Goal: Task Accomplishment & Management: Manage account settings

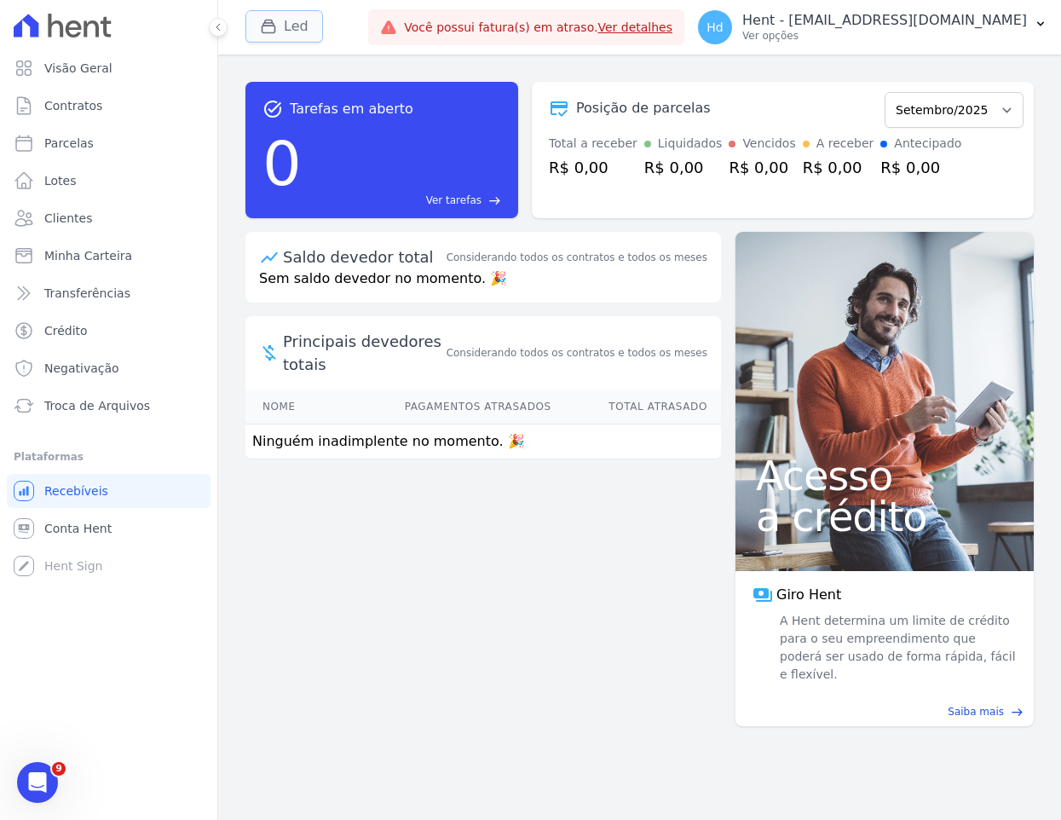
click at [296, 29] on button "Led" at bounding box center [284, 26] width 78 height 32
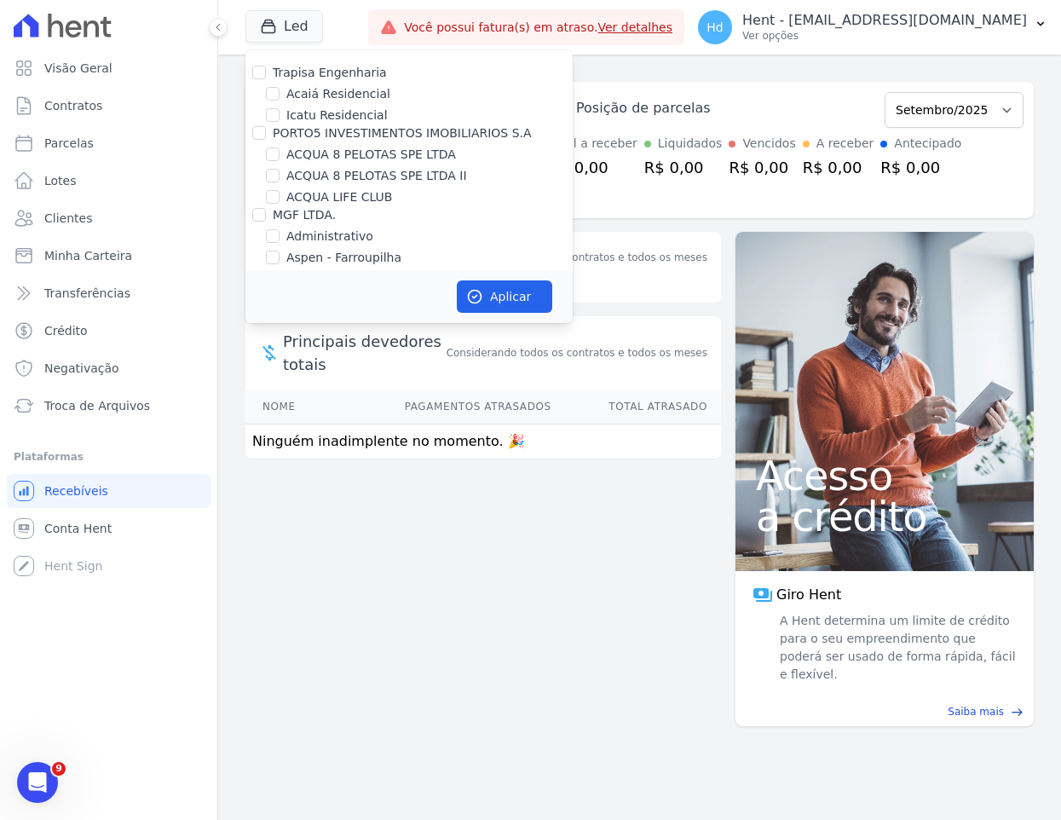
scroll to position [1703, 0]
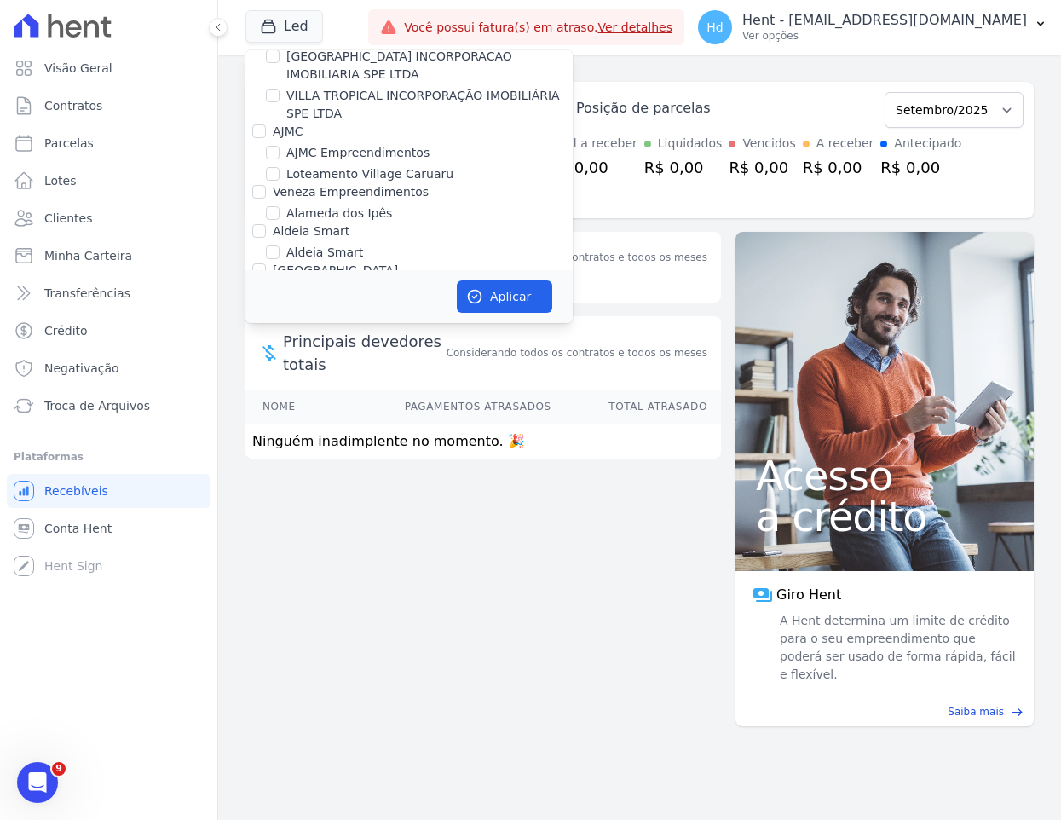
click at [370, 205] on label "Alameda dos Ipês" at bounding box center [339, 214] width 106 height 18
click at [280, 206] on input "Alameda dos Ipês" at bounding box center [273, 213] width 14 height 14
checkbox input "true"
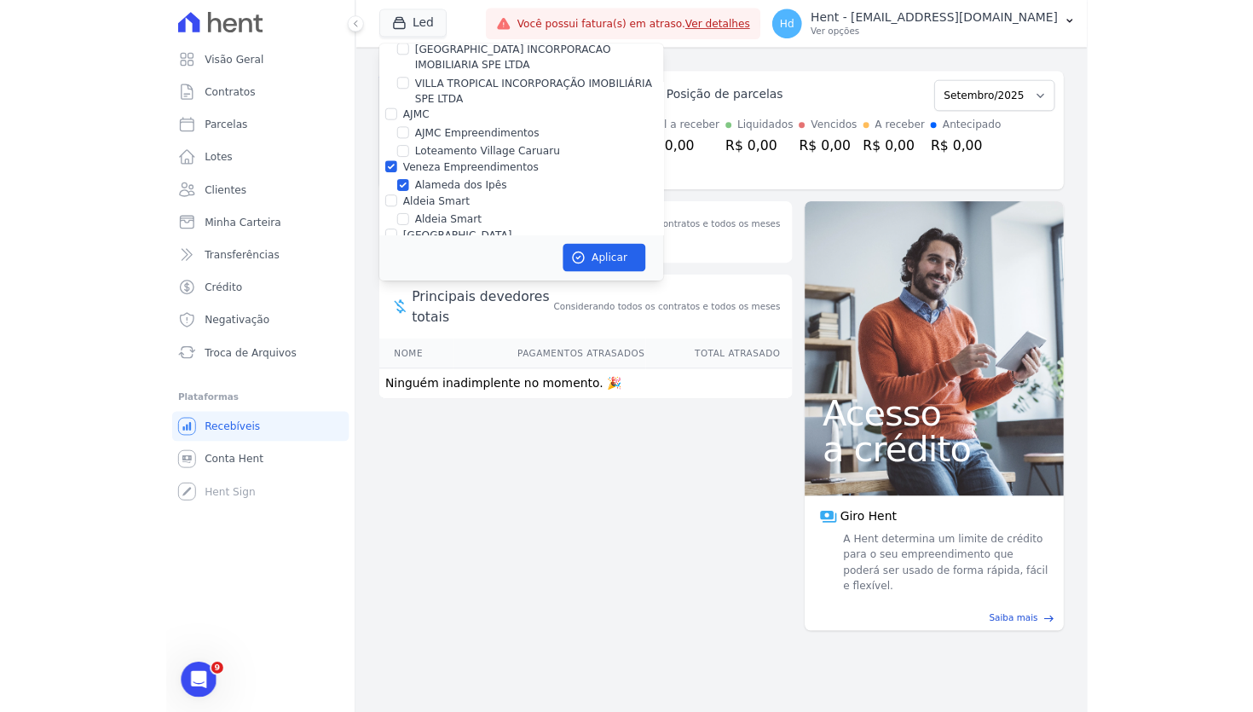
scroll to position [1948, 0]
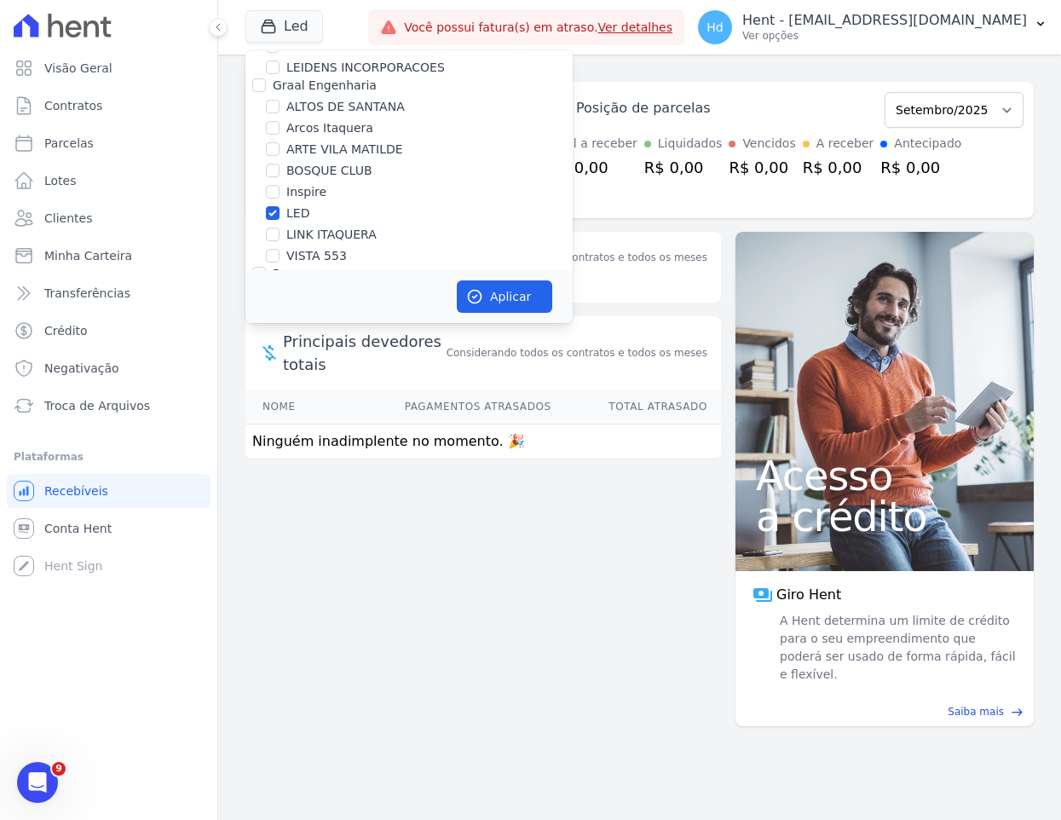
click at [297, 205] on label "LED" at bounding box center [297, 214] width 23 height 18
click at [280, 206] on input "LED" at bounding box center [273, 213] width 14 height 14
checkbox input "false"
click at [500, 297] on button "Aplicar" at bounding box center [504, 296] width 95 height 32
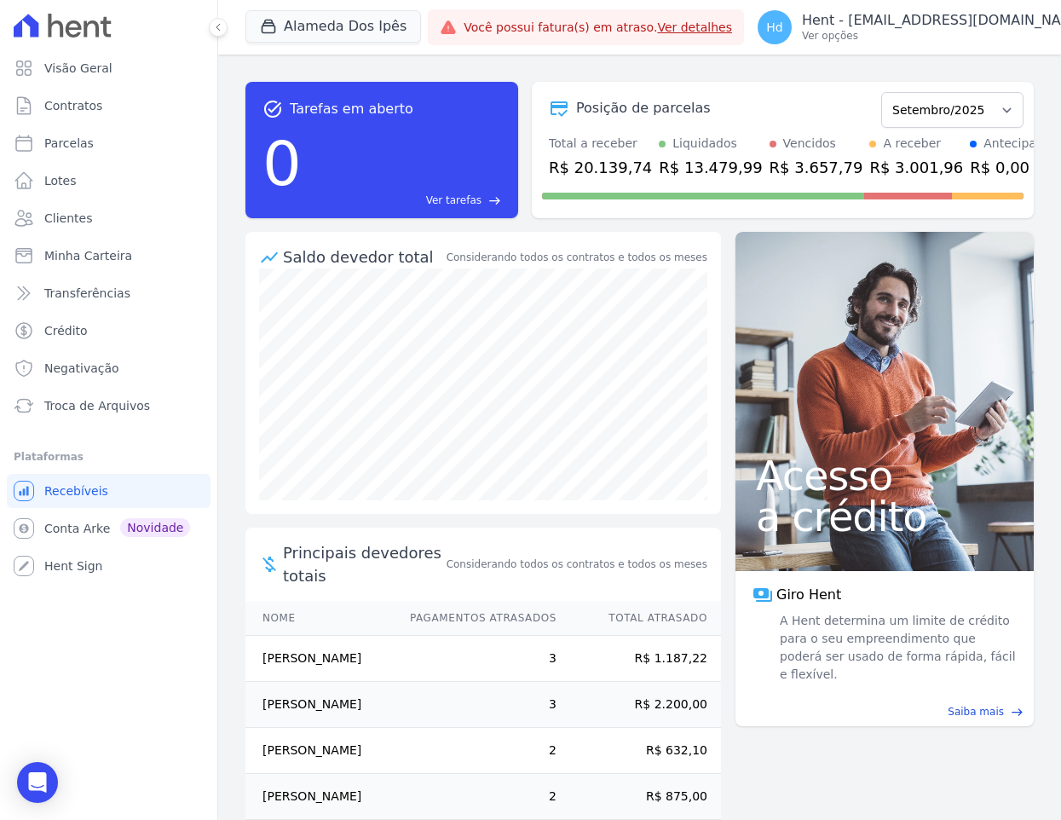
click at [874, 96] on div "Posição de parcelas Setembro/2023 Outubro/2023 Novembro/2023 Dezembro/[GEOGRAPH…" at bounding box center [783, 108] width 482 height 39
click at [844, 784] on div "task_alt Tarefas em aberto 0 Ver tarefas east Posição de parcelas Setembro/2023…" at bounding box center [639, 437] width 843 height 765
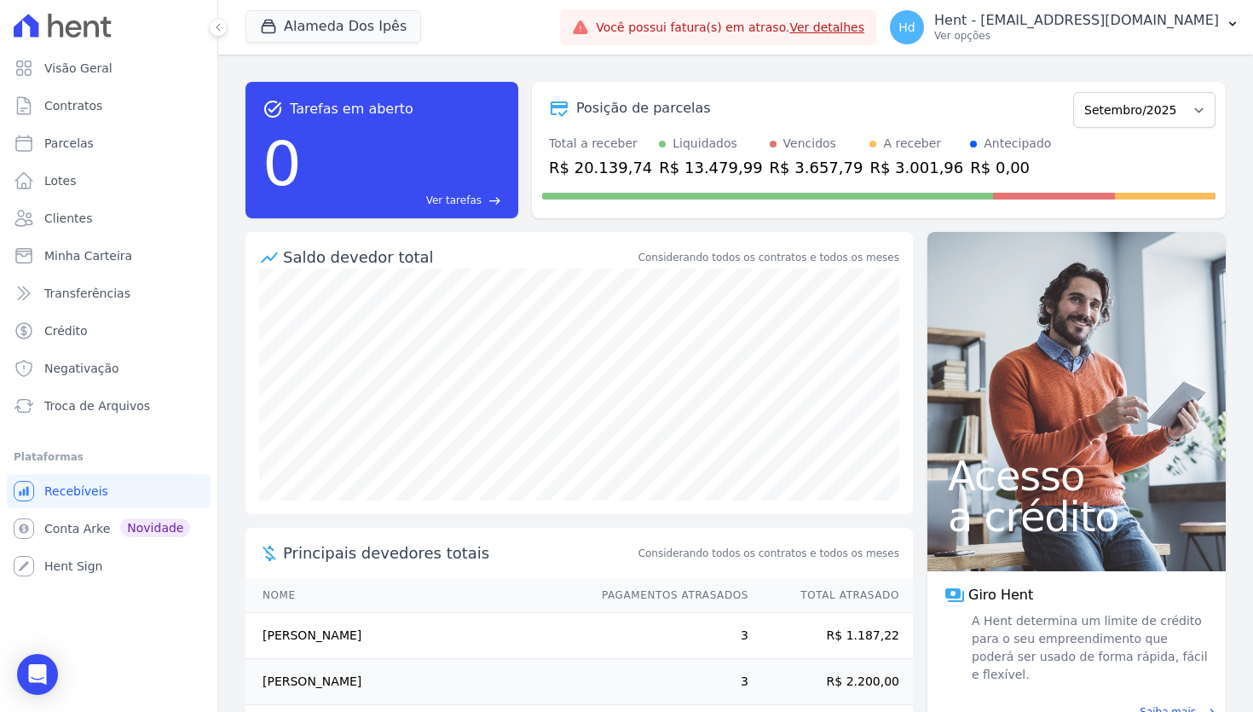
click at [560, 227] on div "task_alt Tarefas em aberto 0 Ver tarefas east Posição de parcelas Setembro/2023…" at bounding box center [735, 150] width 980 height 164
click at [484, 62] on div "task_alt Tarefas em aberto 0 Ver tarefas east Posição de parcelas Setembro/2023…" at bounding box center [735, 383] width 1035 height 657
click at [375, 30] on button "Alameda Dos Ipês" at bounding box center [333, 26] width 176 height 32
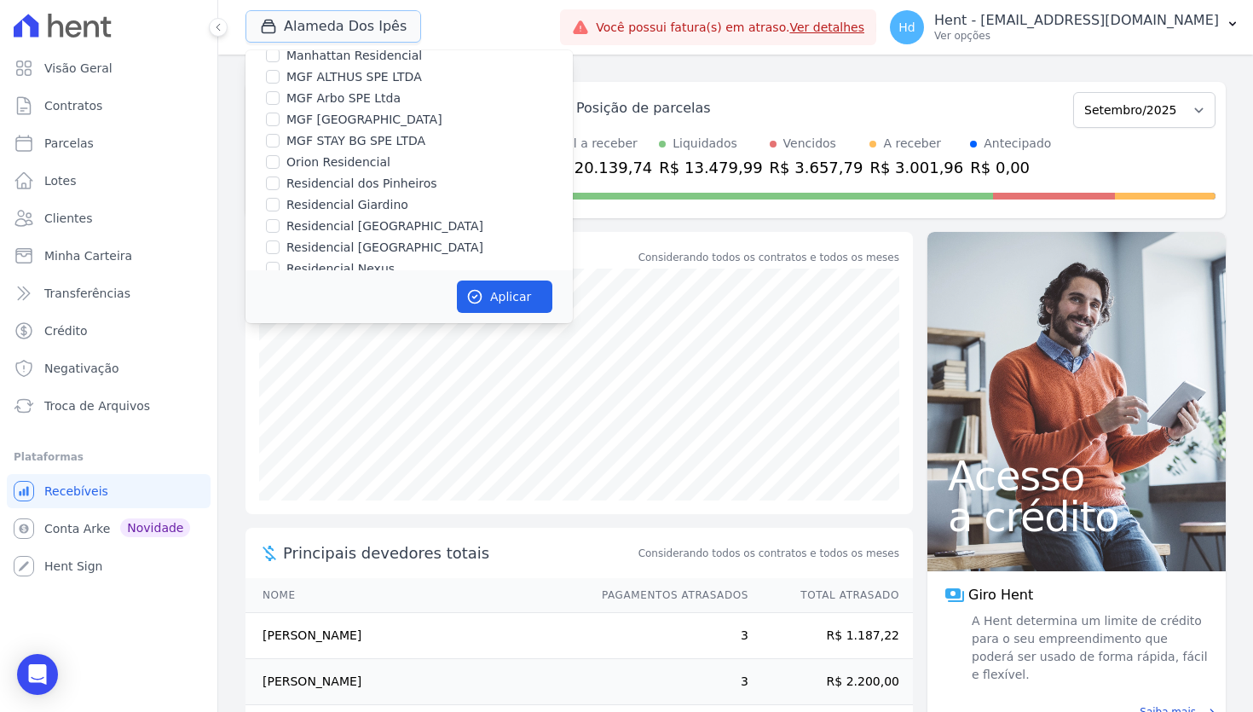
scroll to position [367, 0]
click at [476, 23] on div "Alameda Dos Ipês Trapisa Engenharia Acaiá Residencial Icatu Residencial PORTO5 …" at bounding box center [399, 27] width 308 height 56
click at [346, 34] on button "Alameda Dos Ipês" at bounding box center [333, 26] width 176 height 32
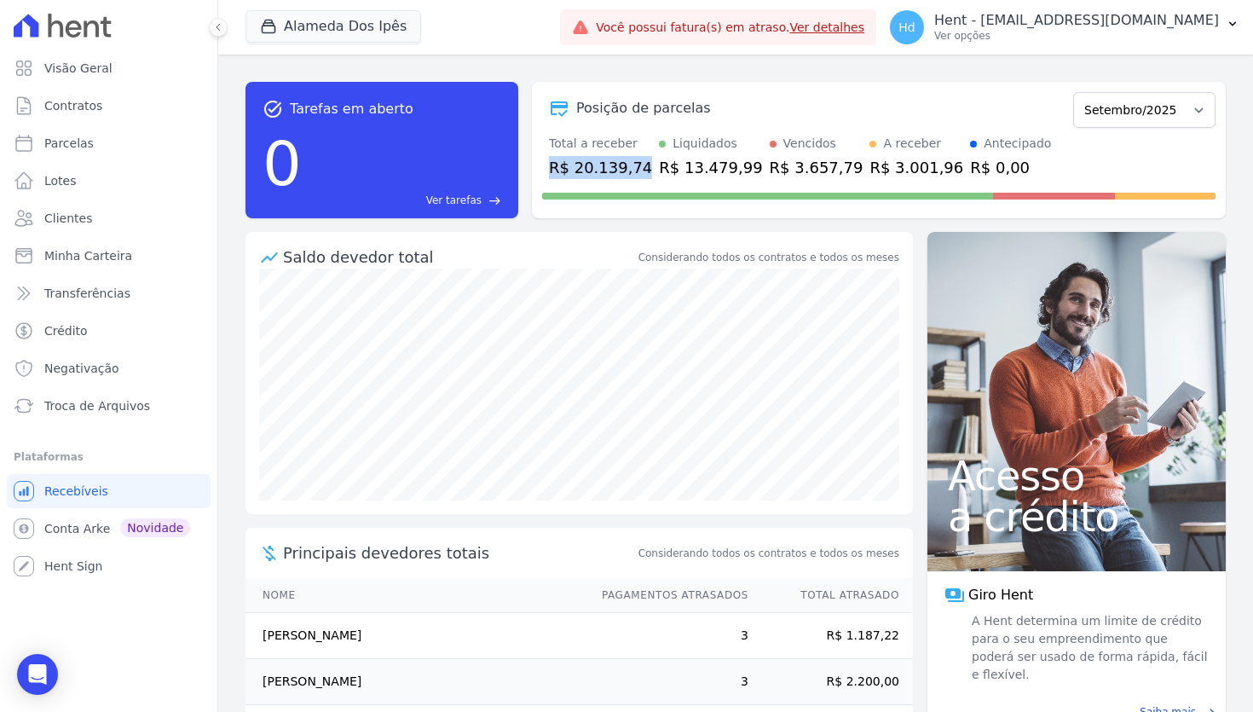
drag, startPoint x: 638, startPoint y: 168, endPoint x: 552, endPoint y: 168, distance: 85.2
click at [552, 168] on div "R$ 20.139,74" at bounding box center [600, 167] width 103 height 23
click at [696, 166] on div "R$ 13.479,99" at bounding box center [710, 167] width 103 height 23
click at [799, 172] on div "R$ 3.657,79" at bounding box center [817, 167] width 94 height 23
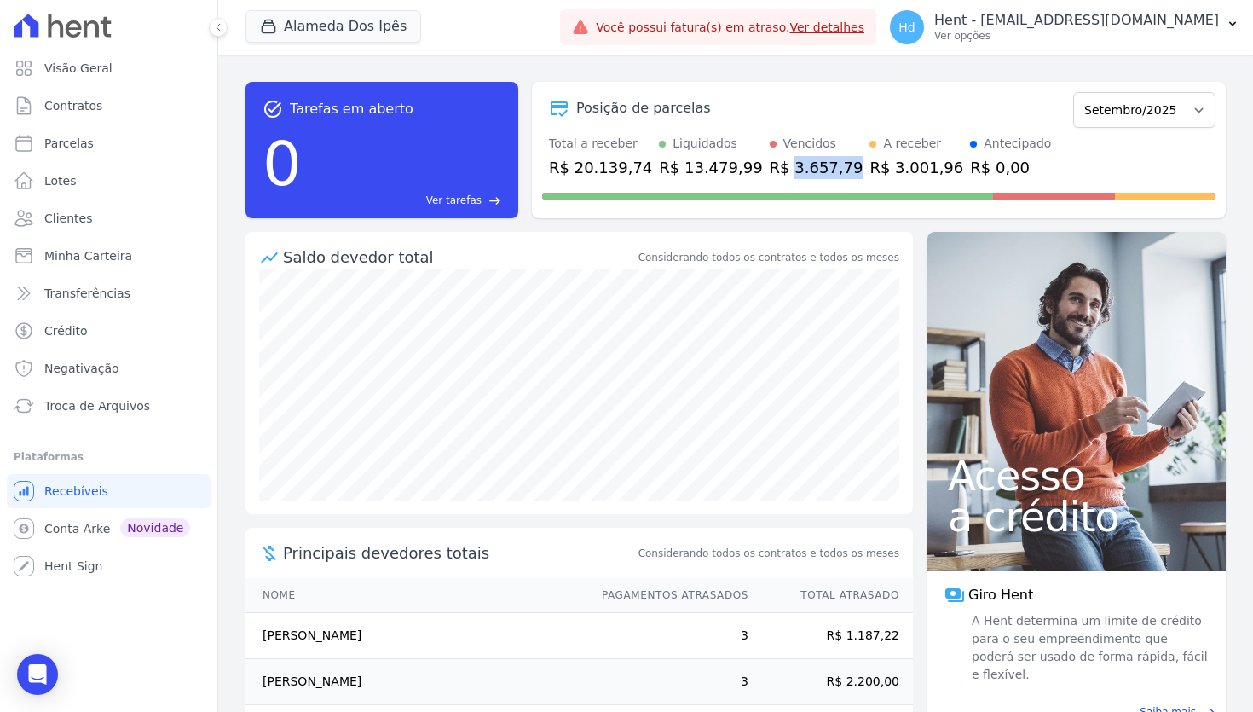
click at [799, 172] on div "R$ 3.657,79" at bounding box center [817, 167] width 94 height 23
click at [880, 166] on div "R$ 3.001,96" at bounding box center [916, 167] width 94 height 23
click at [970, 165] on div "R$ 0,00" at bounding box center [1010, 167] width 81 height 23
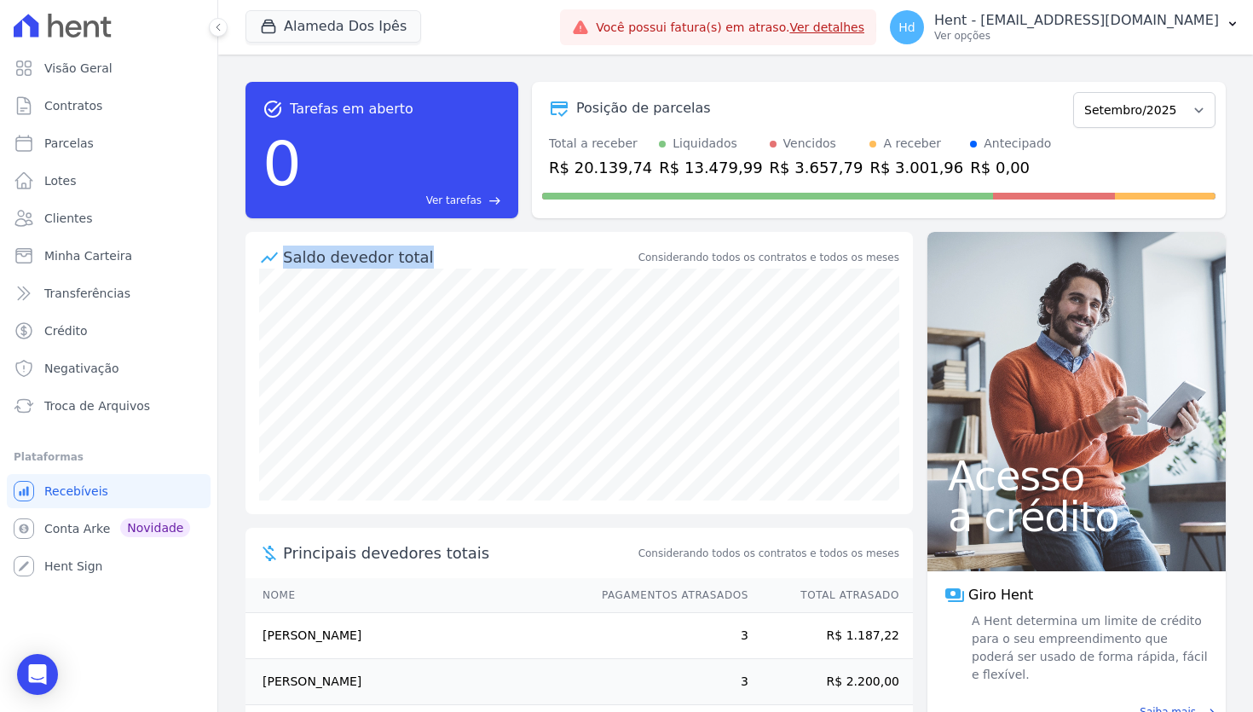
drag, startPoint x: 418, startPoint y: 259, endPoint x: 286, endPoint y: 256, distance: 132.2
click at [286, 256] on div "Saldo devedor total" at bounding box center [459, 256] width 352 height 23
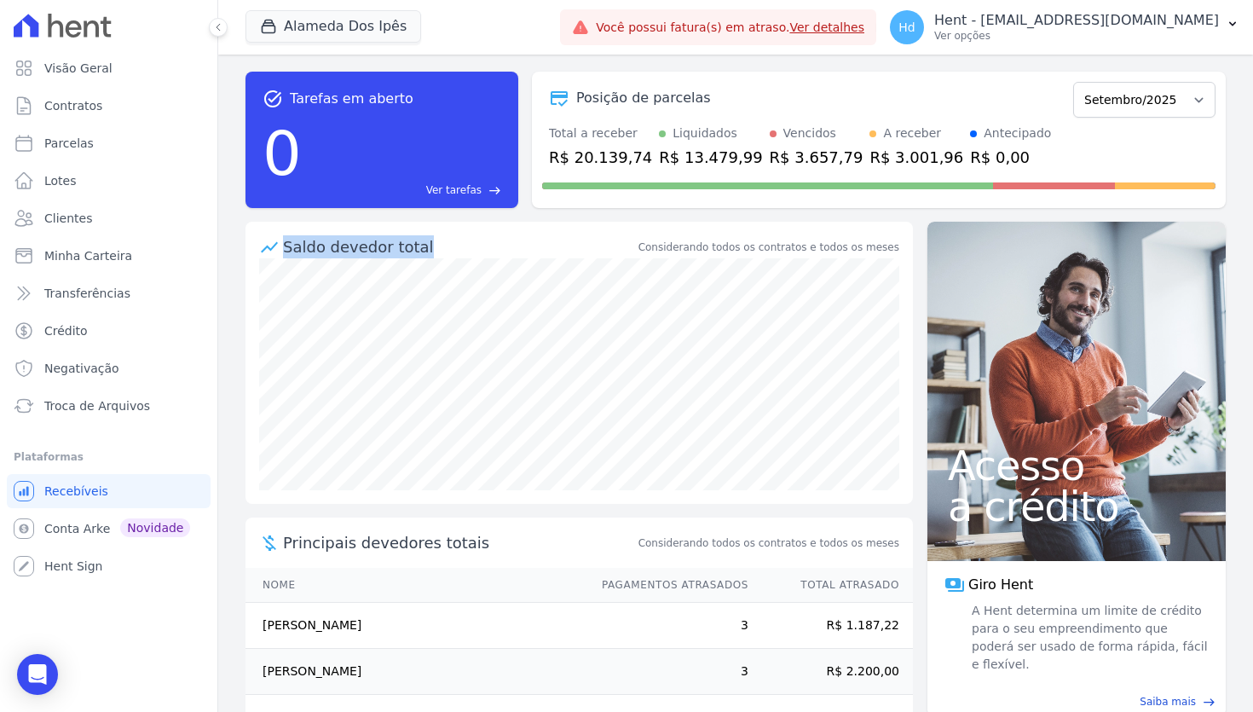
scroll to position [0, 0]
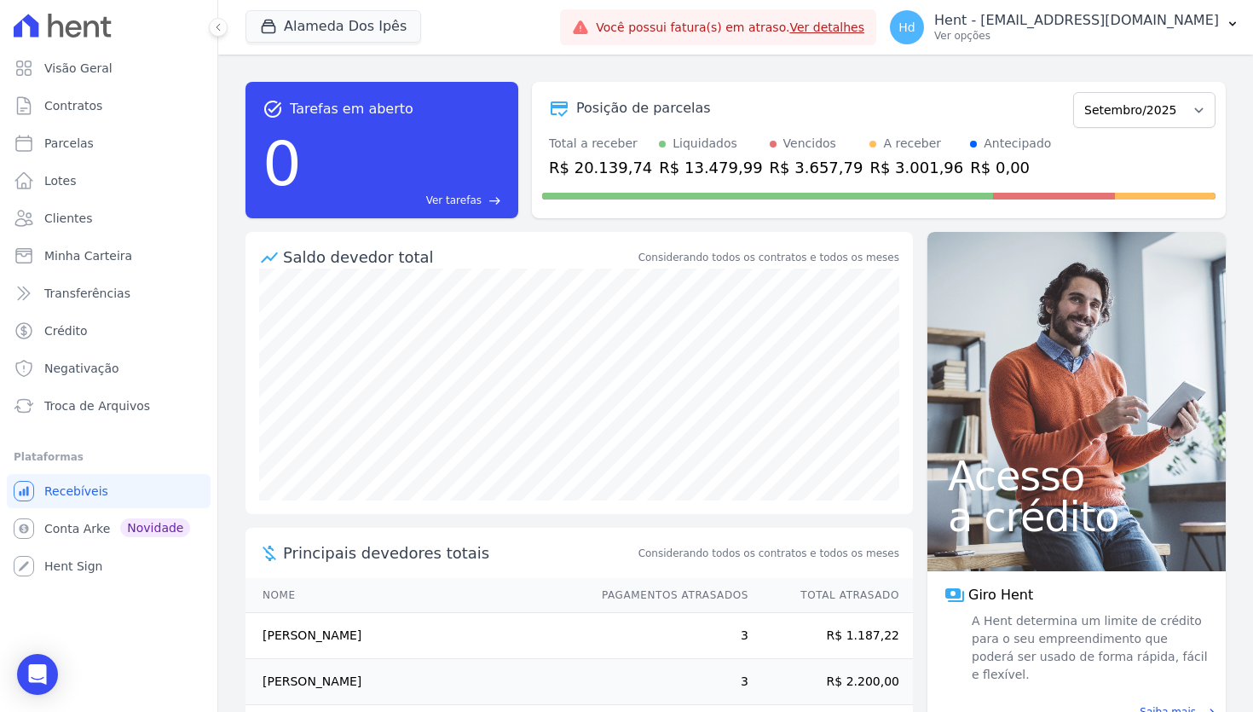
click at [499, 66] on div "task_alt Tarefas em aberto 0 Ver tarefas east Posição de parcelas Setembro/2023…" at bounding box center [735, 383] width 1035 height 657
click at [83, 98] on span "Contratos" at bounding box center [73, 105] width 58 height 17
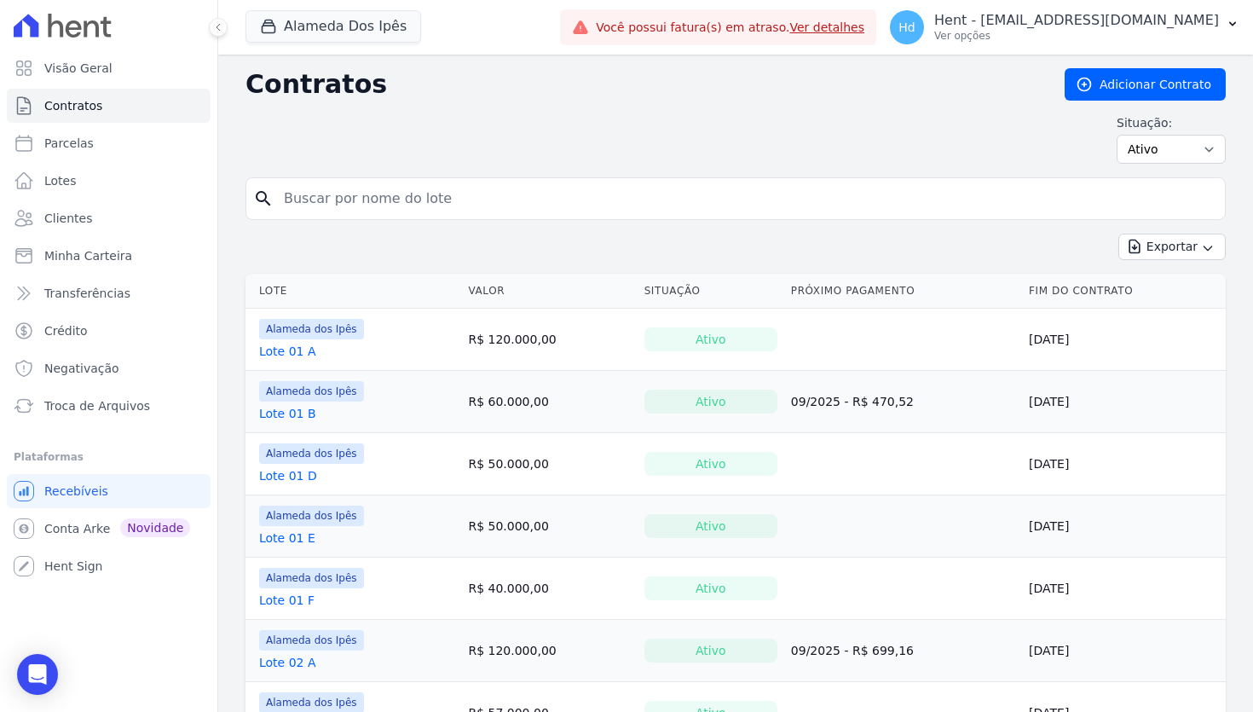
click at [284, 343] on link "Lote 01 A" at bounding box center [287, 351] width 57 height 17
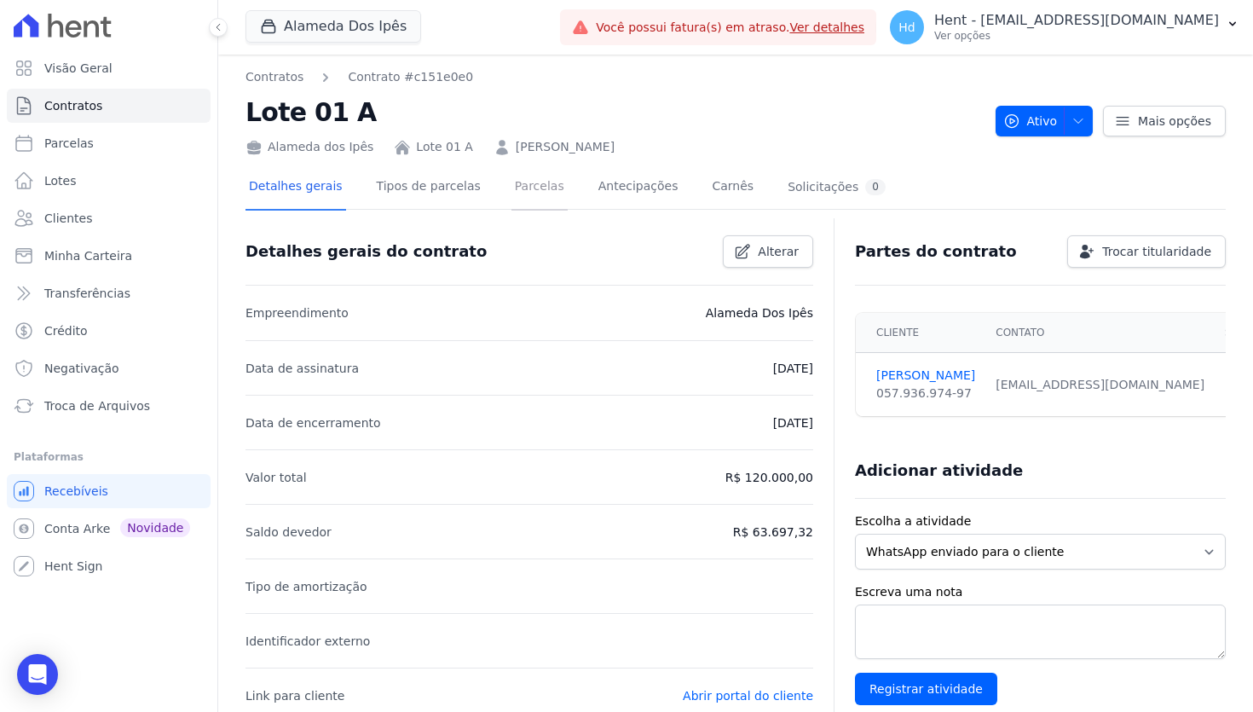
click at [522, 189] on link "Parcelas" at bounding box center [539, 187] width 56 height 45
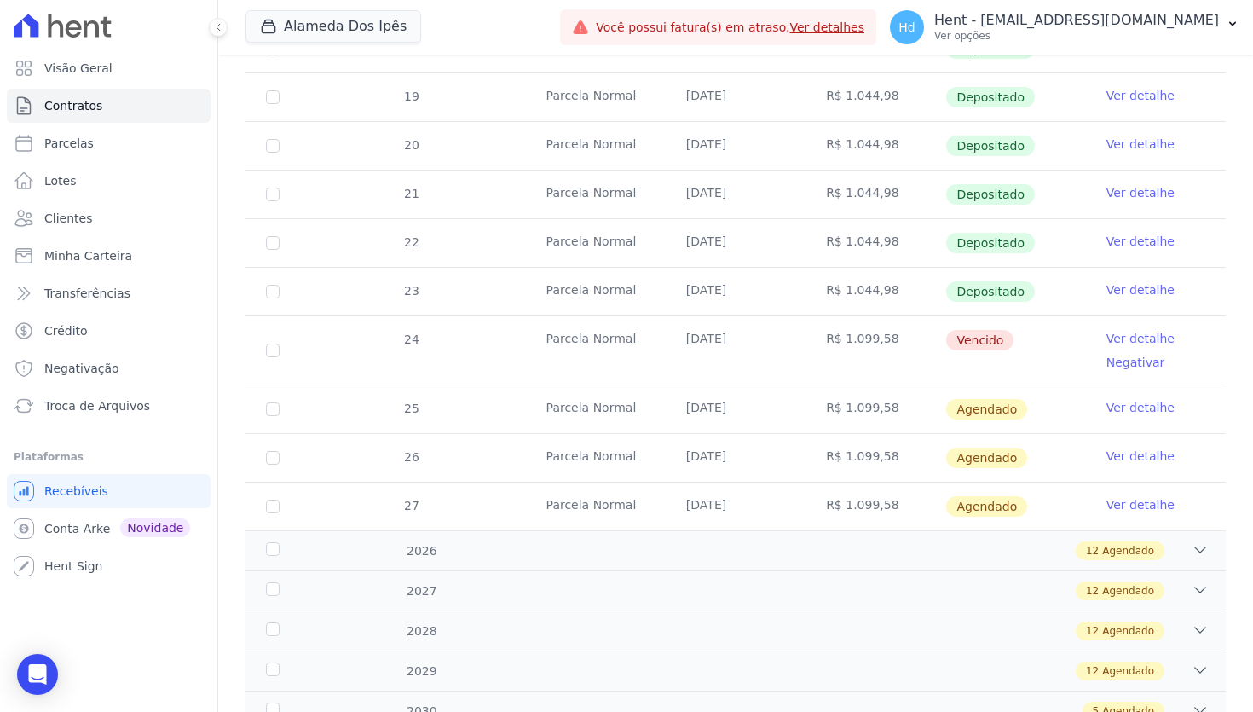
scroll to position [526, 0]
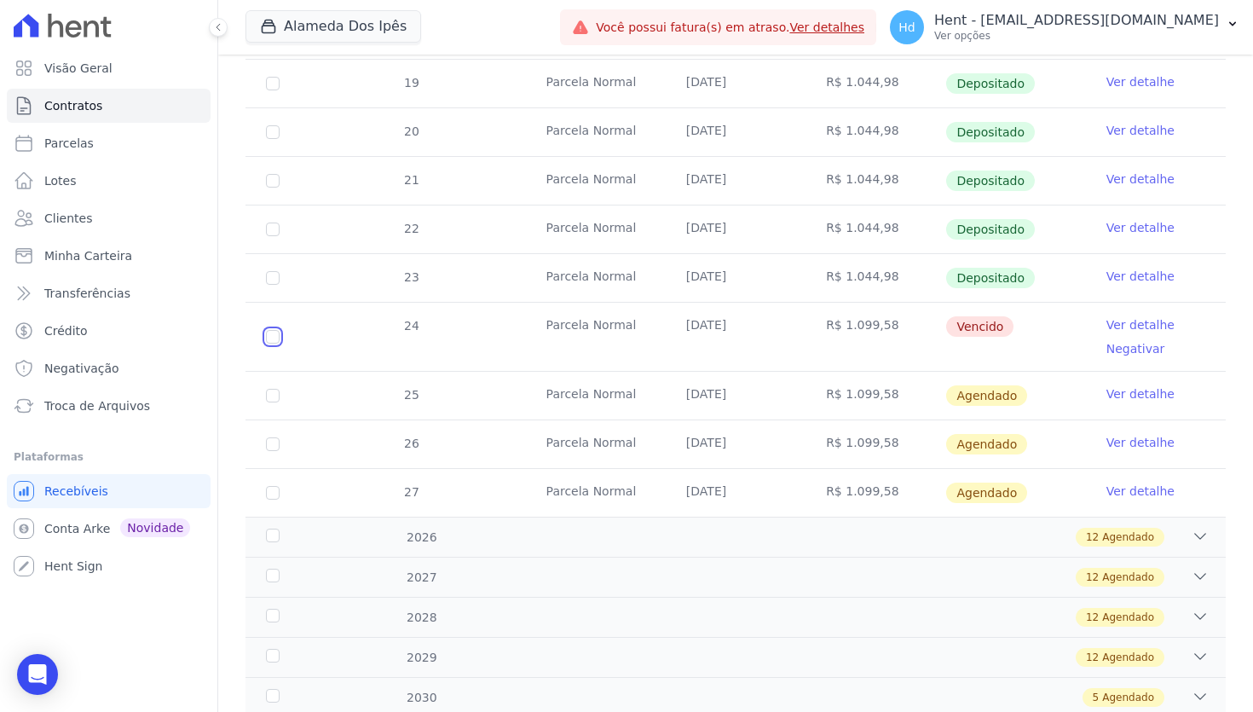
click at [272, 342] on input "checkbox" at bounding box center [273, 337] width 14 height 14
checkbox input "true"
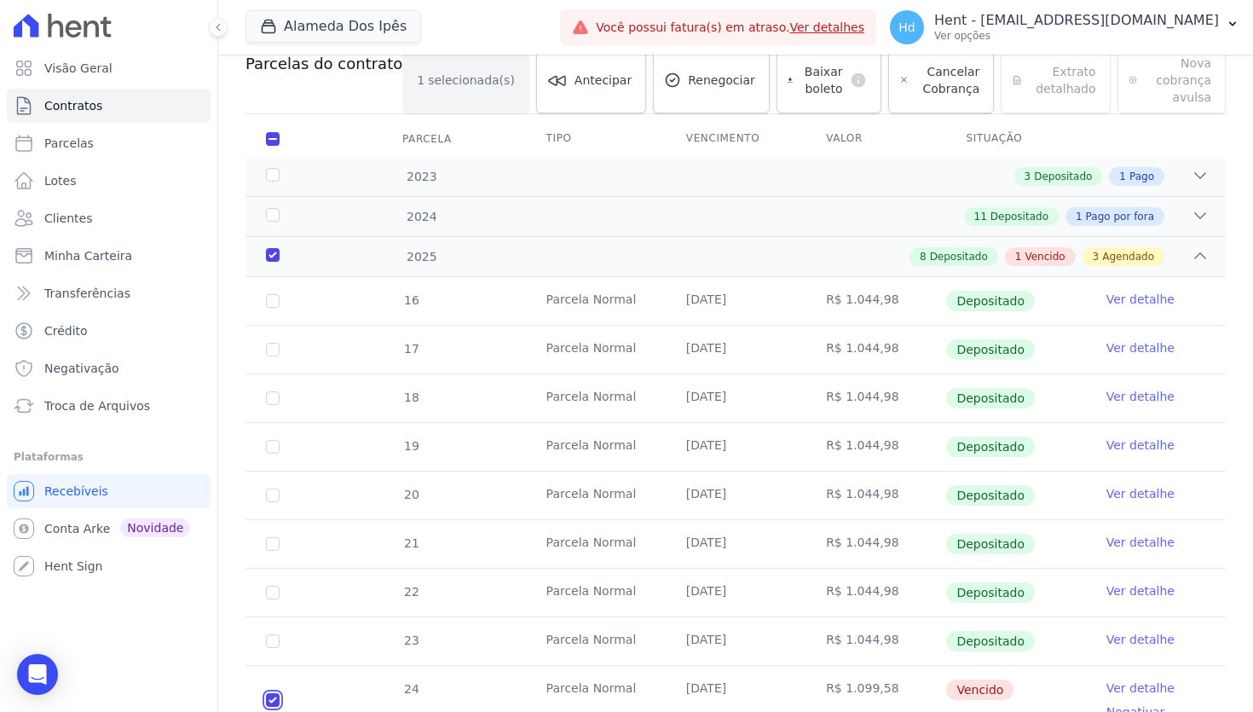
scroll to position [178, 0]
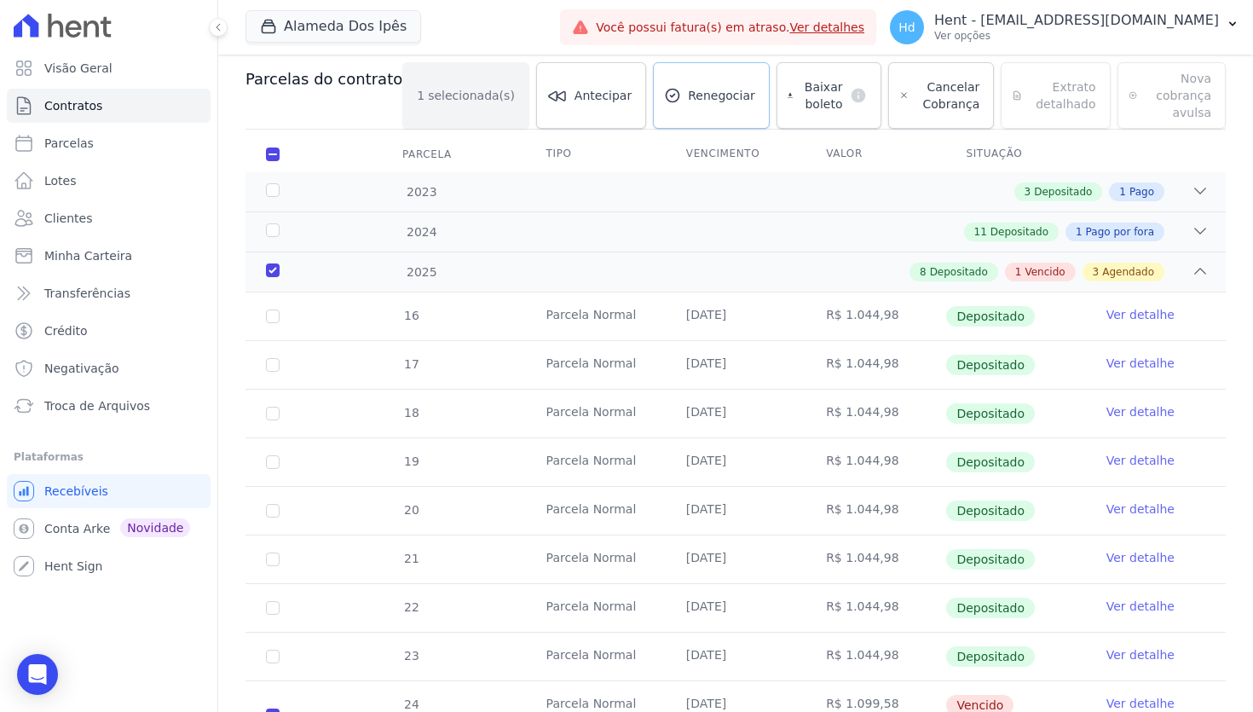
click at [716, 106] on link "Renegociar" at bounding box center [711, 95] width 117 height 66
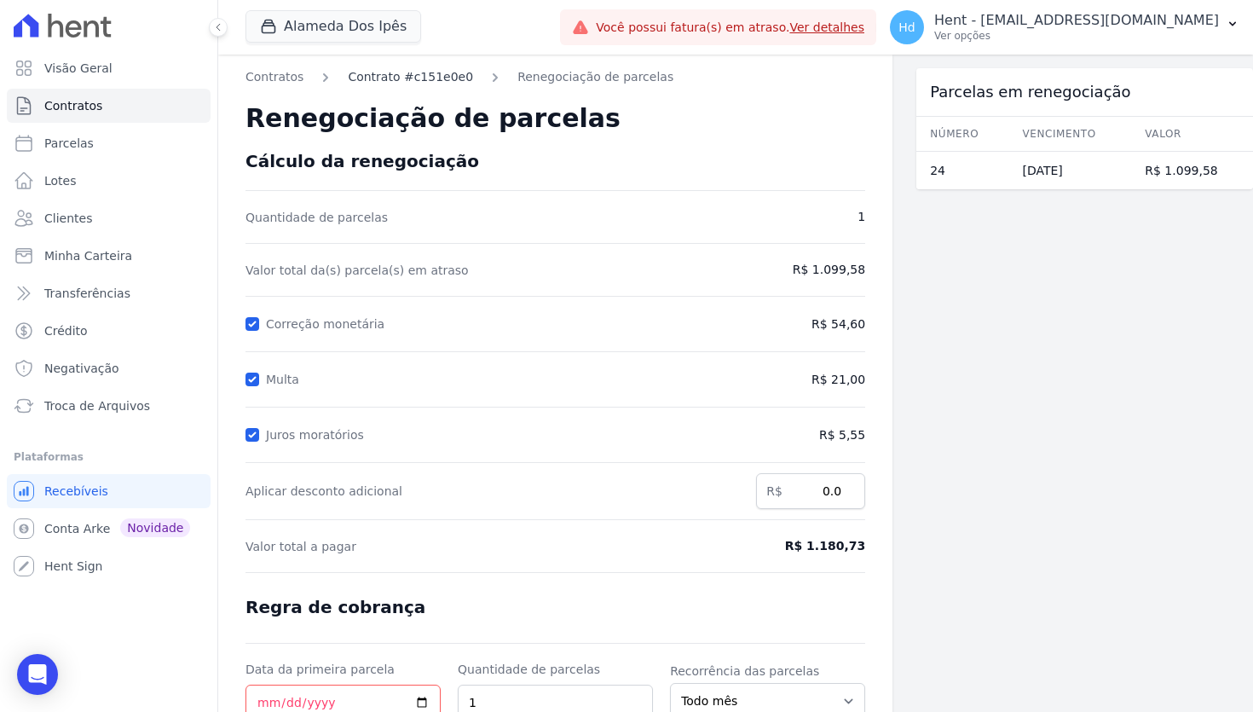
click at [439, 84] on link "Contrato #c151e0e0" at bounding box center [410, 77] width 125 height 18
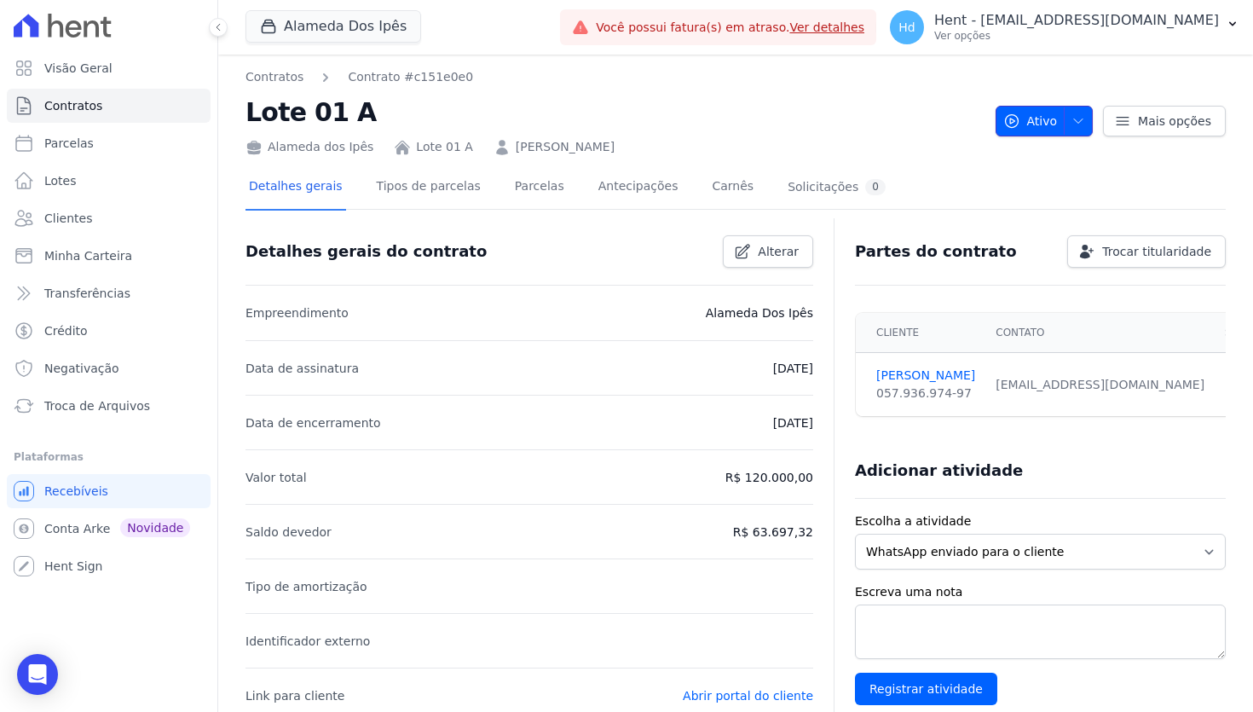
click at [1060, 118] on icon "button" at bounding box center [1078, 121] width 14 height 14
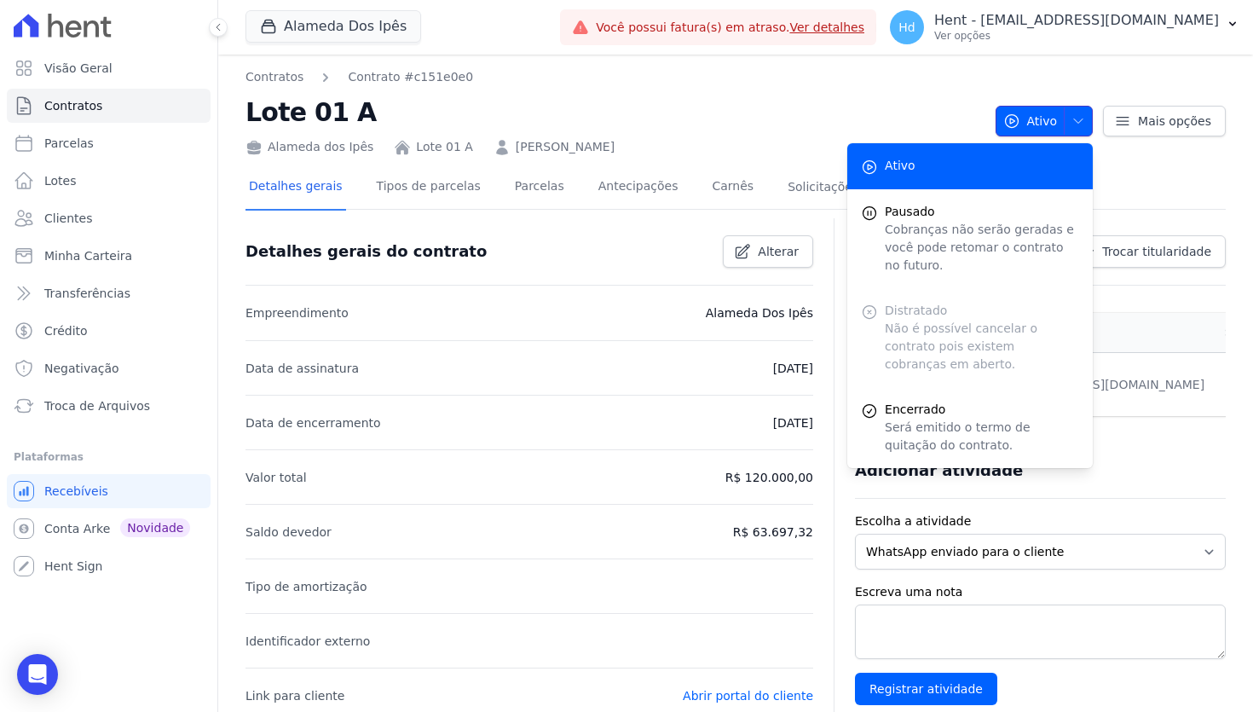
click at [1060, 122] on icon "button" at bounding box center [1078, 120] width 9 height 4
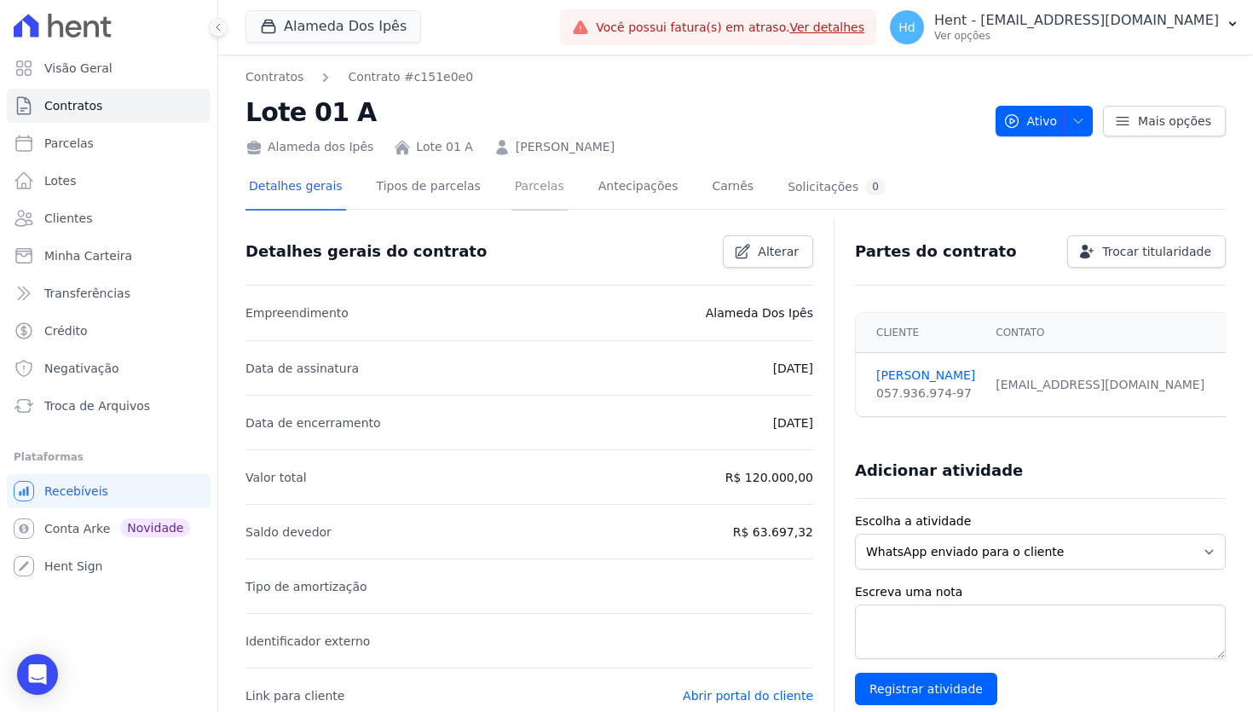
click at [517, 189] on link "Parcelas" at bounding box center [539, 187] width 56 height 45
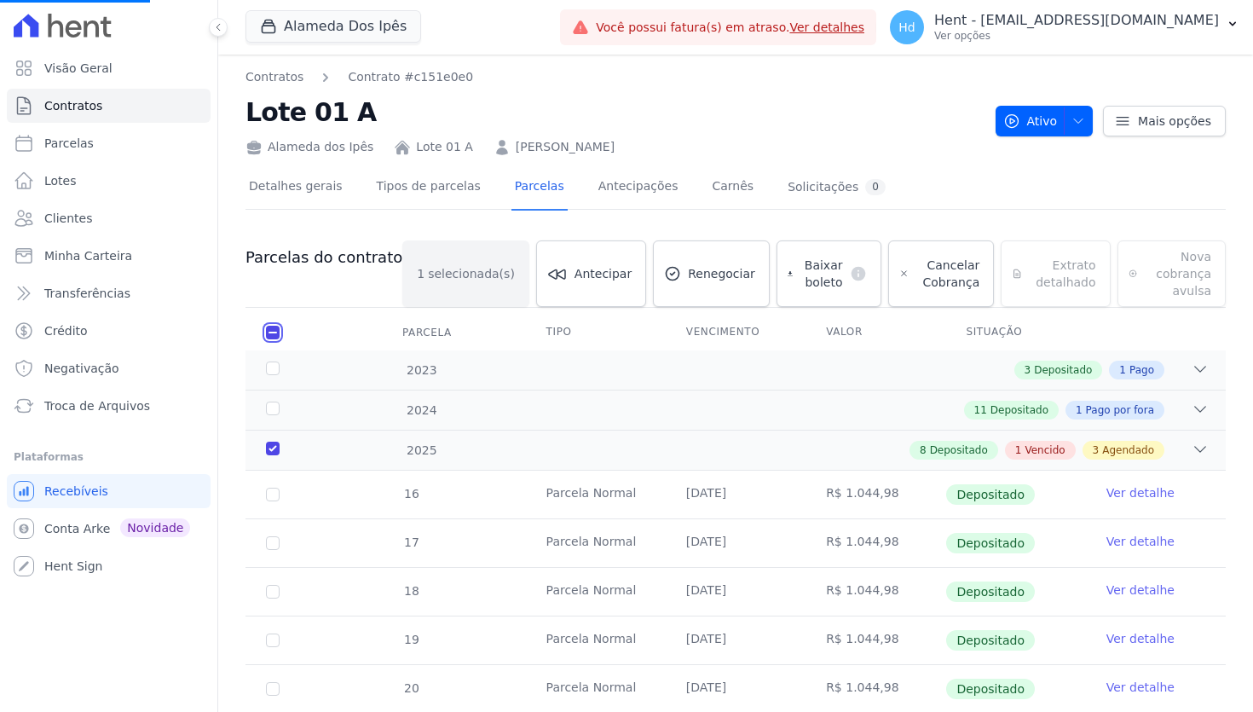
click at [272, 331] on input "checkbox" at bounding box center [273, 333] width 14 height 14
checkbox input "false"
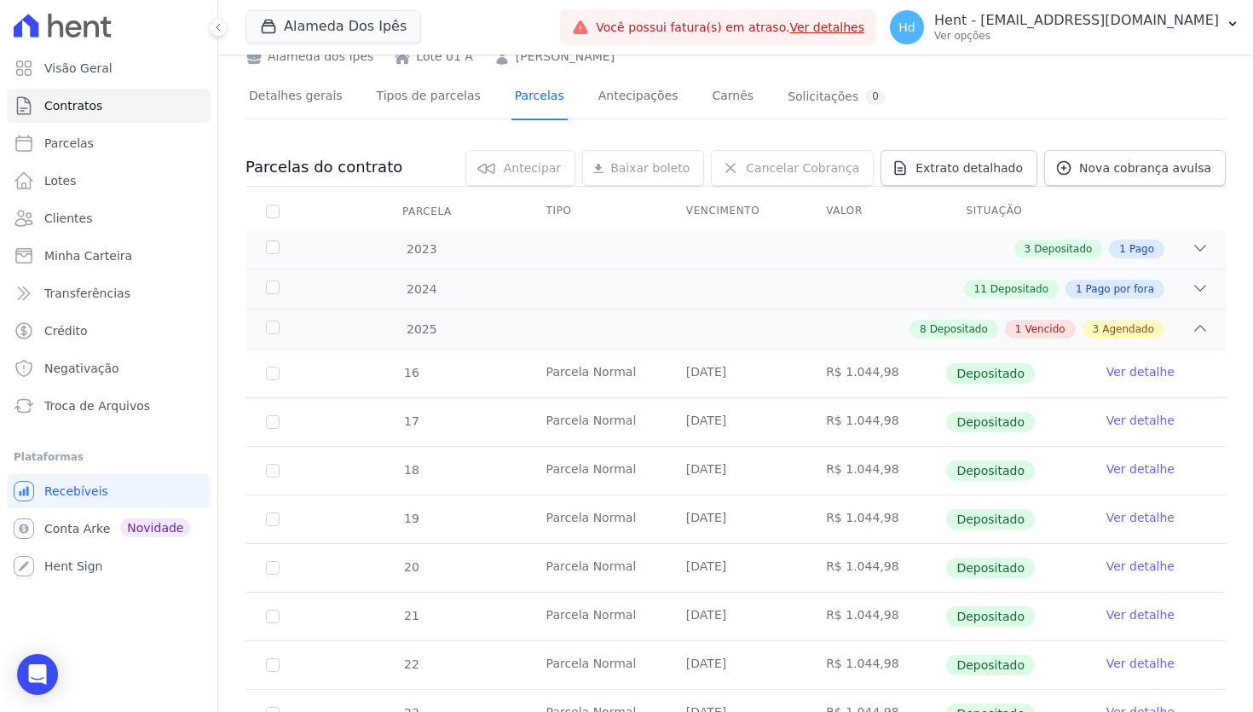
scroll to position [93, 0]
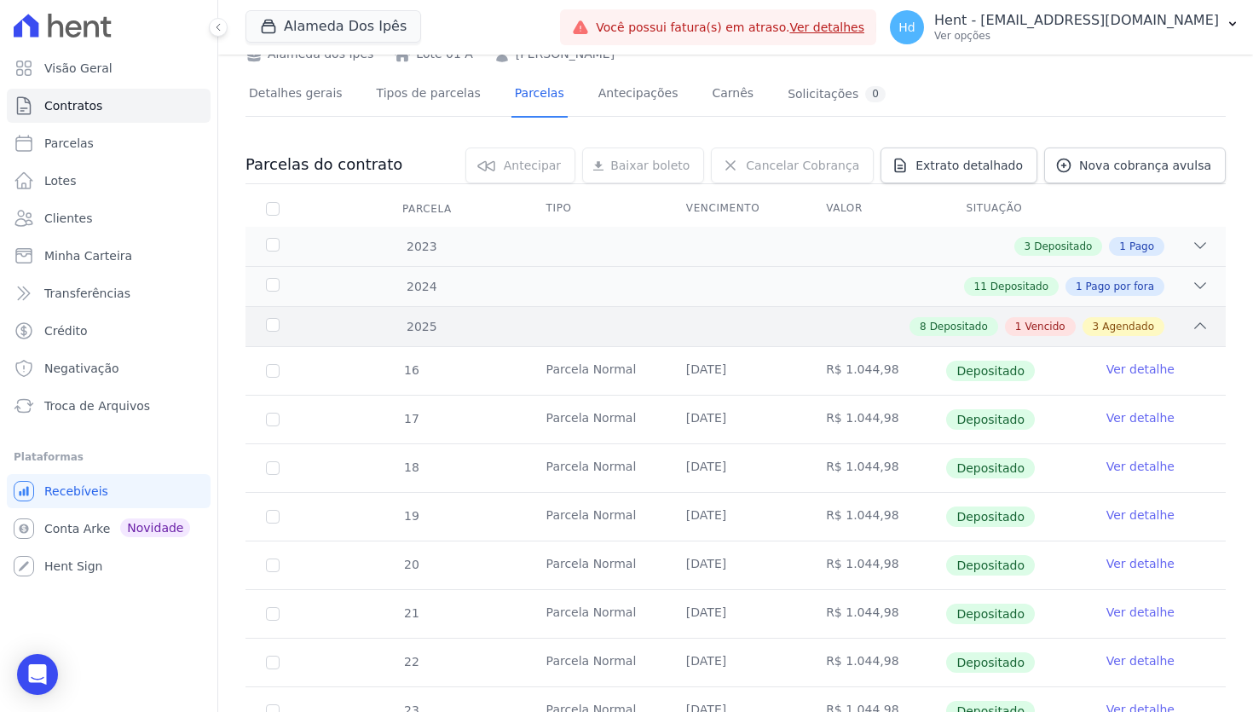
click at [560, 328] on div "8 Depositado 1 Vencido 3 Agendado" at bounding box center [783, 326] width 851 height 19
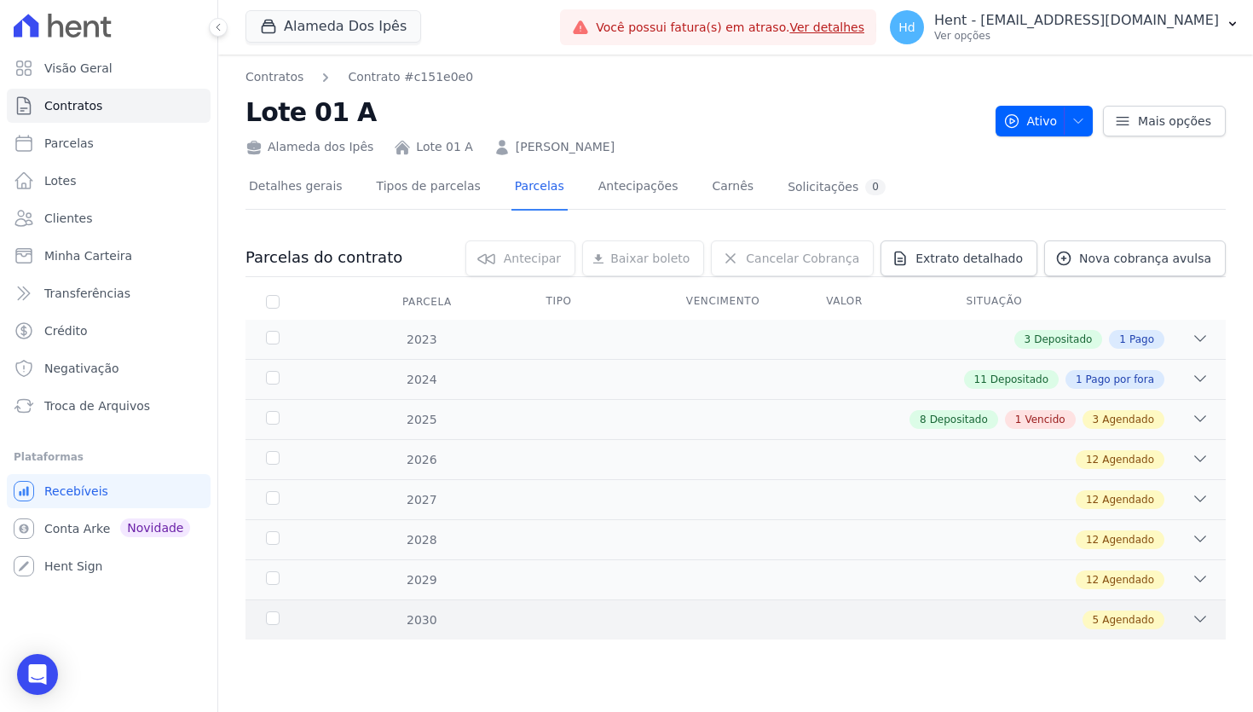
click at [517, 612] on div "5 Agendado" at bounding box center [783, 619] width 851 height 19
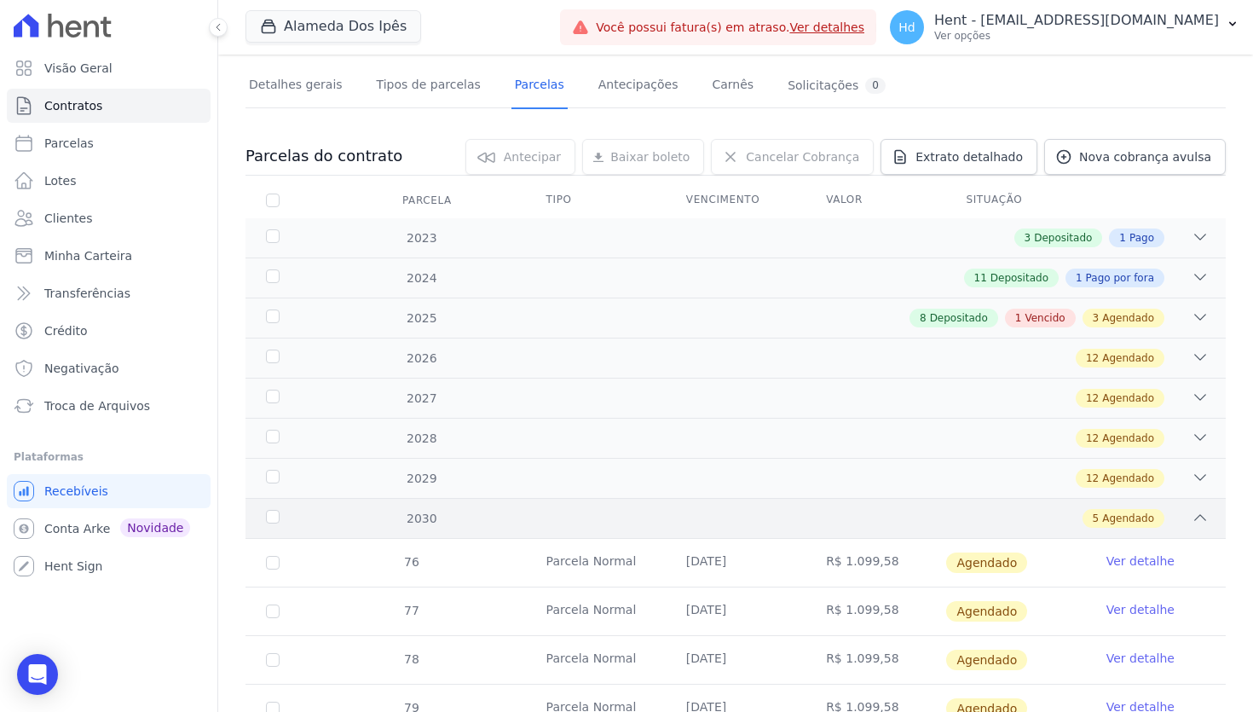
scroll to position [222, 0]
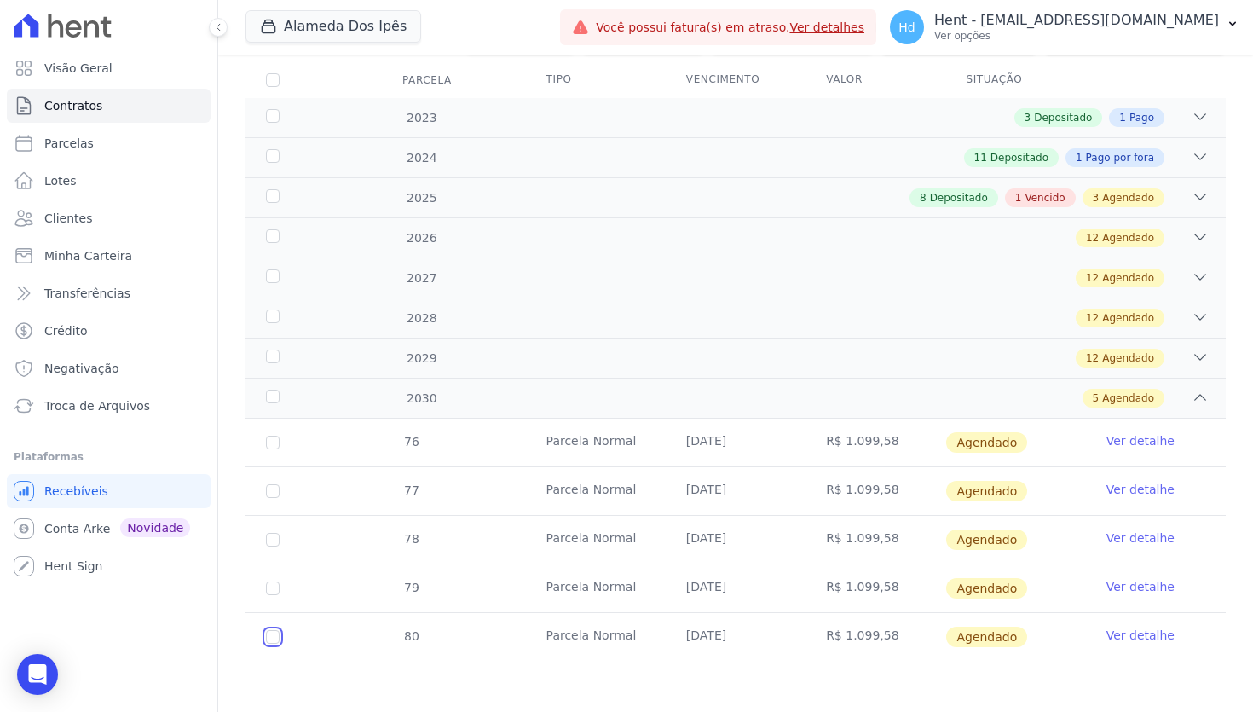
click at [274, 633] on input "checkbox" at bounding box center [273, 637] width 14 height 14
checkbox input "true"
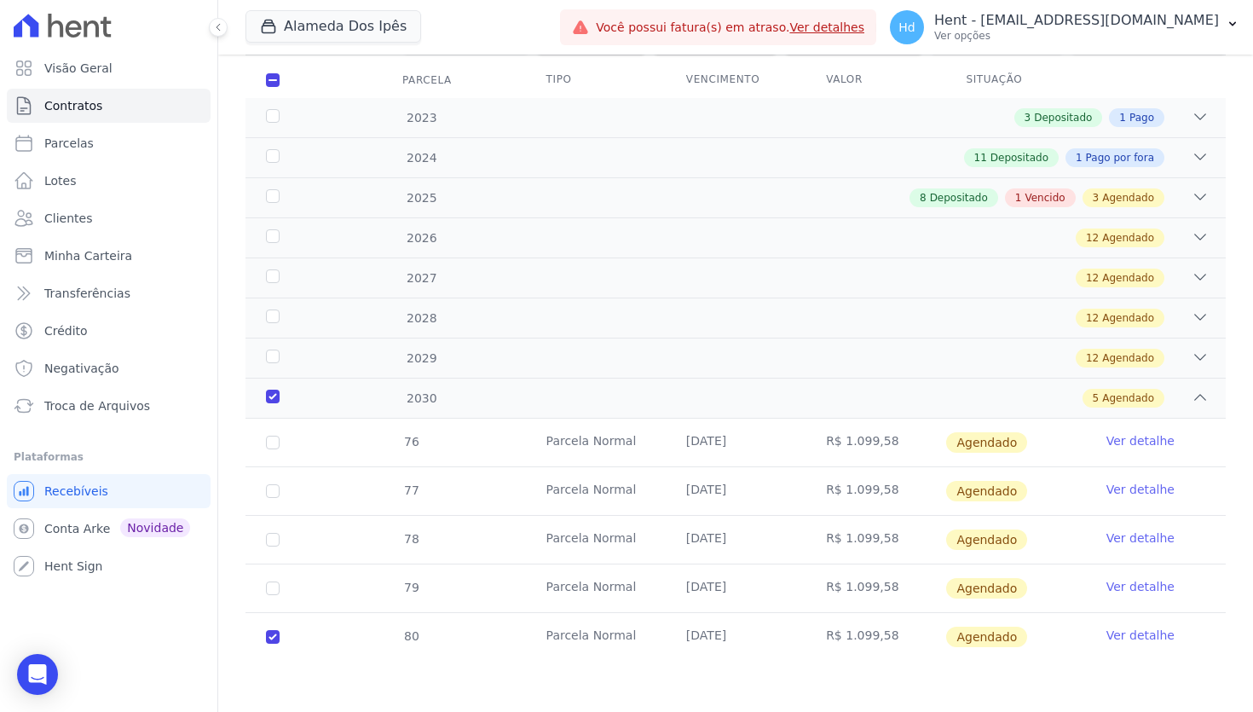
click at [278, 580] on td "79" at bounding box center [272, 588] width 55 height 48
click at [275, 585] on input "checkbox" at bounding box center [273, 588] width 14 height 14
checkbox input "true"
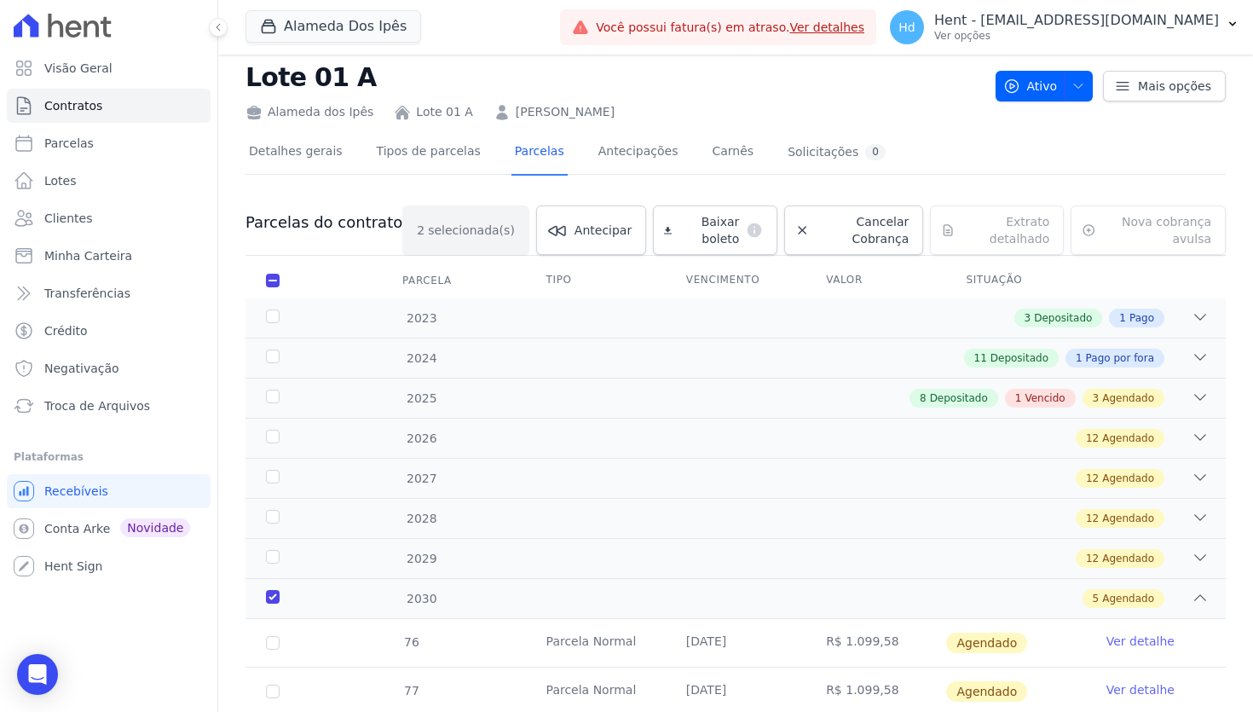
scroll to position [0, 0]
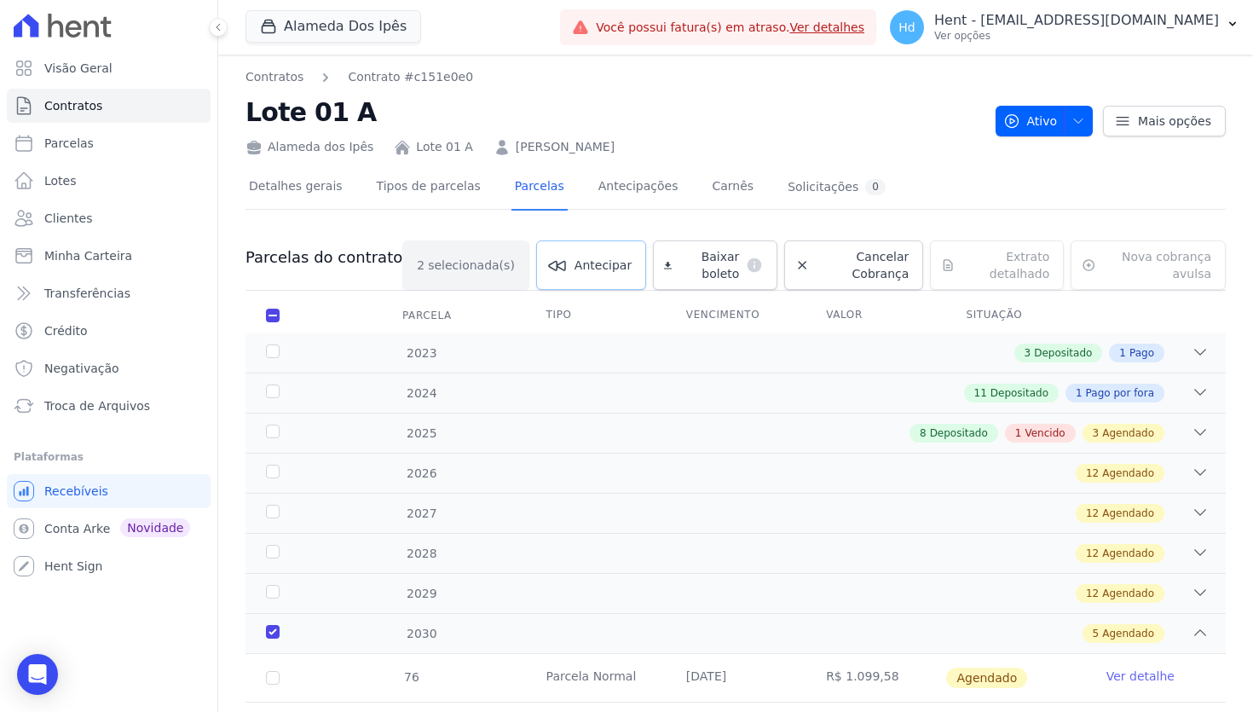
click at [588, 258] on span "Antecipar" at bounding box center [602, 265] width 57 height 17
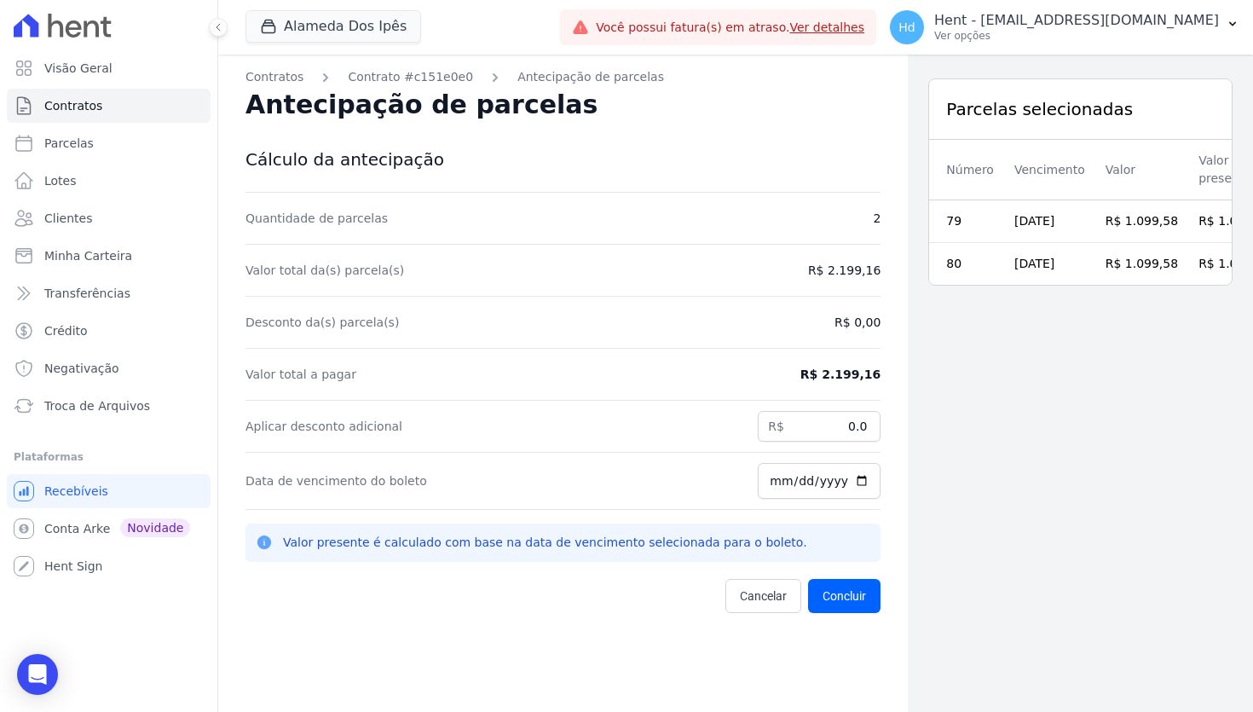
click at [747, 299] on div "Desconto da(s) parcela(s) R$ 0,00" at bounding box center [562, 323] width 635 height 52
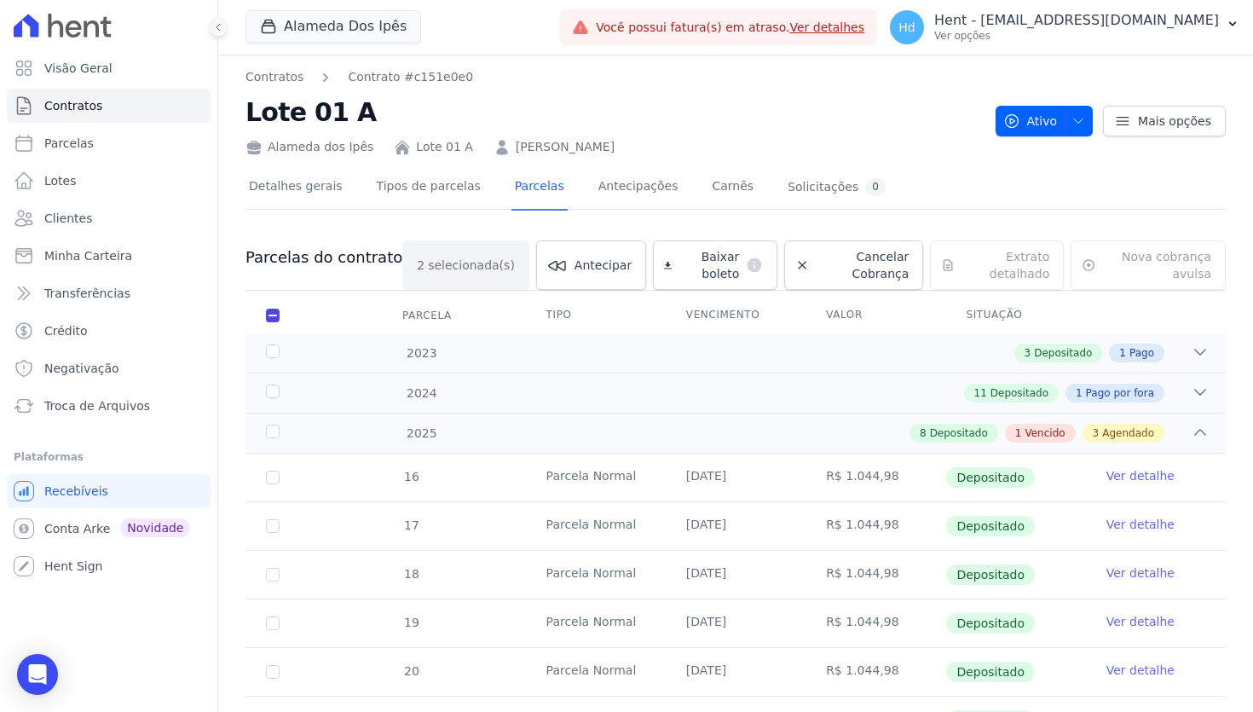
click at [994, 170] on div "Detalhes gerais Tipos de parcelas [GEOGRAPHIC_DATA] Antecipações Carnês Solicit…" at bounding box center [735, 187] width 980 height 43
click at [728, 198] on link "Carnês" at bounding box center [732, 187] width 49 height 45
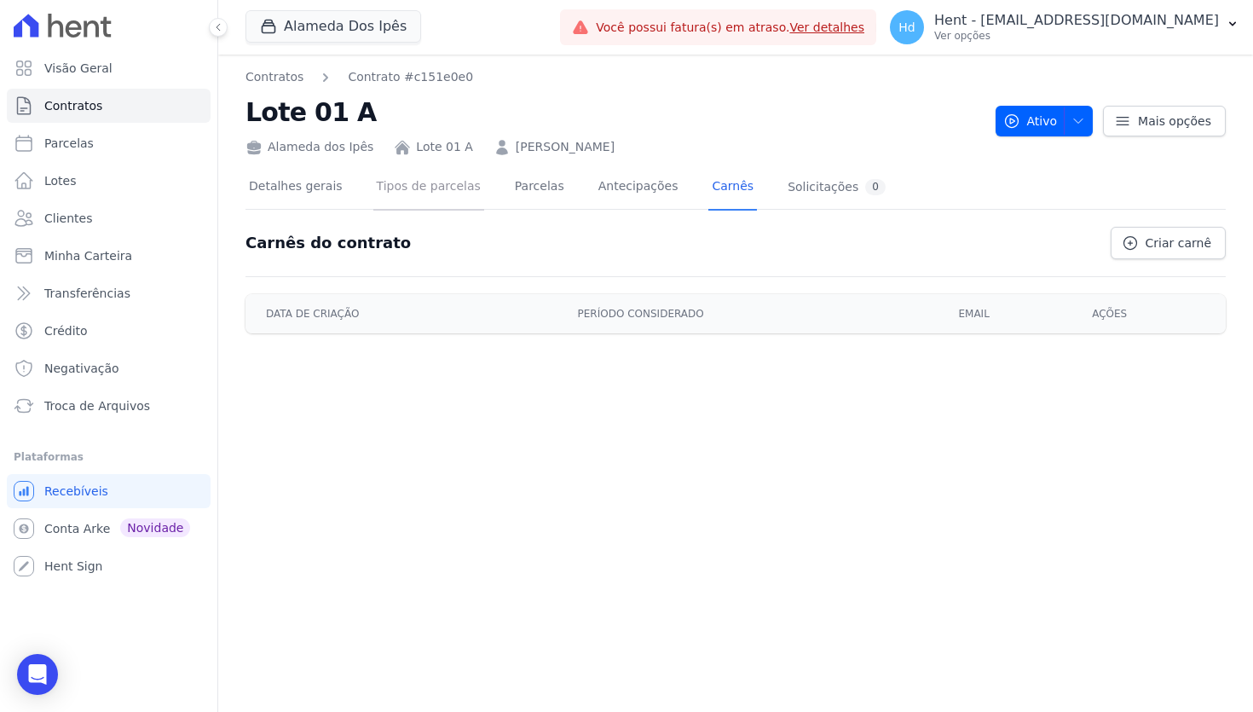
click at [410, 193] on link "Tipos de parcelas" at bounding box center [428, 187] width 111 height 45
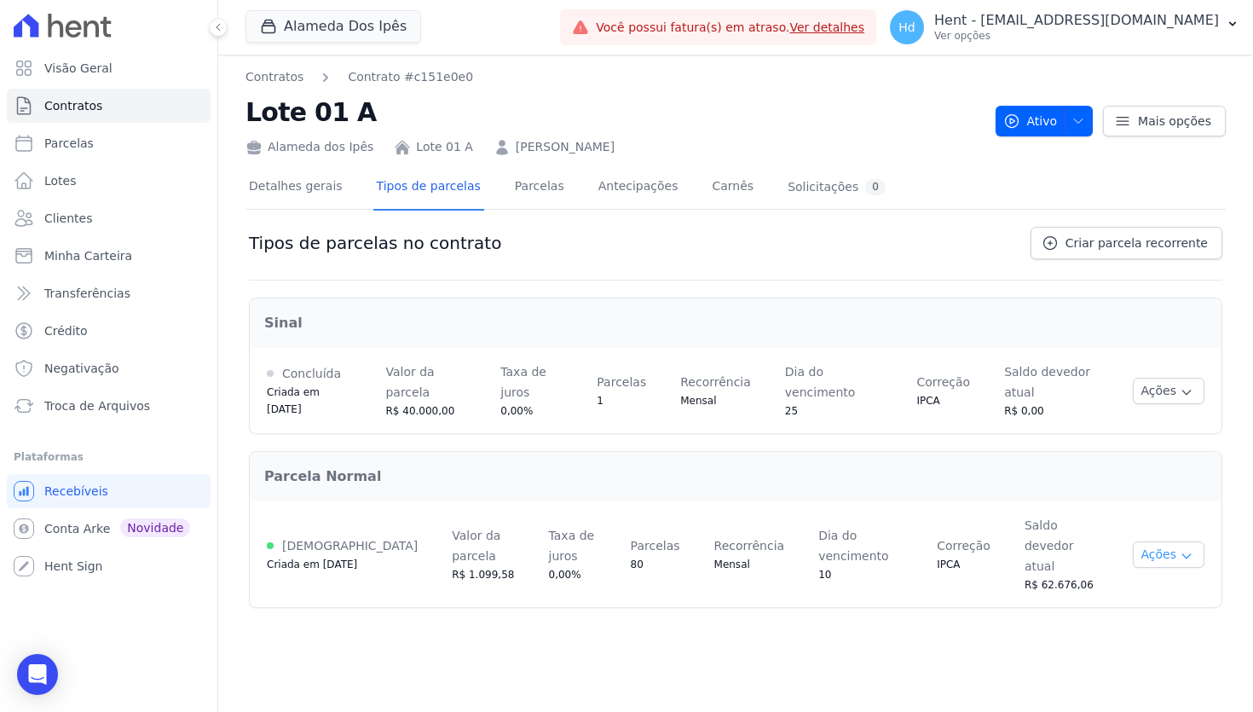
click at [1060, 550] on button "Ações" at bounding box center [1169, 554] width 72 height 26
click at [1060, 630] on link "Renegociar" at bounding box center [1130, 640] width 131 height 20
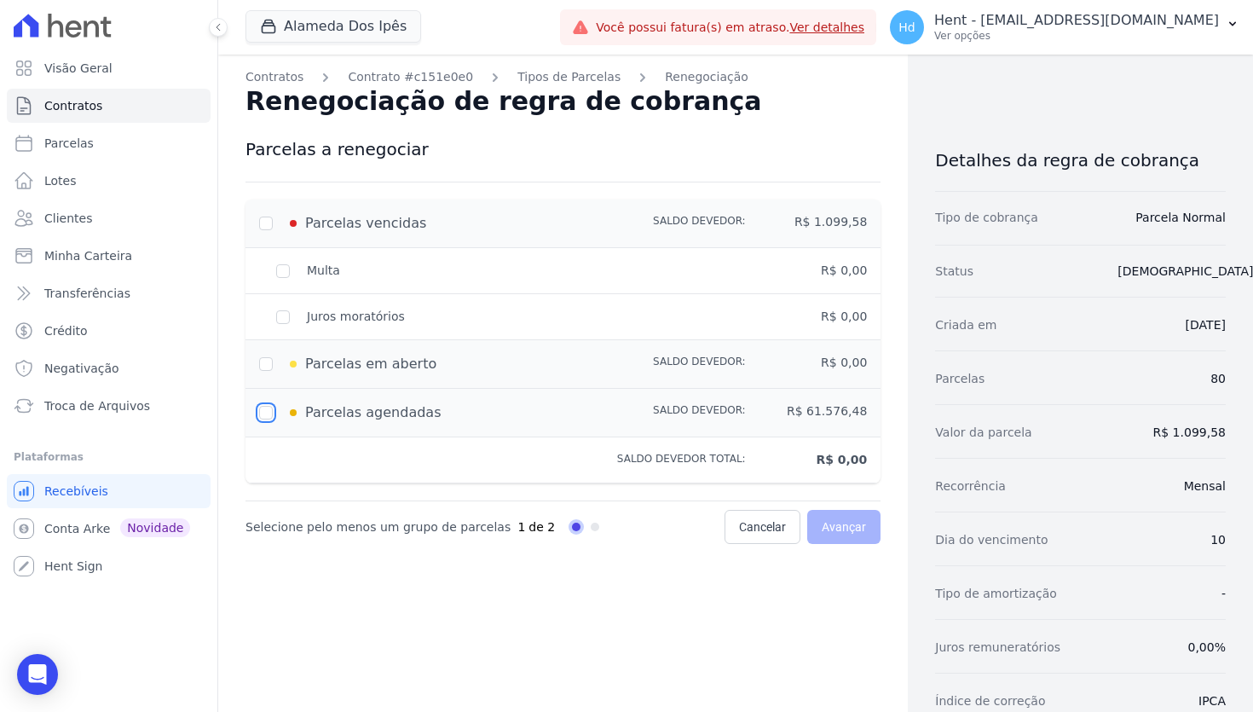
click at [262, 412] on input "checkbox" at bounding box center [266, 413] width 14 height 14
checkbox input "true"
click at [134, 143] on link "Parcelas" at bounding box center [109, 143] width 204 height 34
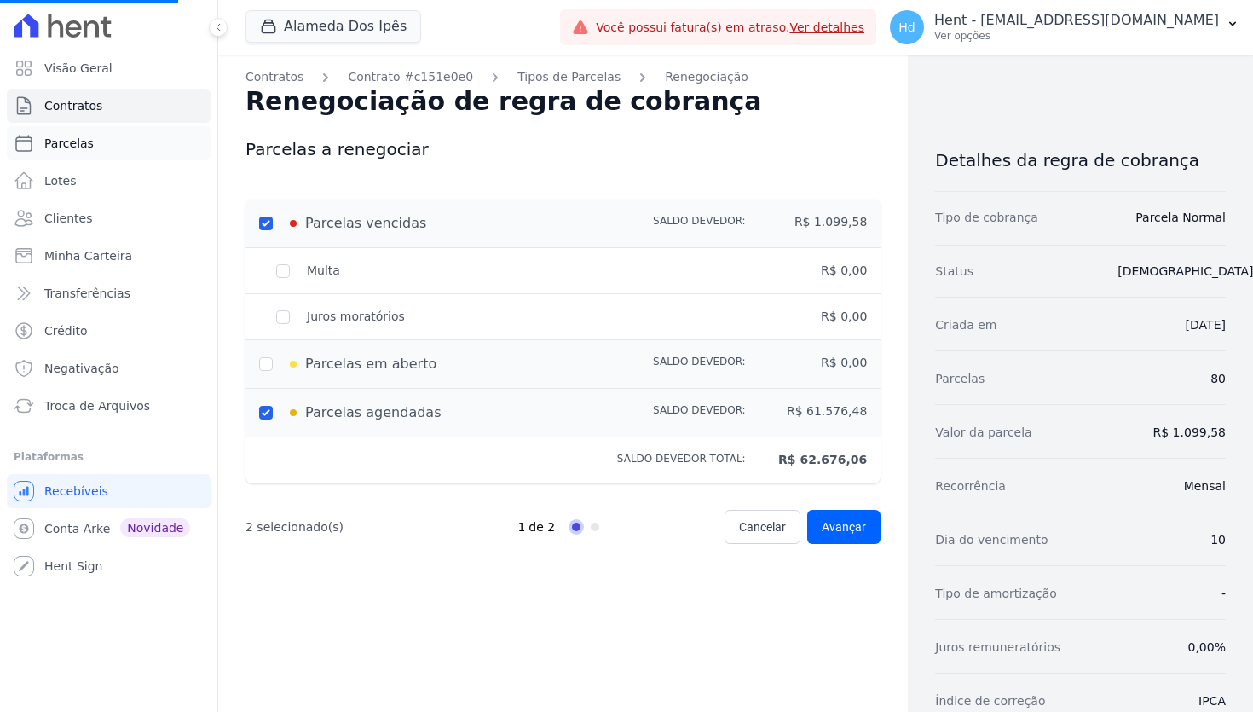
select select
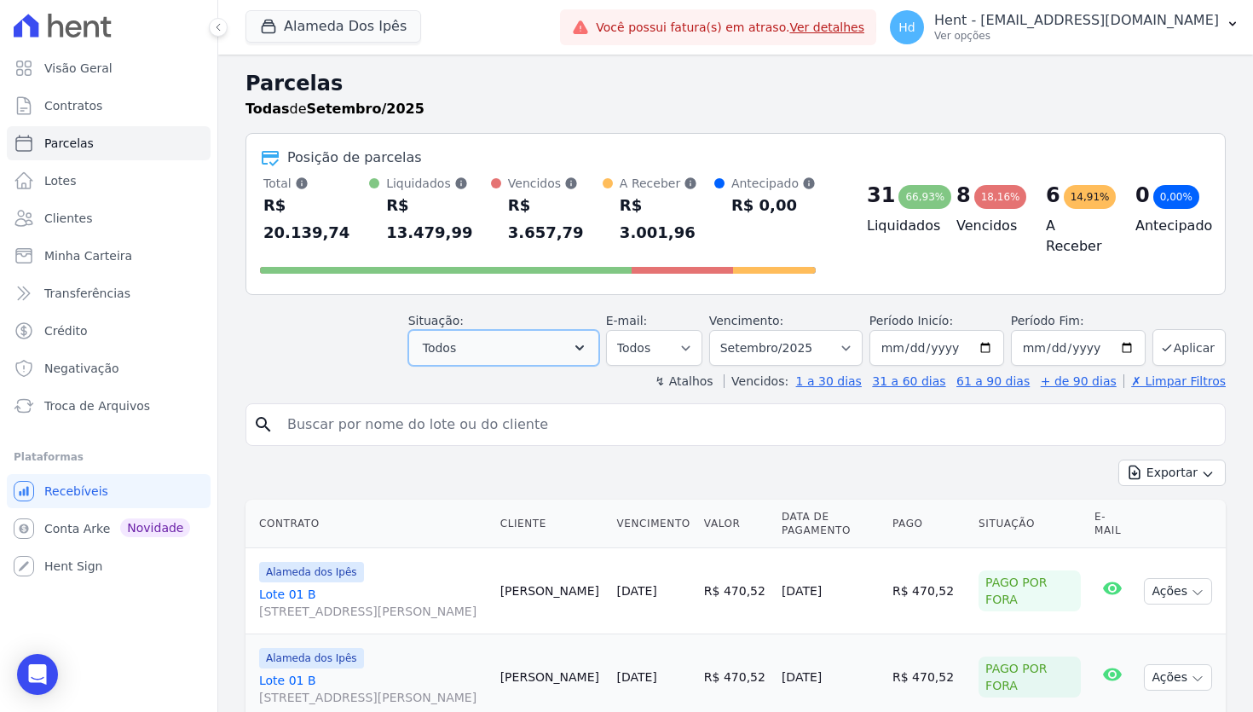
click at [548, 330] on button "Todos" at bounding box center [503, 348] width 191 height 36
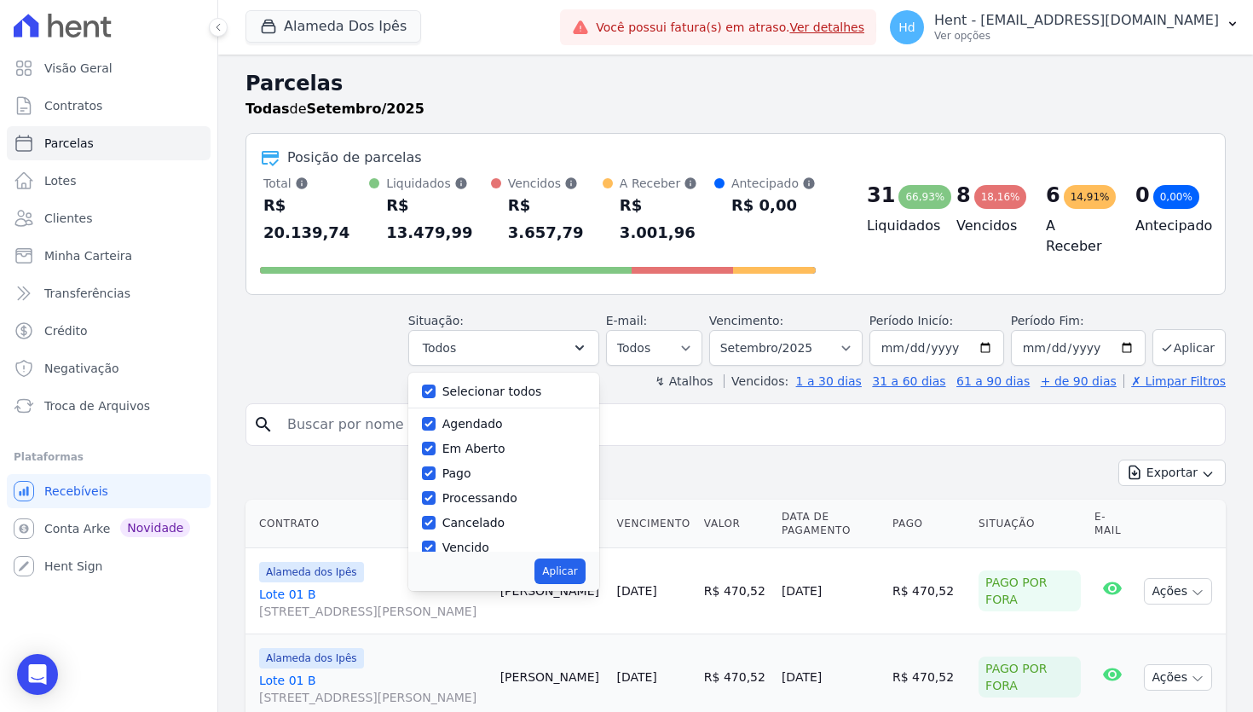
click at [516, 384] on label "Selecionar todos" at bounding box center [492, 391] width 100 height 14
click at [436, 384] on input "Selecionar todos" at bounding box center [429, 391] width 14 height 14
checkbox input "false"
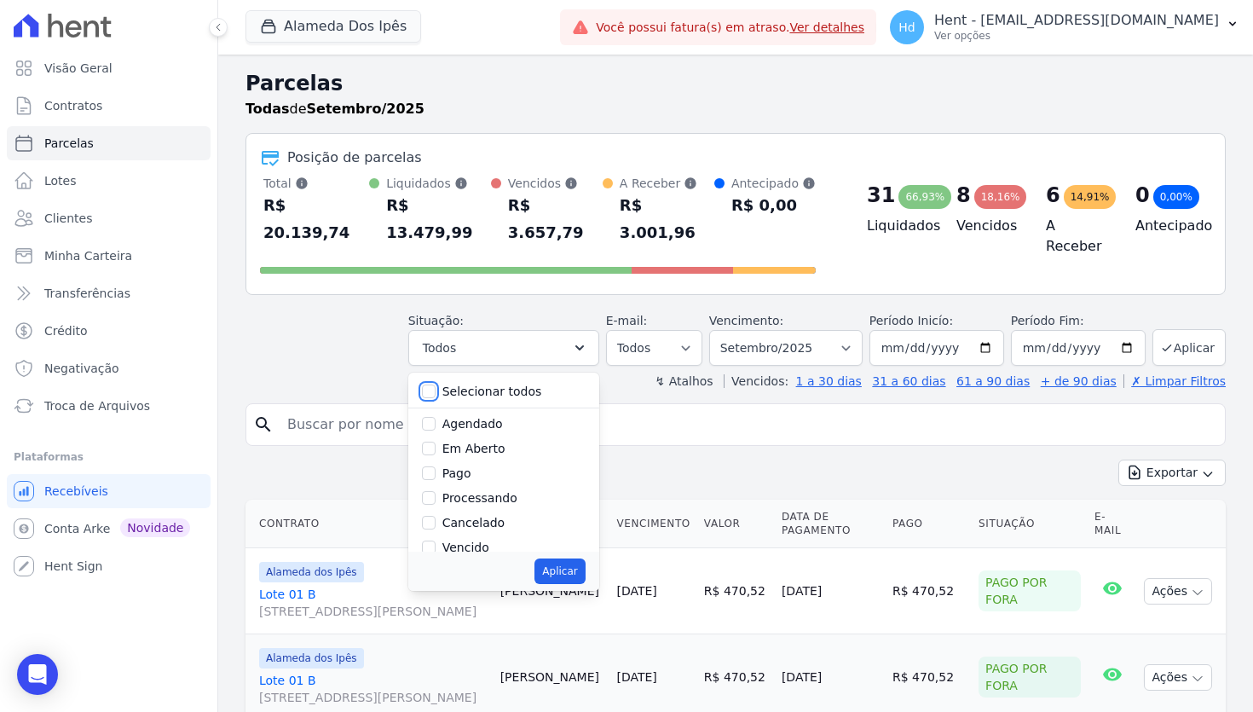
checkbox input "false"
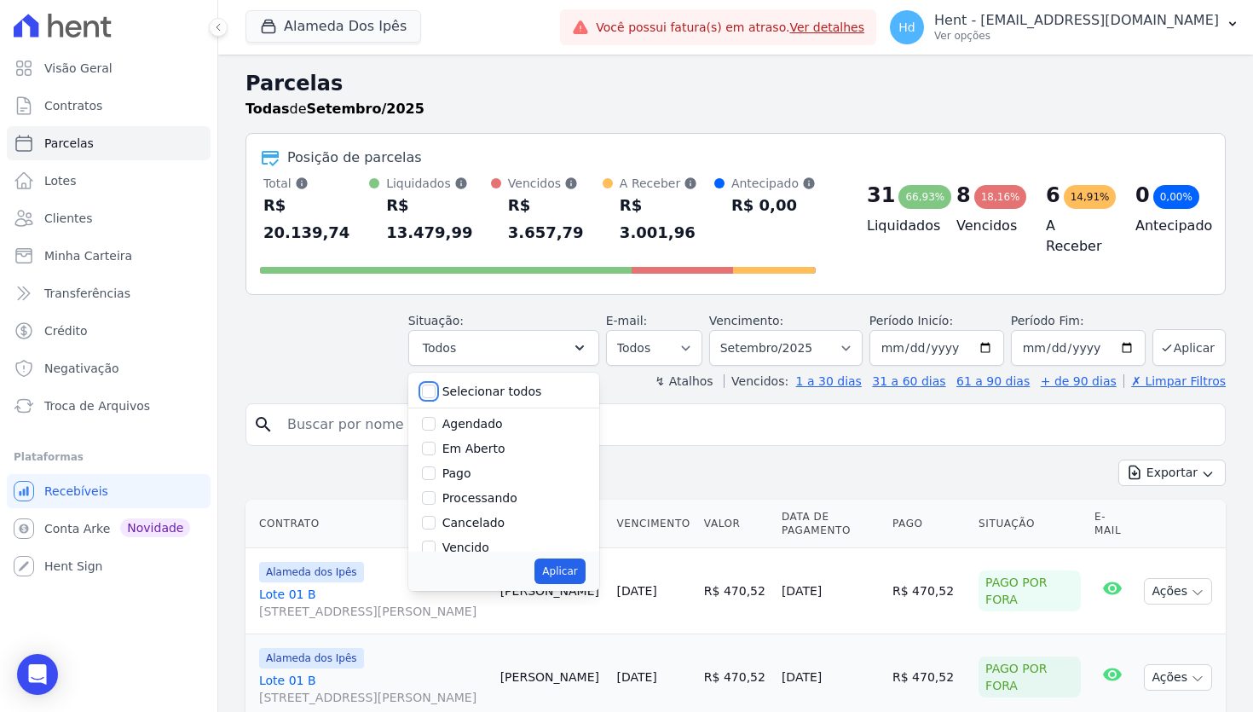
checkbox input "false"
click at [486, 515] on label "Vencido" at bounding box center [465, 522] width 47 height 14
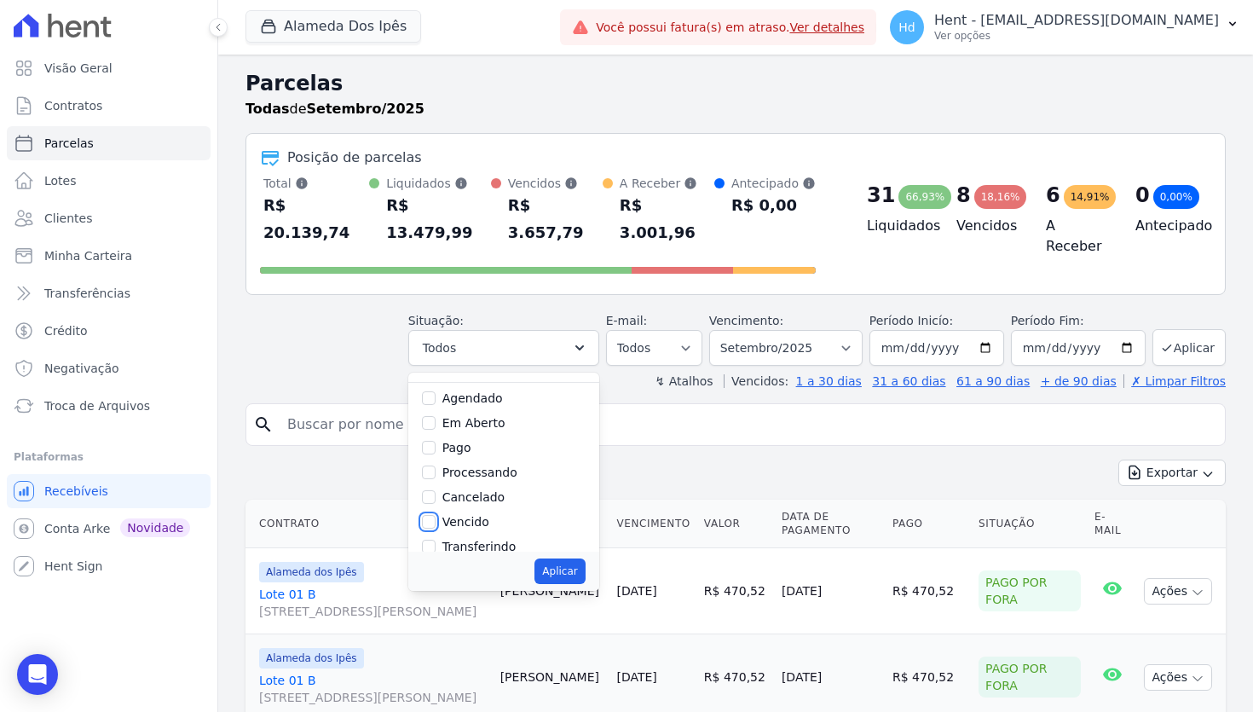
click at [436, 515] on input "Vencido" at bounding box center [429, 522] width 14 height 14
checkbox input "true"
click at [568, 558] on button "Aplicar" at bounding box center [559, 571] width 50 height 26
select select "overdue"
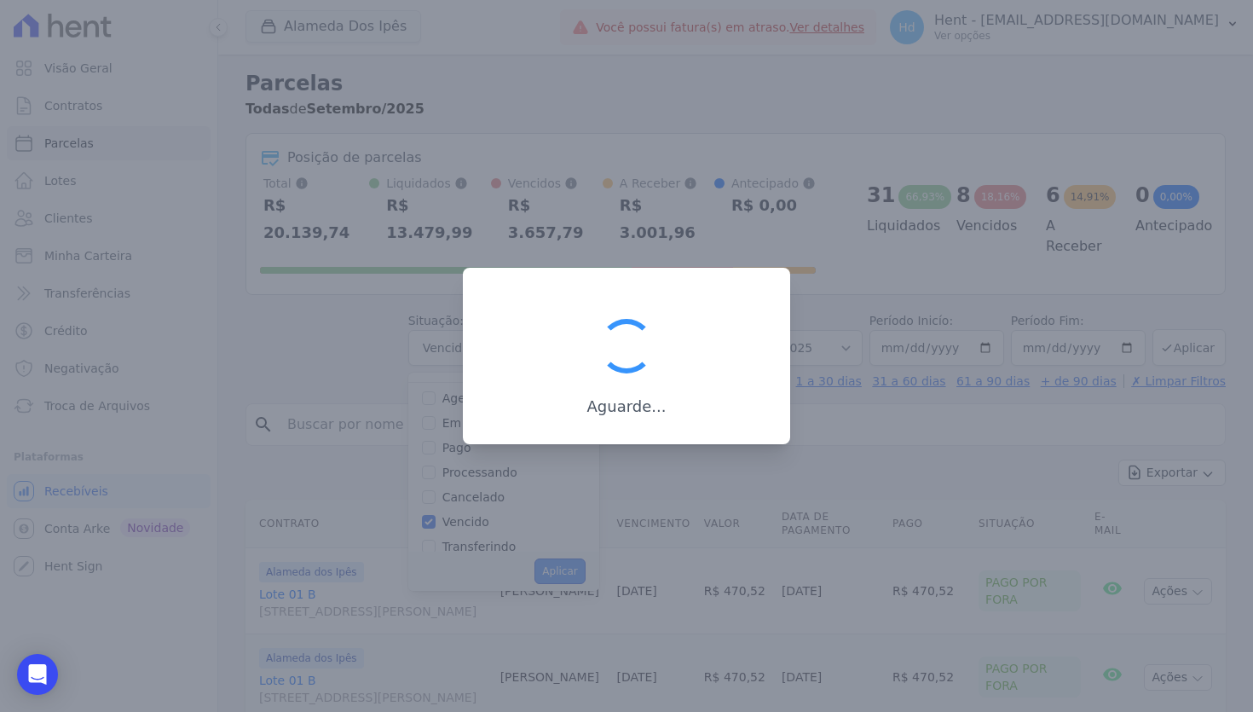
scroll to position [27, 0]
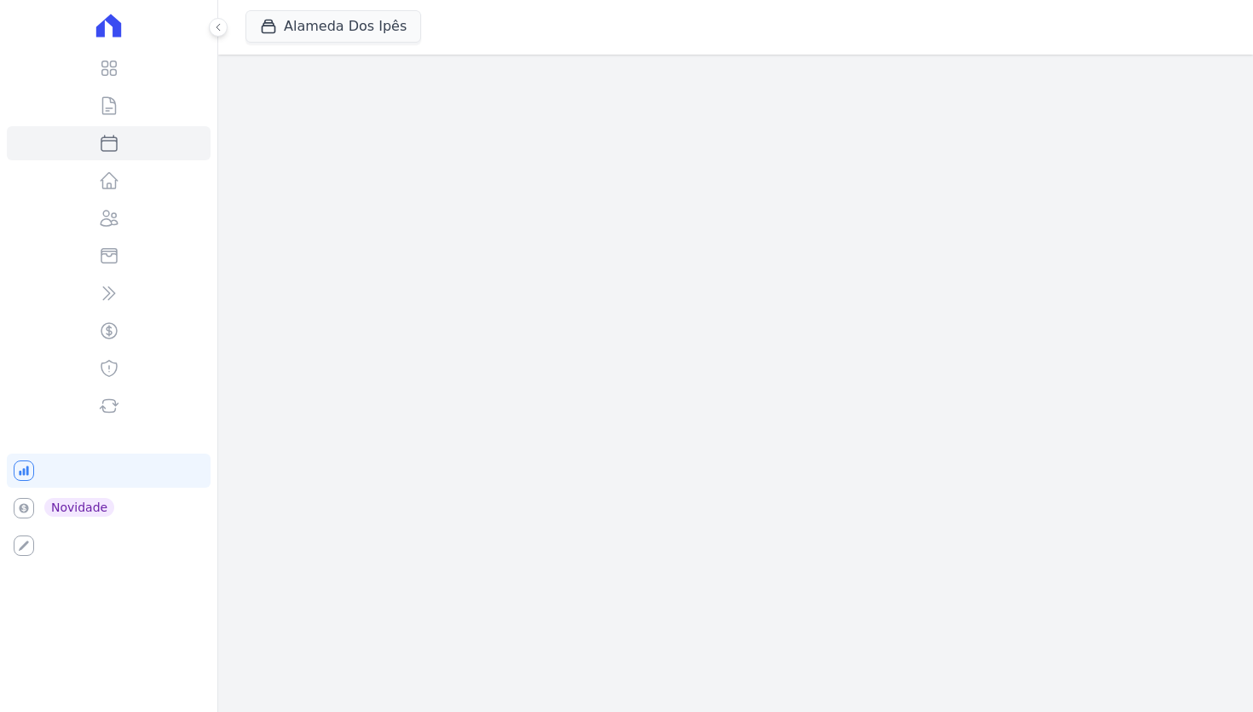
select select
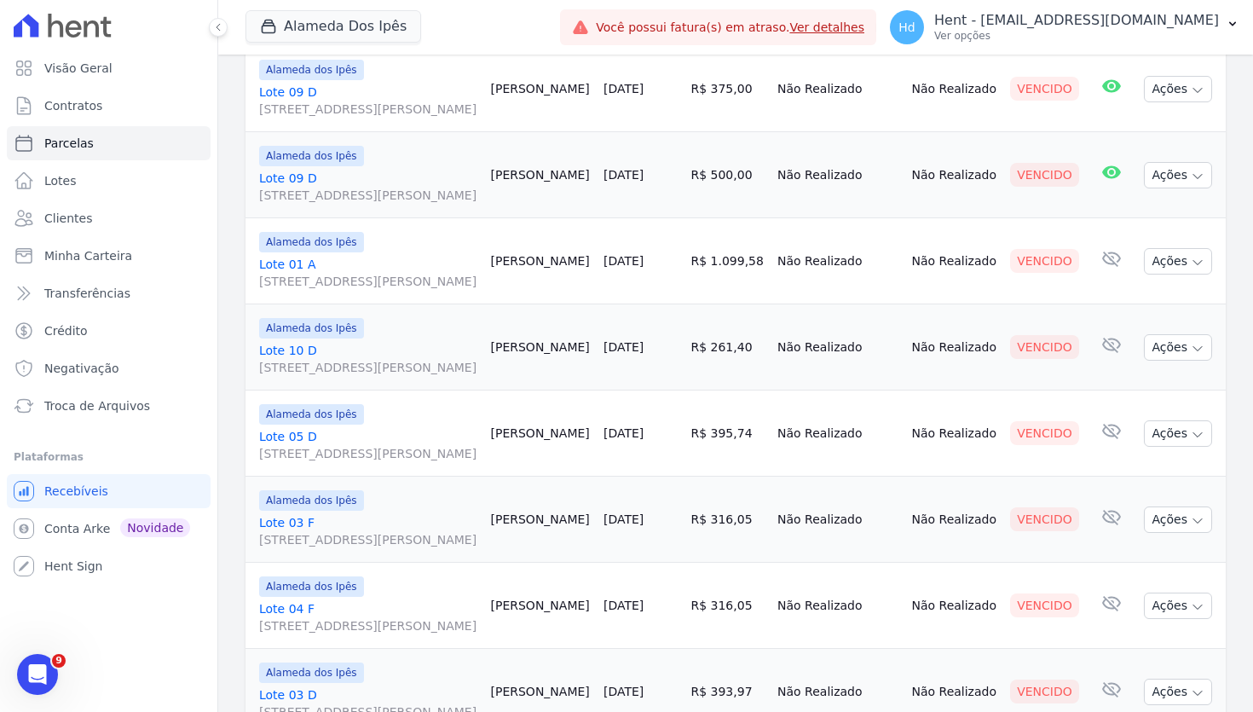
scroll to position [322, 0]
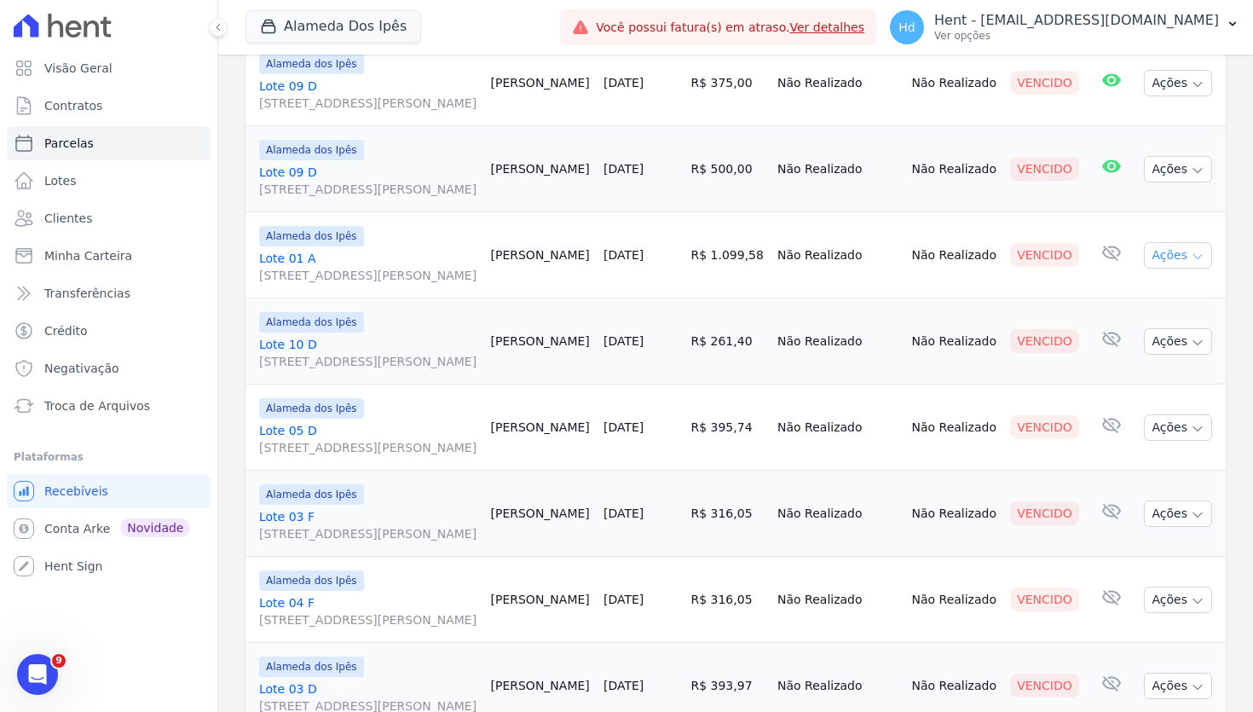
click at [1191, 263] on icon "button" at bounding box center [1198, 257] width 14 height 14
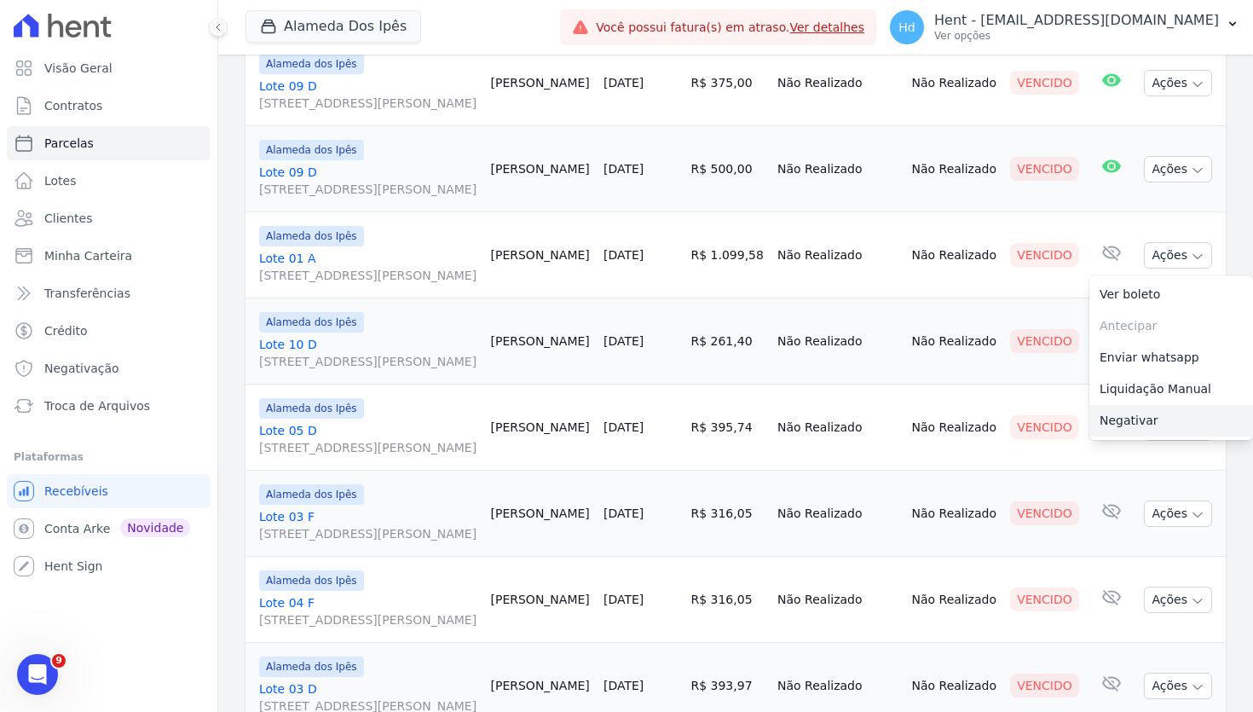
click at [1157, 436] on link "Negativar" at bounding box center [1171, 421] width 164 height 32
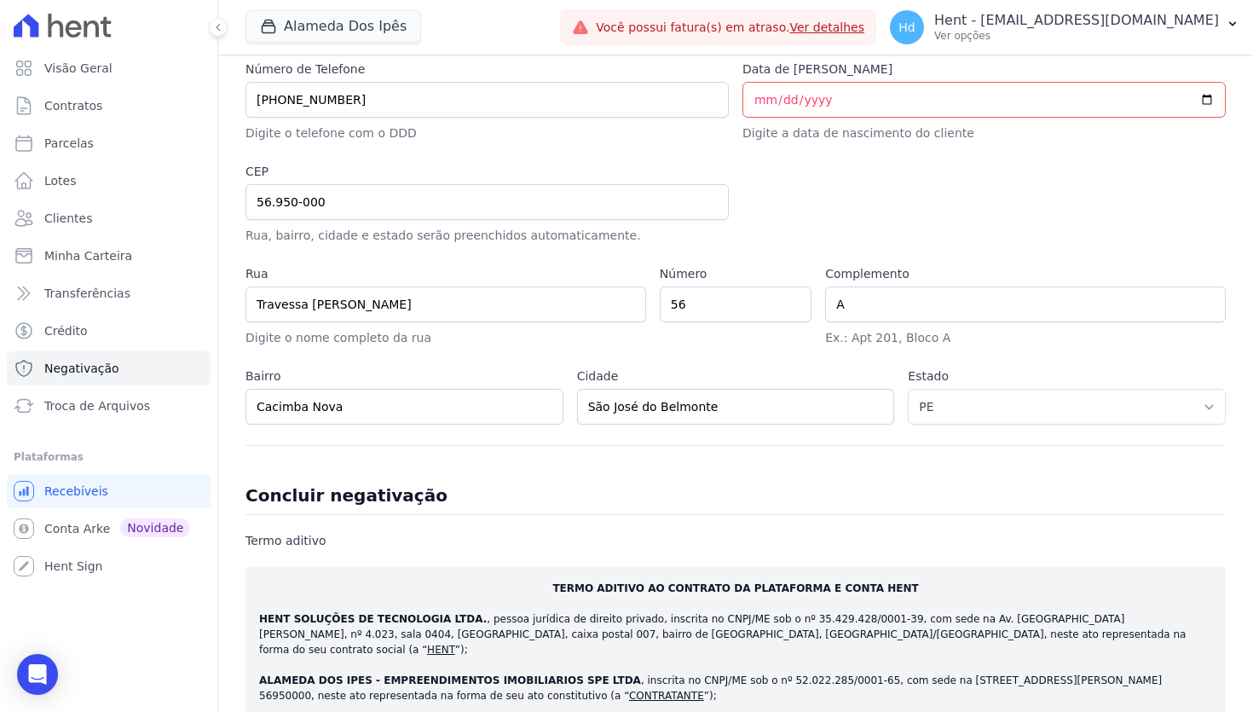
scroll to position [857, 0]
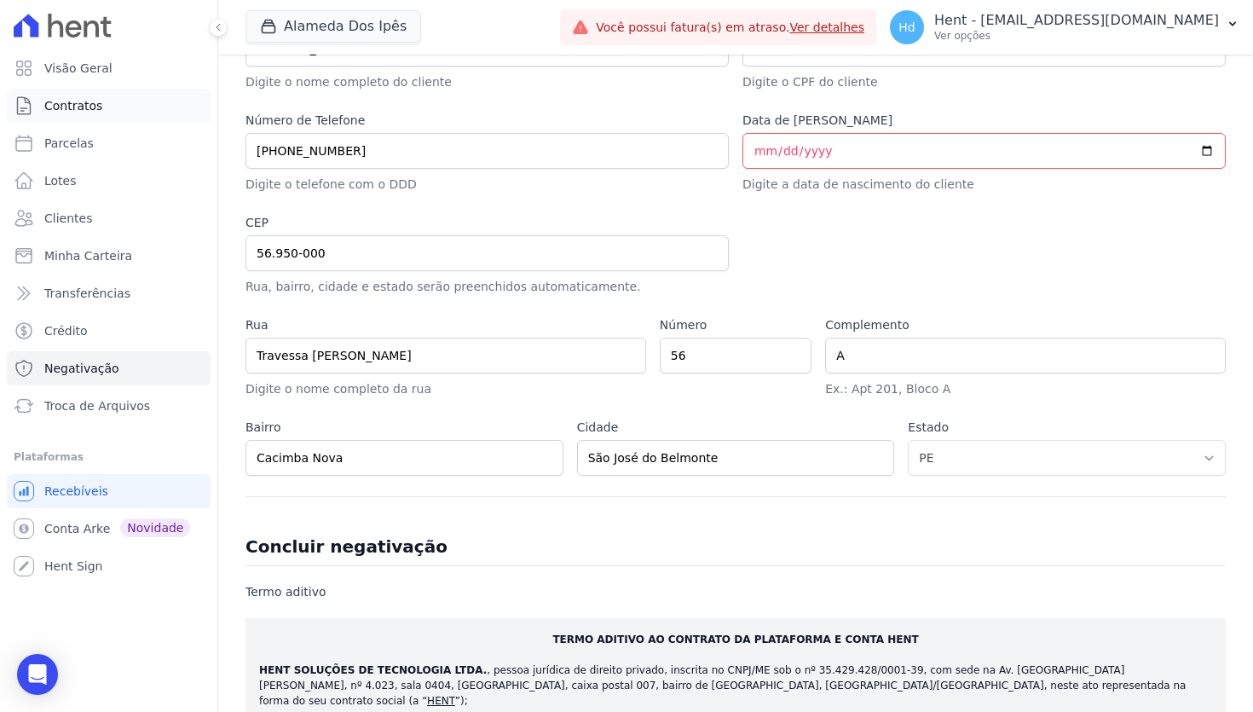
click at [91, 117] on link "Contratos" at bounding box center [109, 106] width 204 height 34
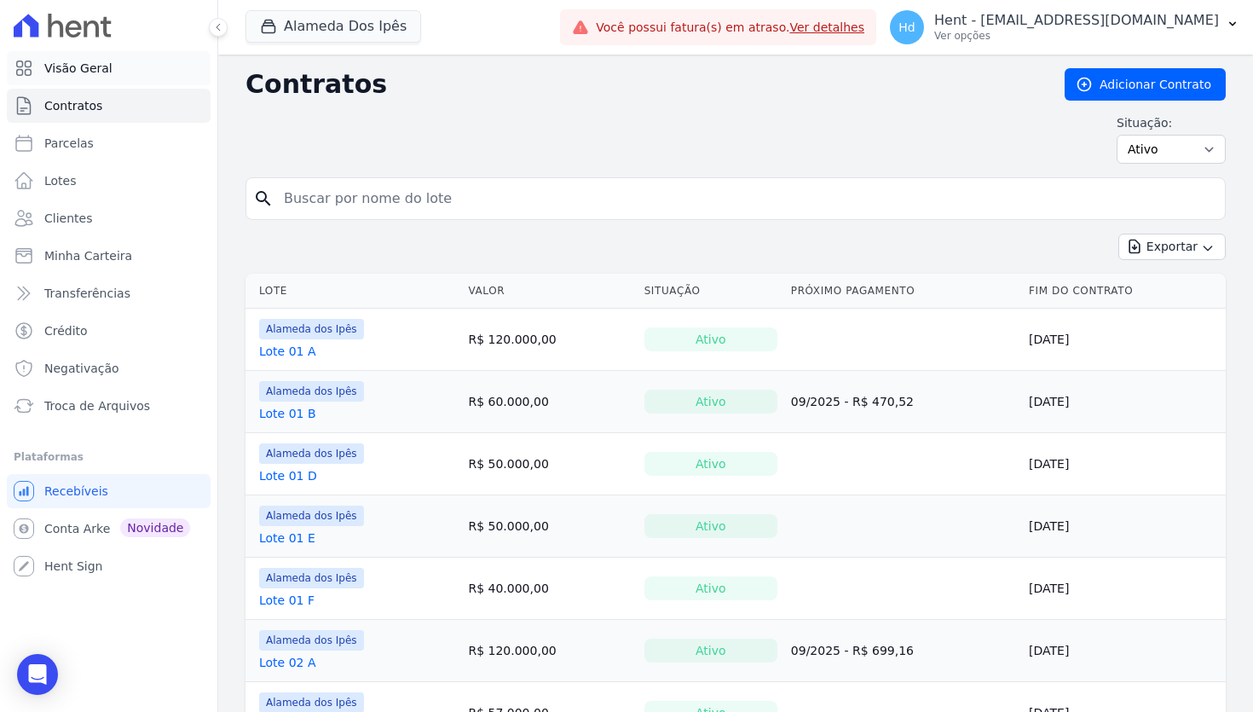
click at [101, 61] on span "Visão Geral" at bounding box center [78, 68] width 68 height 17
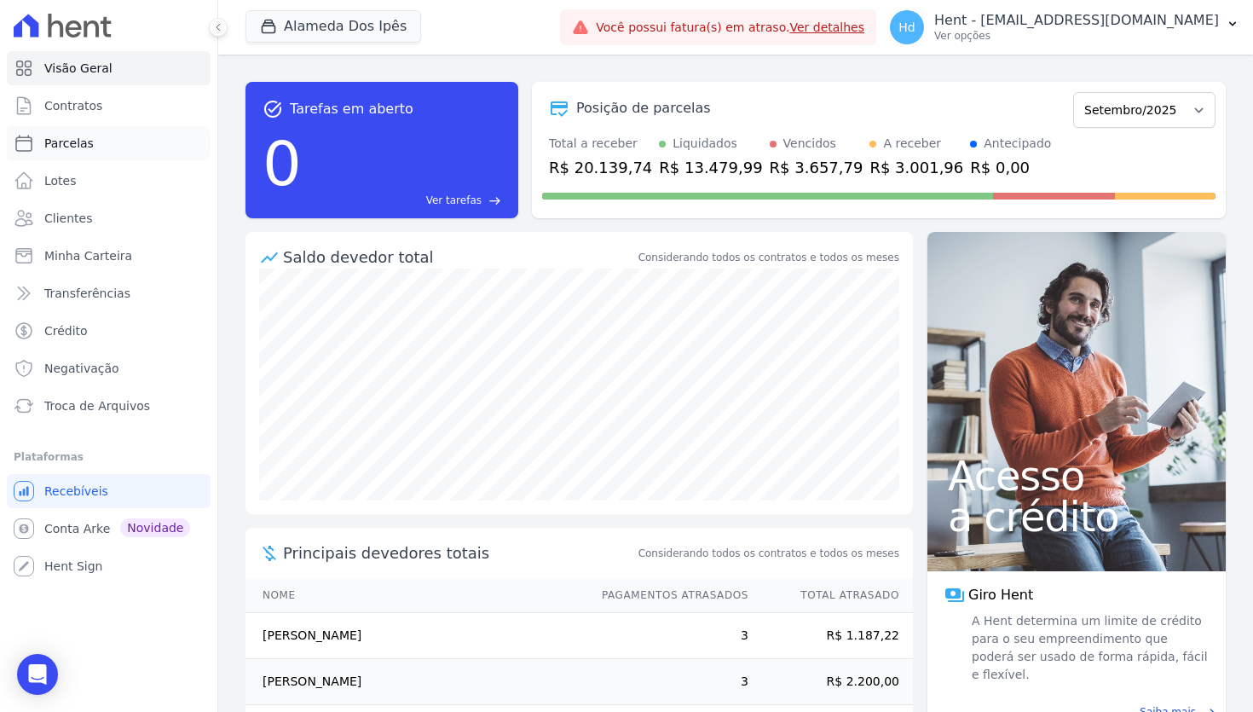
click at [61, 150] on span "Parcelas" at bounding box center [68, 143] width 49 height 17
select select
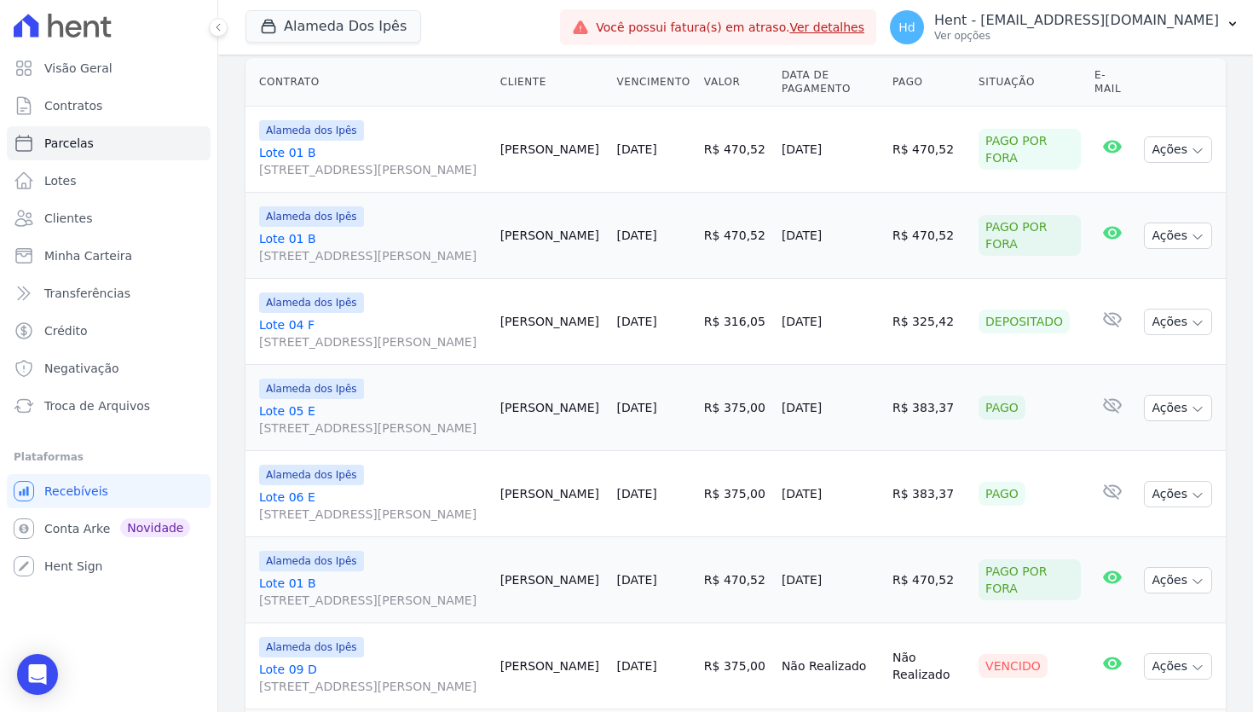
scroll to position [472, 0]
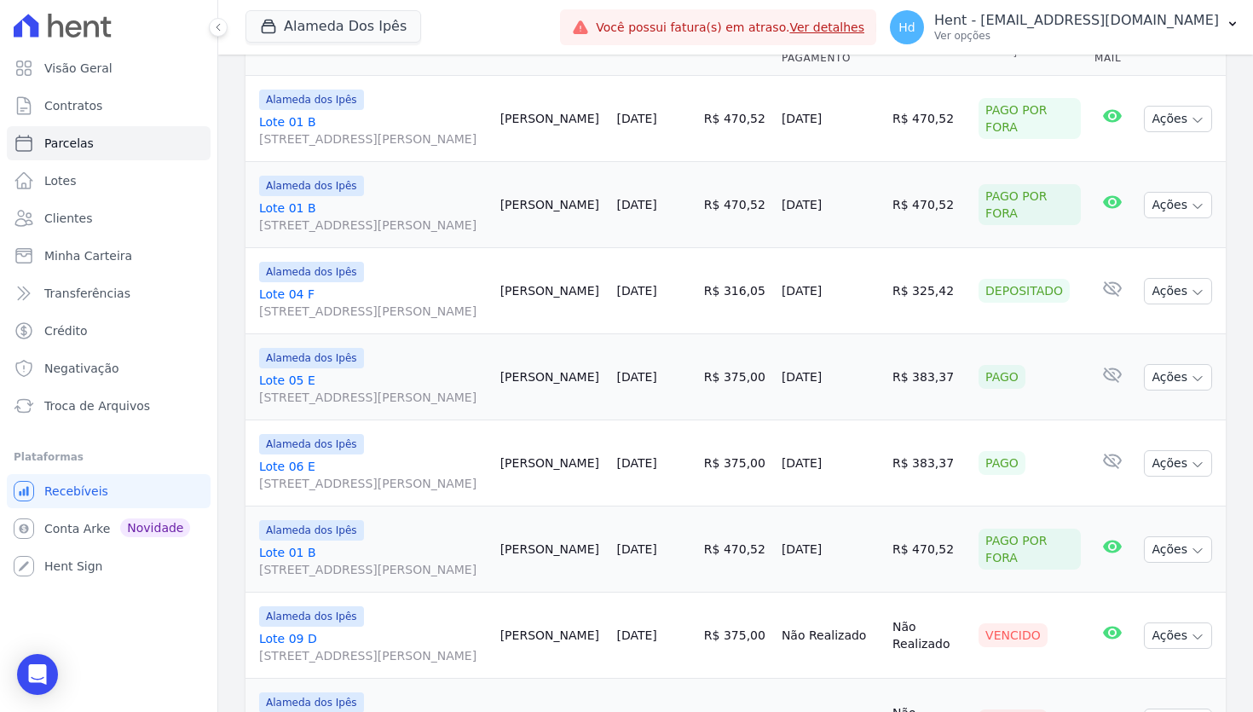
click at [1011, 389] on div "Pago" at bounding box center [1001, 377] width 47 height 24
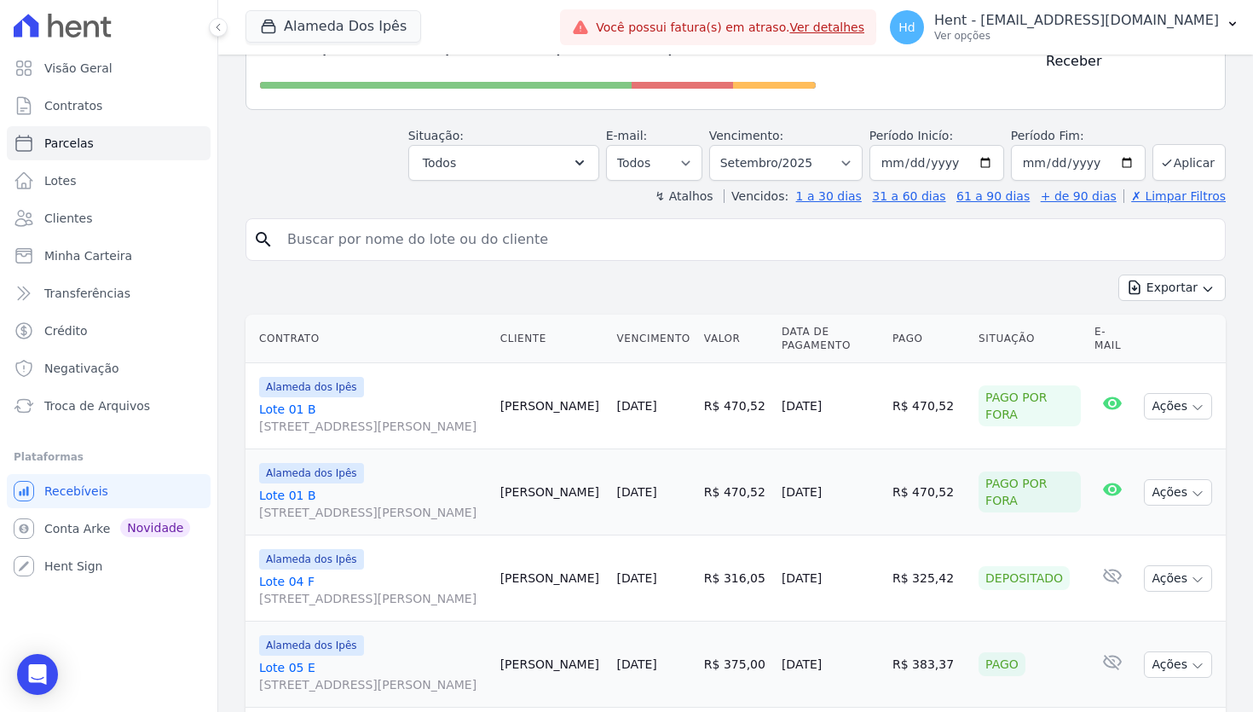
scroll to position [131, 0]
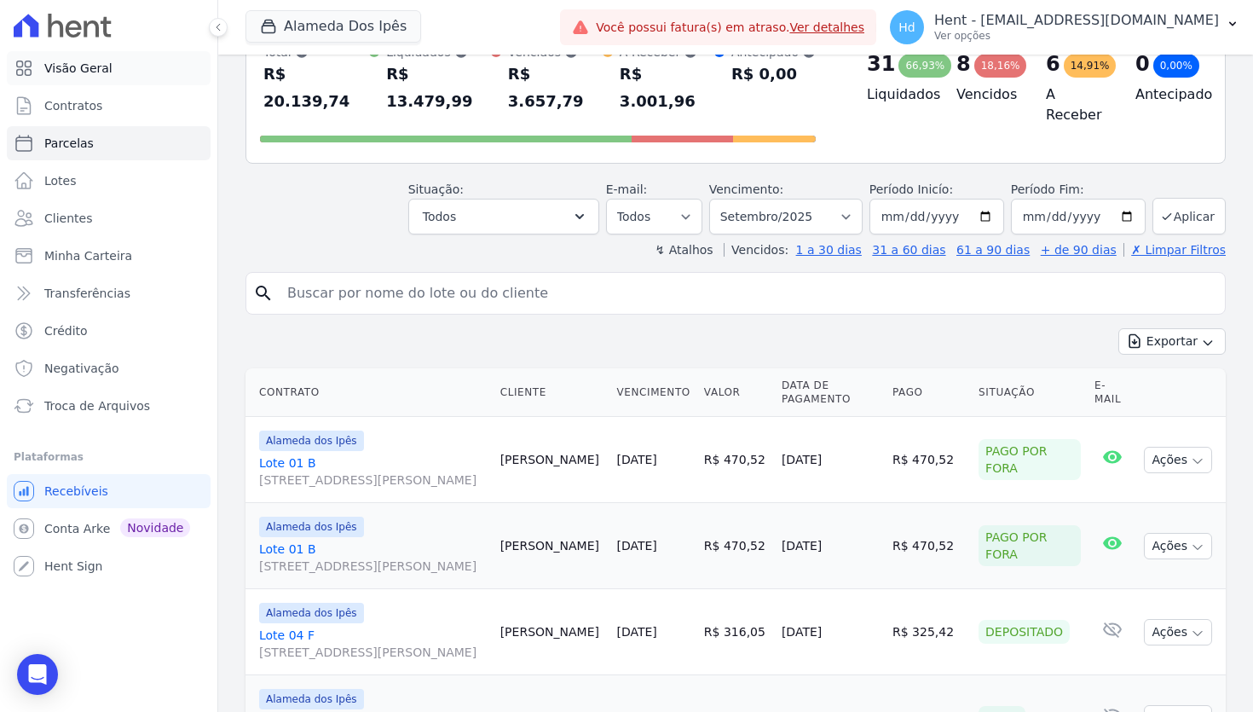
click at [134, 74] on link "Visão Geral" at bounding box center [109, 68] width 204 height 34
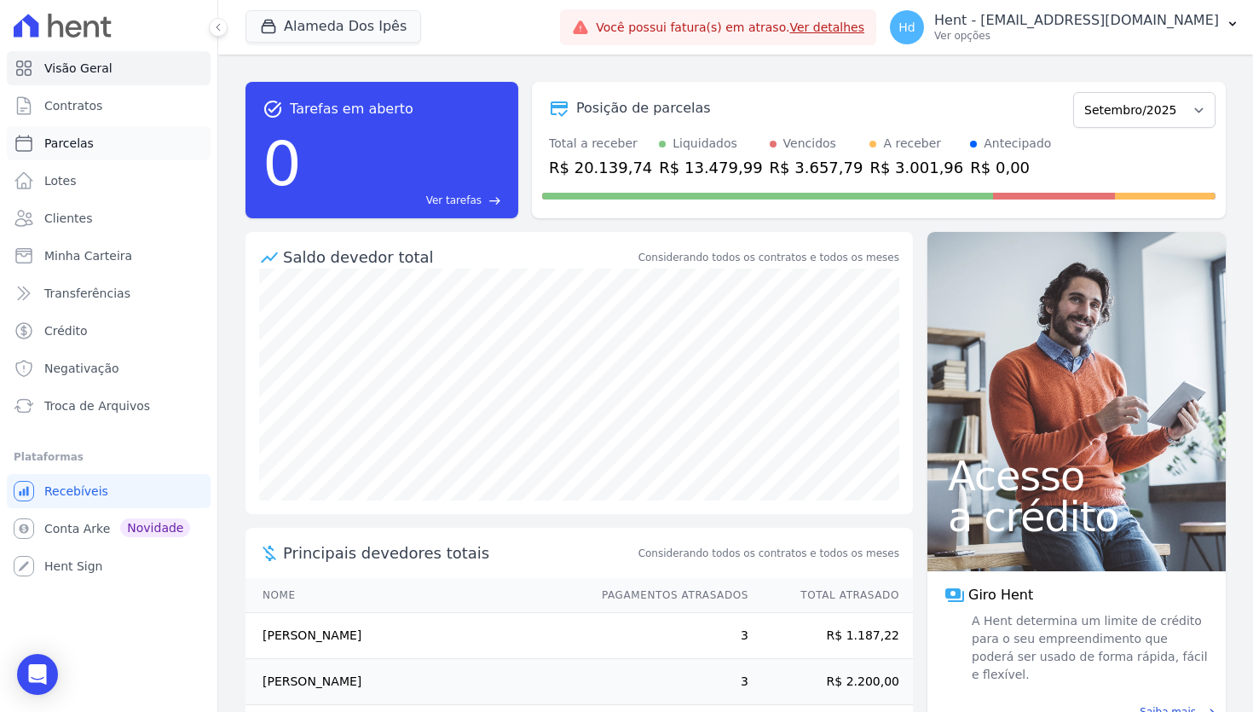
click at [93, 145] on link "Parcelas" at bounding box center [109, 143] width 204 height 34
select select
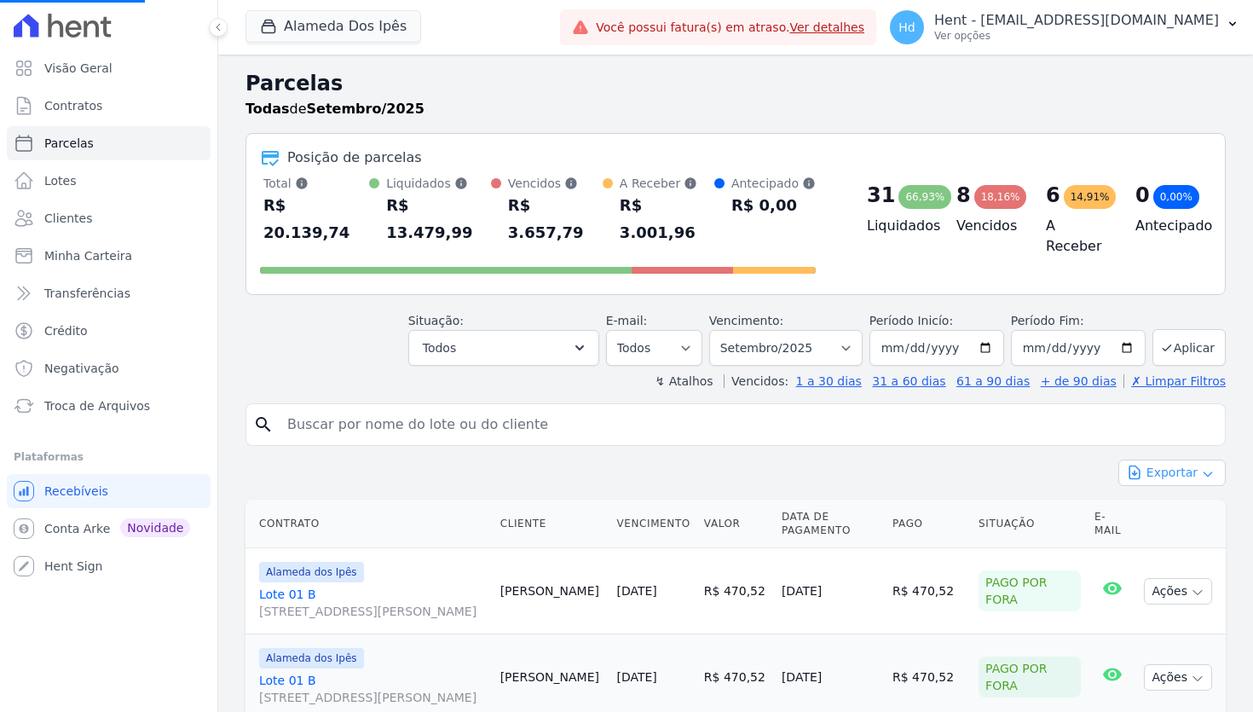
select select
click at [1163, 459] on button "Exportar" at bounding box center [1171, 472] width 107 height 26
click at [84, 68] on span "Visão Geral" at bounding box center [78, 68] width 68 height 17
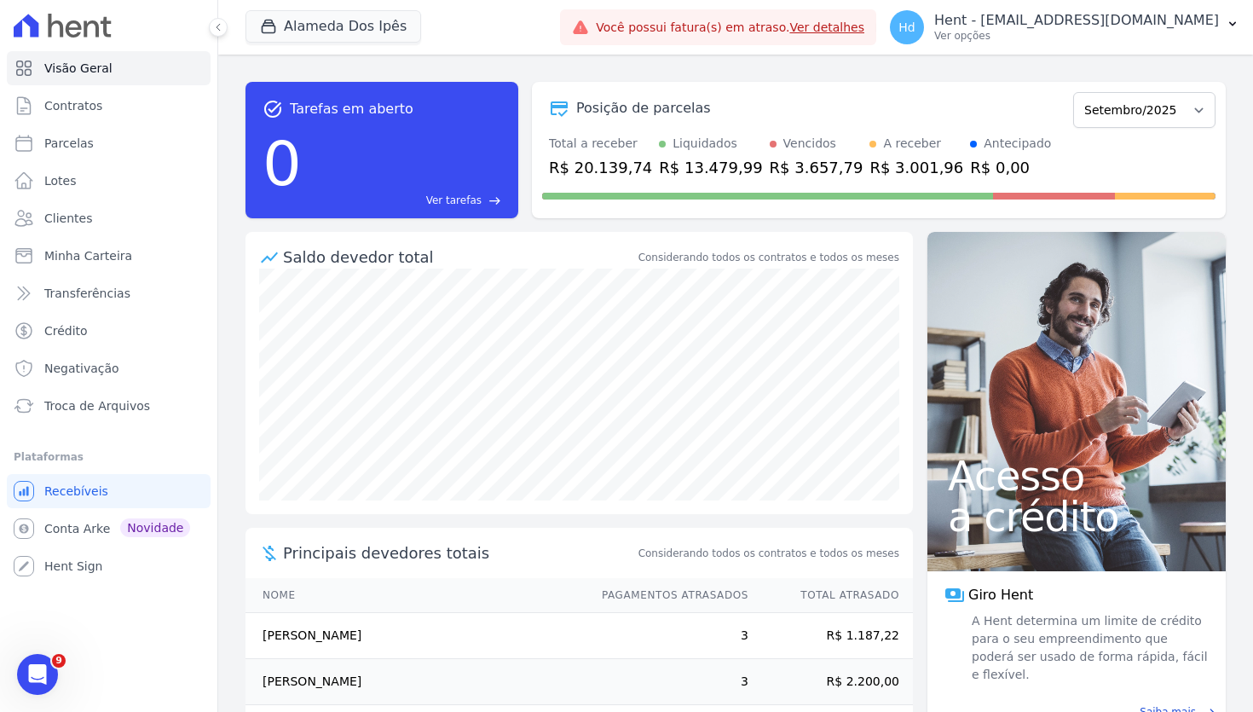
click at [231, 217] on div "task_alt Tarefas em aberto 0 Ver tarefas east Posição de parcelas Setembro/2023…" at bounding box center [735, 383] width 1035 height 657
click at [336, 25] on button "Alameda Dos Ipês" at bounding box center [333, 26] width 176 height 32
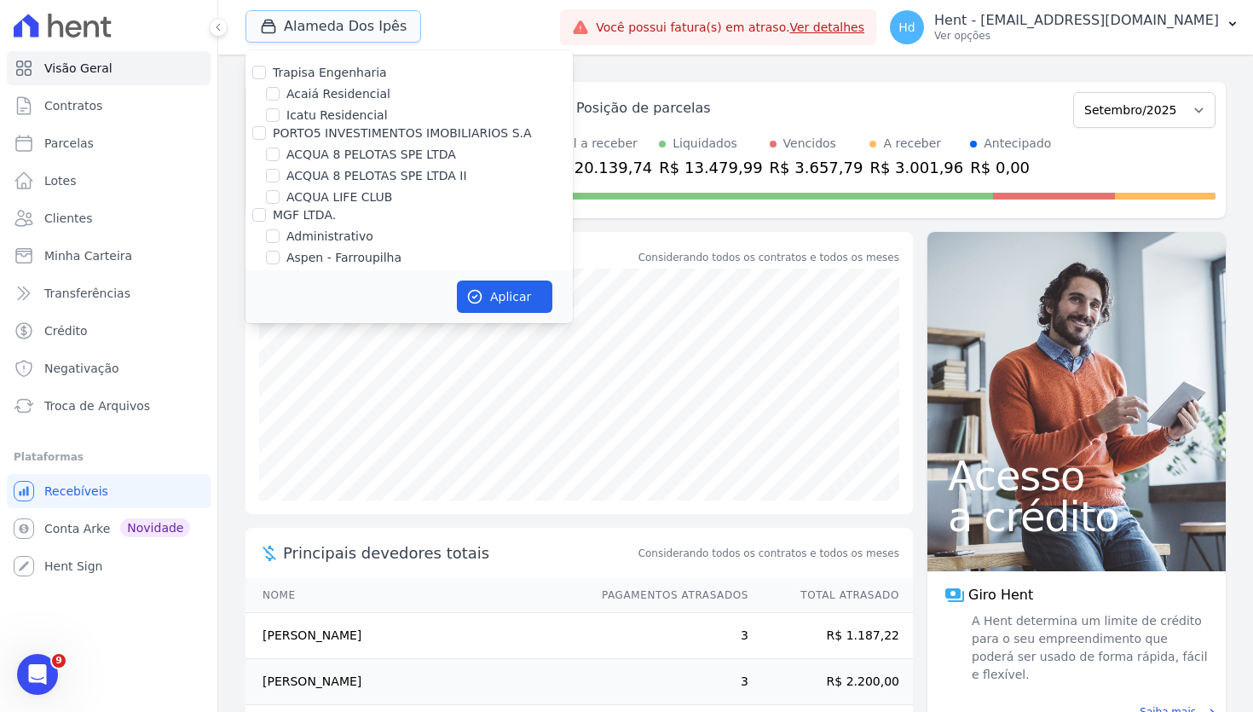
scroll to position [15, 0]
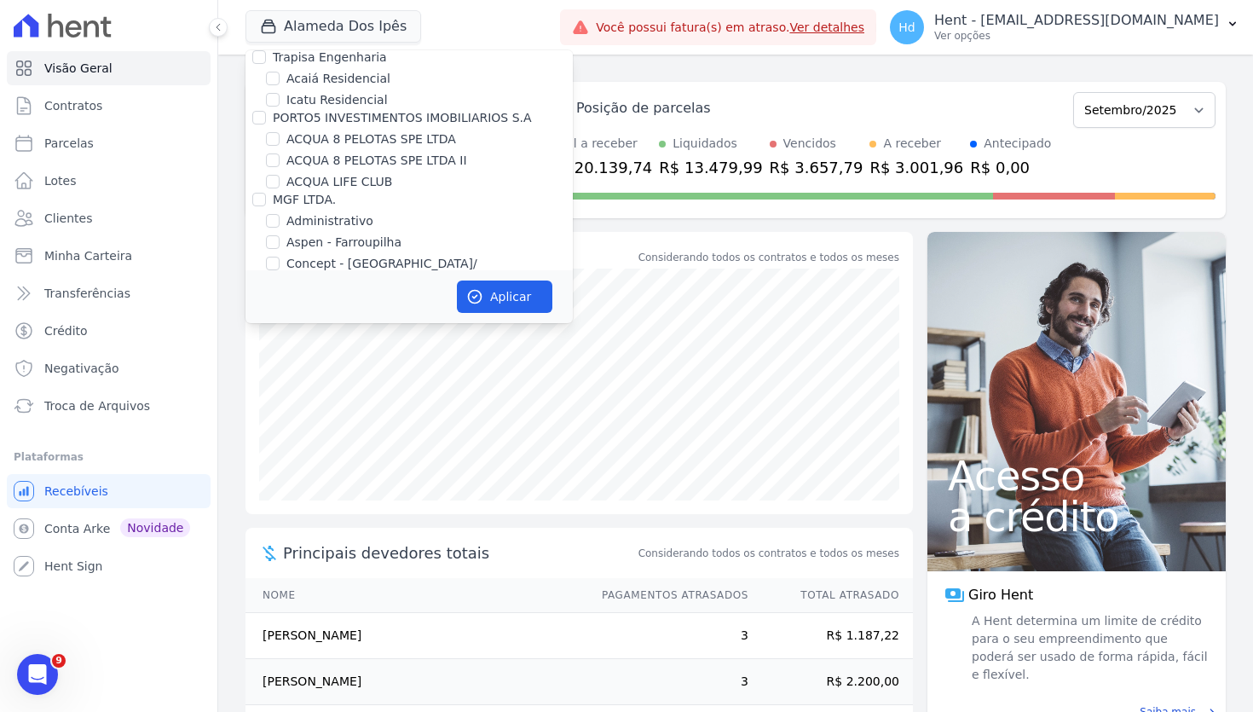
click at [350, 147] on label "ACQUA 8 PELOTAS SPE LTDA" at bounding box center [371, 139] width 170 height 18
click at [280, 146] on input "ACQUA 8 PELOTAS SPE LTDA" at bounding box center [273, 139] width 14 height 14
checkbox input "true"
click at [351, 165] on label "ACQUA 8 PELOTAS SPE LTDA II" at bounding box center [376, 161] width 181 height 18
click at [280, 165] on input "ACQUA 8 PELOTAS SPE LTDA II" at bounding box center [273, 160] width 14 height 14
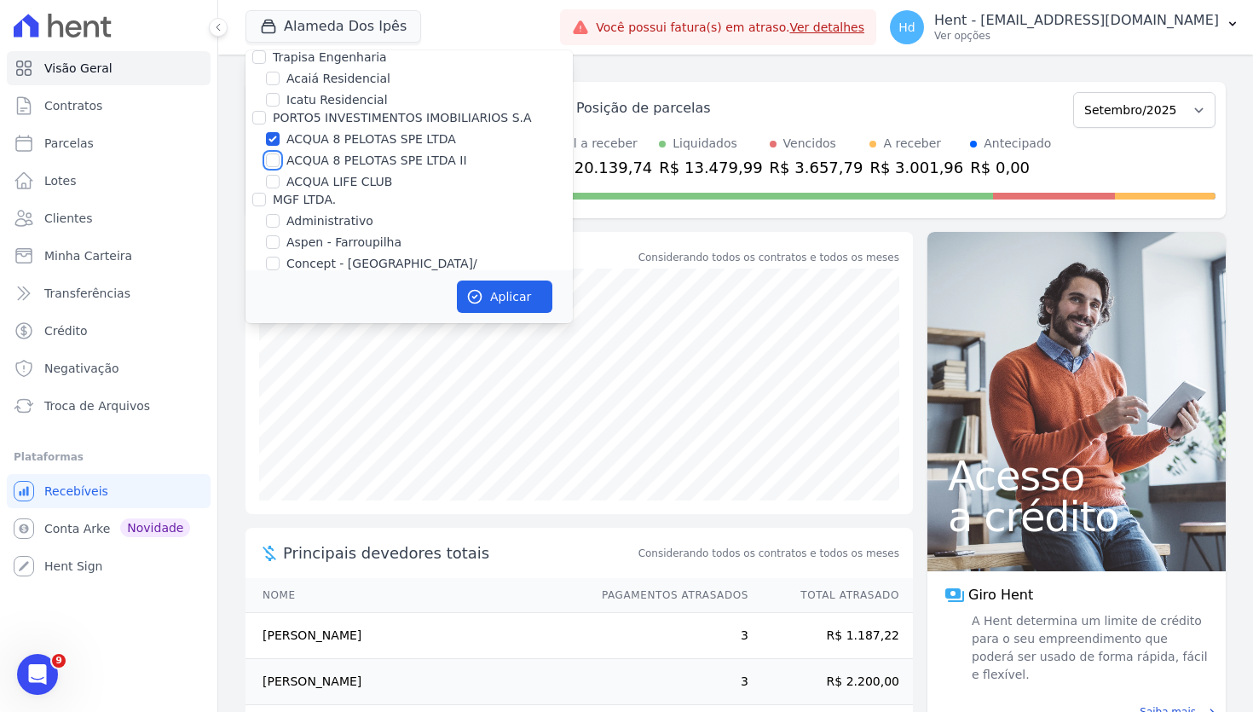
checkbox input "true"
click at [351, 182] on label "ACQUA LIFE CLUB" at bounding box center [339, 182] width 106 height 18
click at [280, 182] on input "ACQUA LIFE CLUB" at bounding box center [273, 182] width 14 height 14
checkbox input "true"
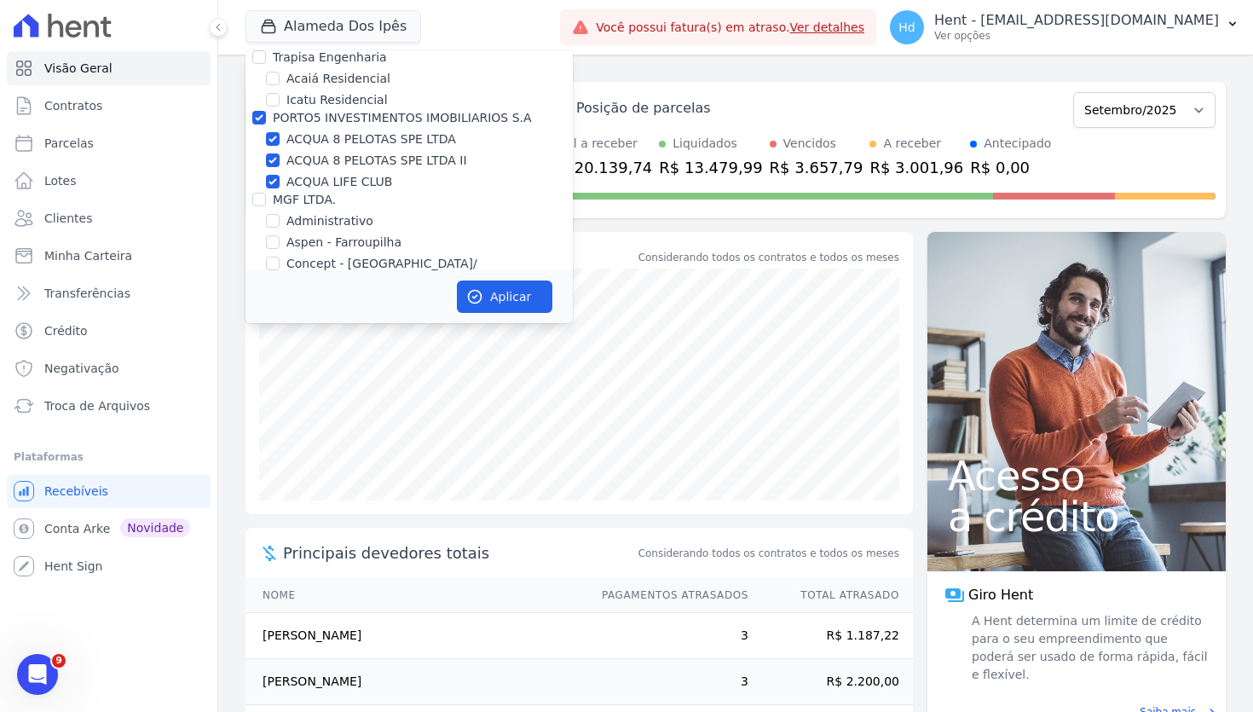
click at [354, 174] on label "ACQUA LIFE CLUB" at bounding box center [339, 182] width 106 height 18
click at [280, 175] on input "ACQUA LIFE CLUB" at bounding box center [273, 182] width 14 height 14
checkbox input "false"
click at [354, 160] on label "ACQUA 8 PELOTAS SPE LTDA II" at bounding box center [376, 161] width 181 height 18
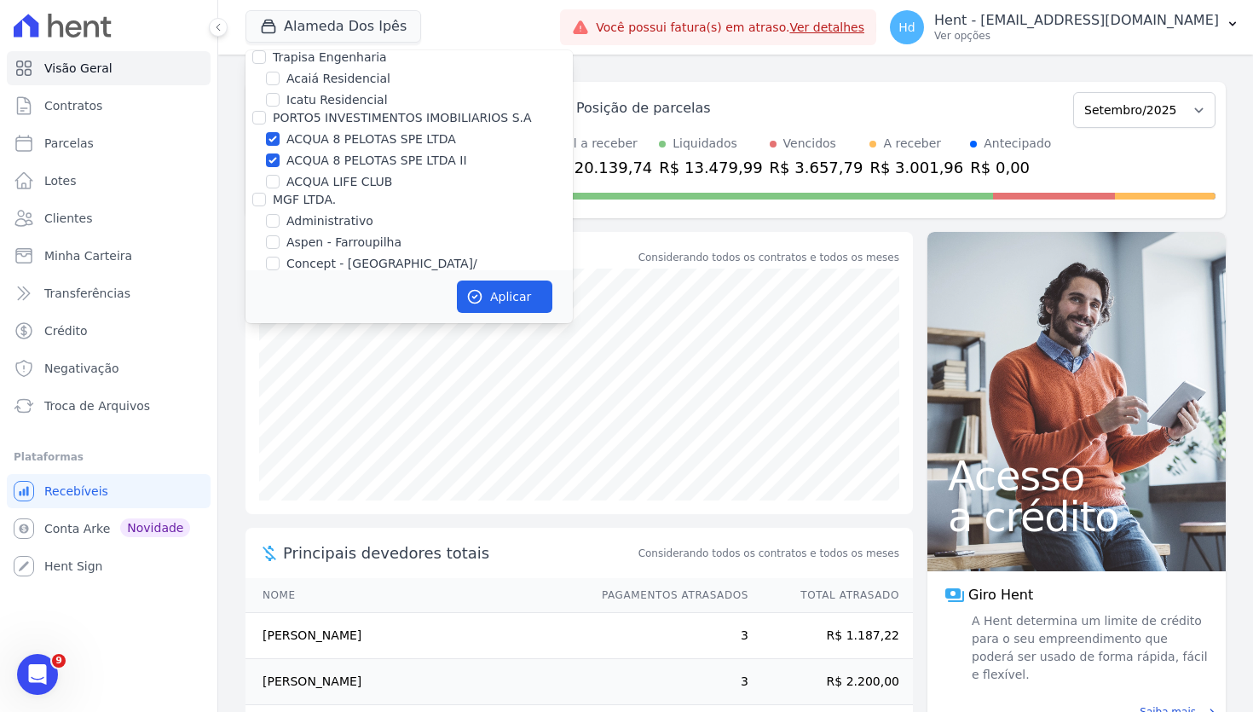
click at [280, 160] on input "ACQUA 8 PELOTAS SPE LTDA II" at bounding box center [273, 160] width 14 height 14
checkbox input "false"
click at [354, 146] on label "ACQUA 8 PELOTAS SPE LTDA" at bounding box center [371, 139] width 170 height 18
click at [280, 146] on input "ACQUA 8 PELOTAS SPE LTDA" at bounding box center [273, 139] width 14 height 14
checkbox input "false"
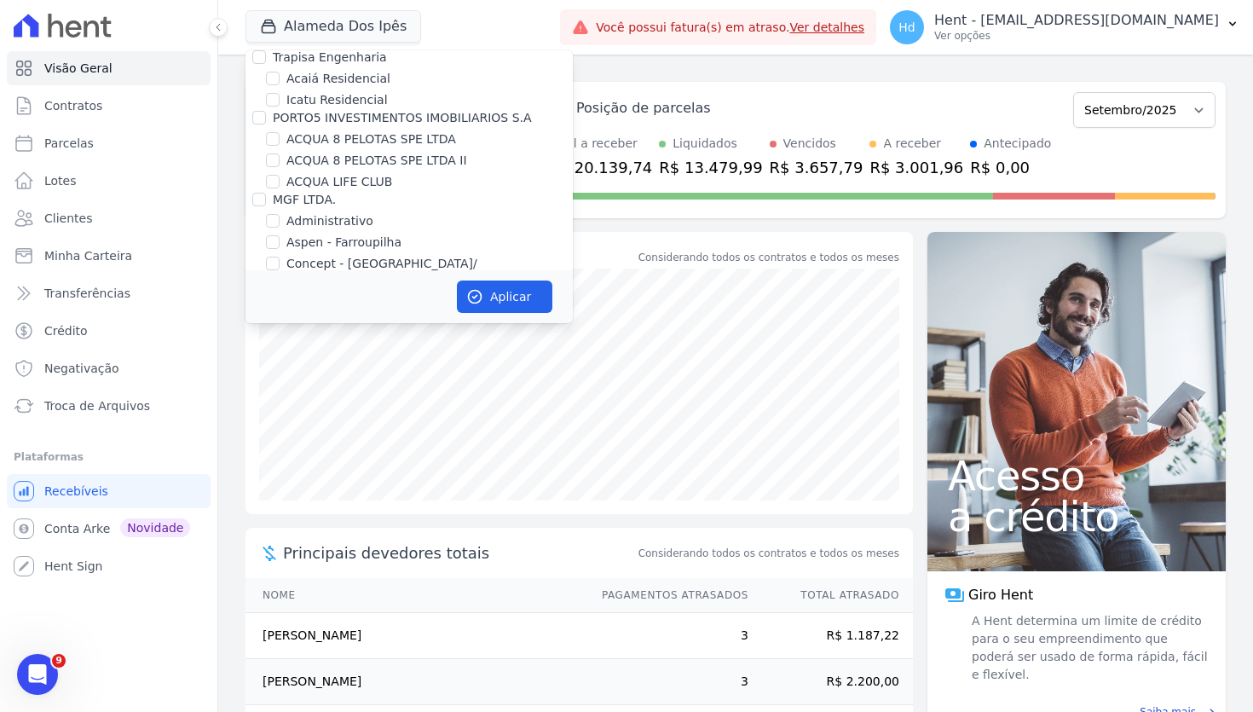
click at [234, 267] on div "task_alt Tarefas em aberto 0 Ver tarefas east Posição de parcelas Setembro/2023…" at bounding box center [735, 383] width 1035 height 657
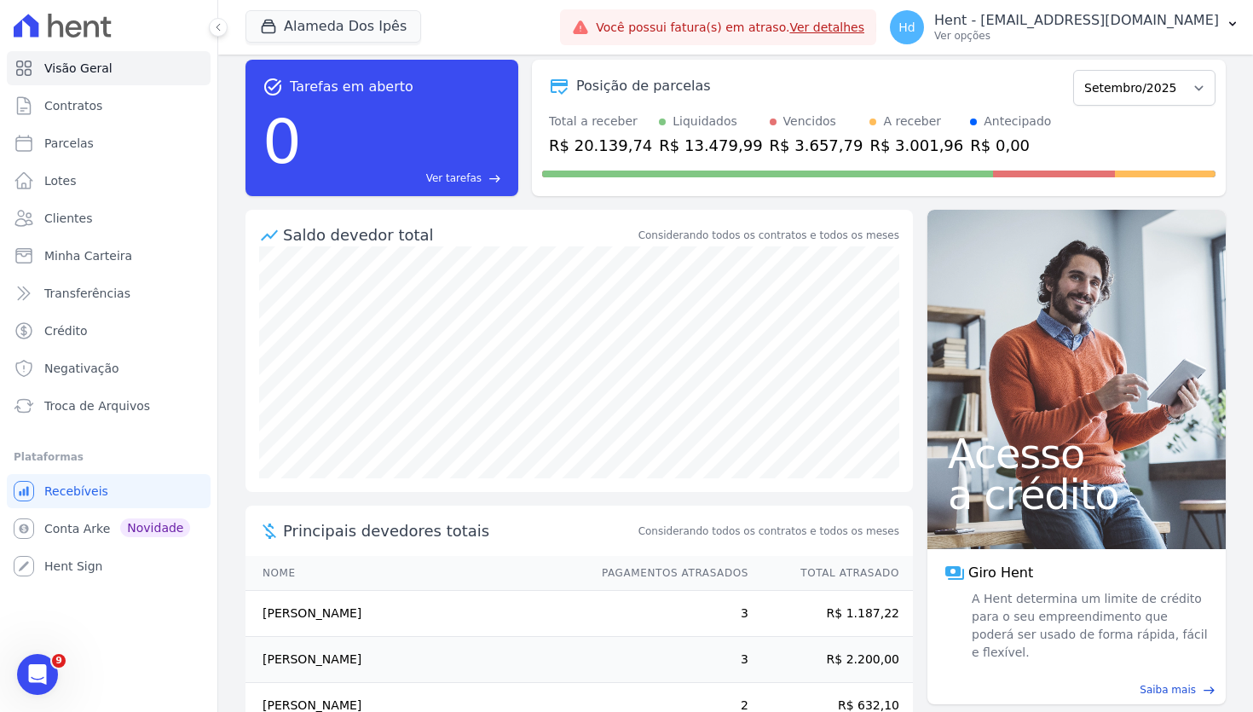
scroll to position [0, 0]
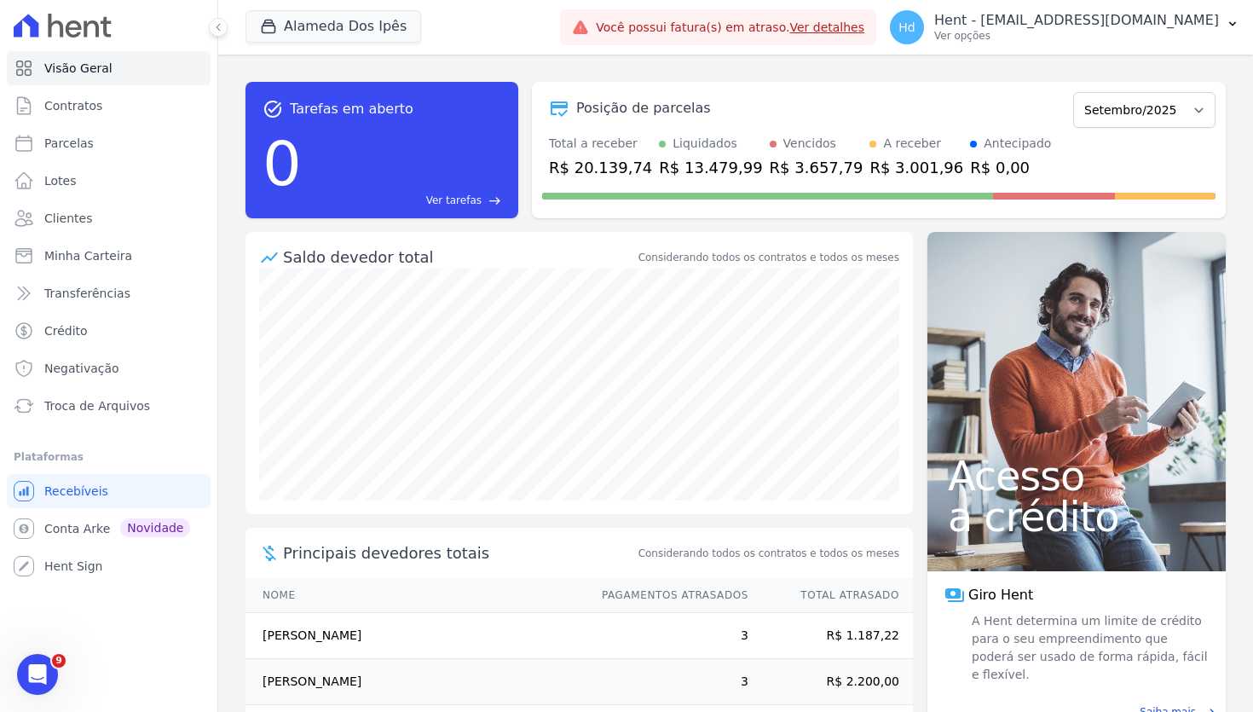
click at [239, 224] on div "task_alt Tarefas em aberto 0 Ver tarefas east Posição de parcelas Setembro/2023…" at bounding box center [735, 383] width 1035 height 657
click at [553, 55] on div "Alameda Dos Ipês Trapisa Engenharia Acaiá Residencial Icatu Residencial PORTO5 …" at bounding box center [399, 27] width 308 height 56
click at [127, 100] on link "Contratos" at bounding box center [109, 106] width 204 height 34
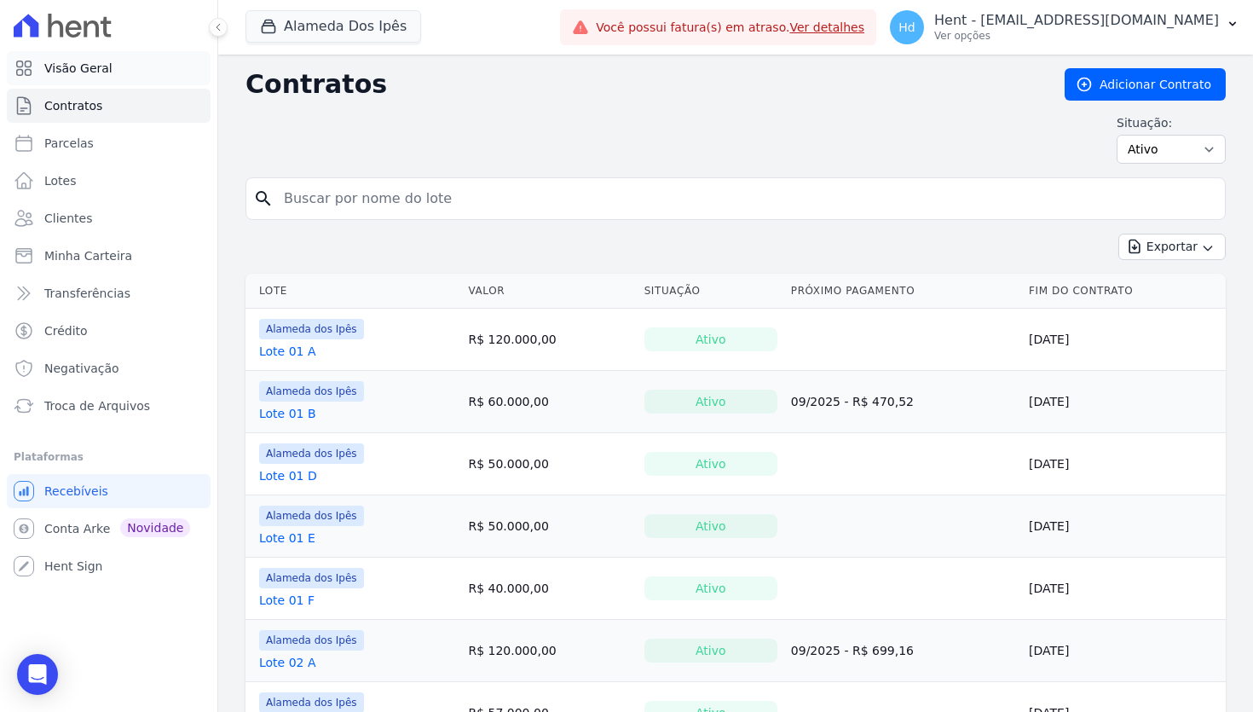
click at [159, 74] on link "Visão Geral" at bounding box center [109, 68] width 204 height 34
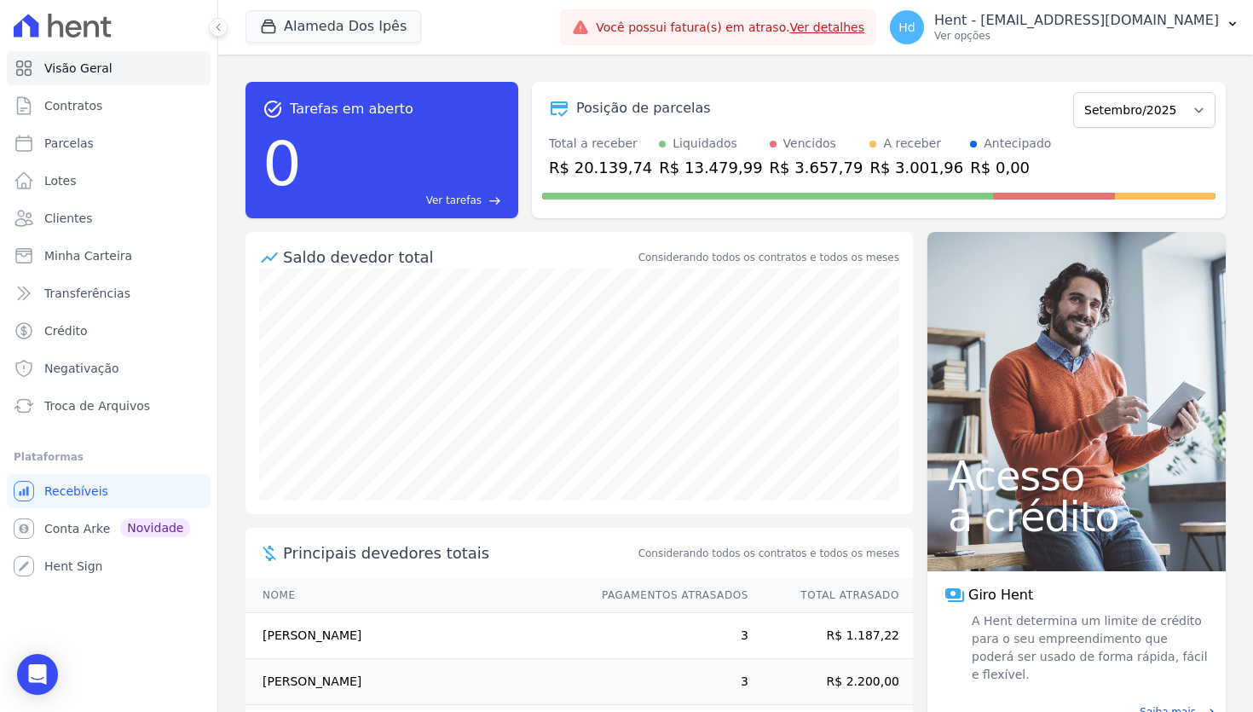
click at [603, 168] on div "R$ 20.139,74" at bounding box center [600, 167] width 103 height 23
click at [159, 107] on link "Contratos" at bounding box center [109, 106] width 204 height 34
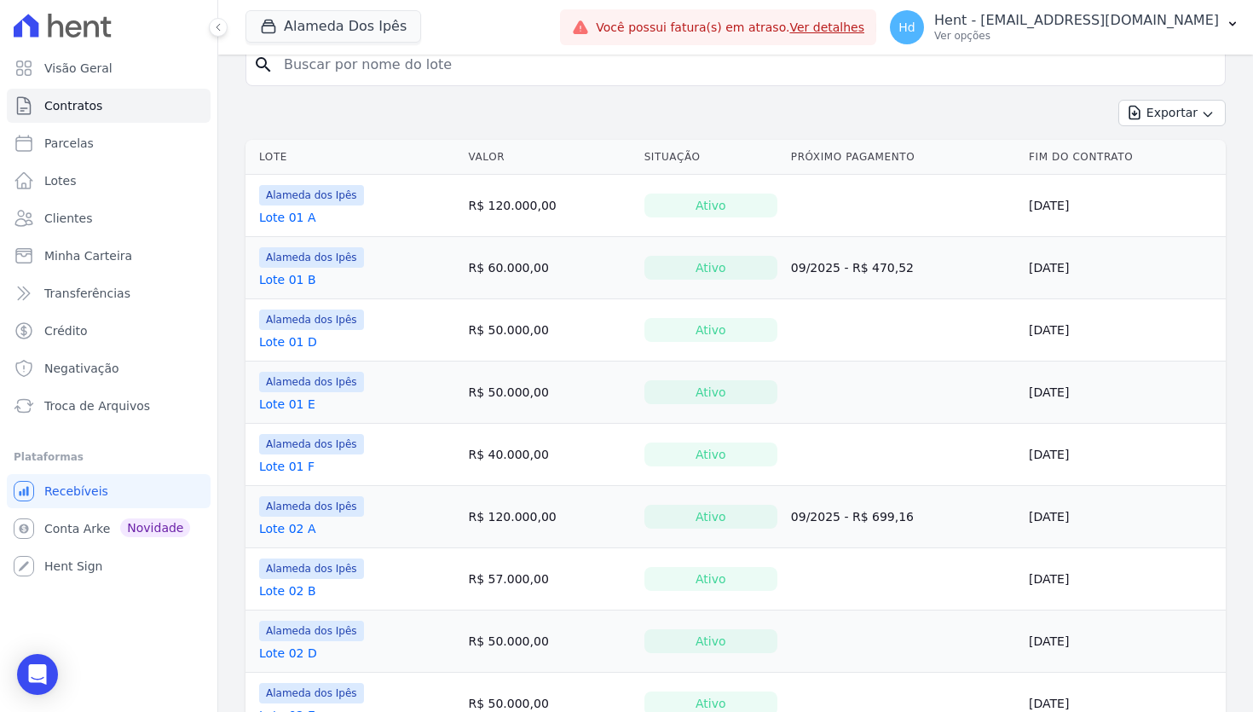
scroll to position [32, 0]
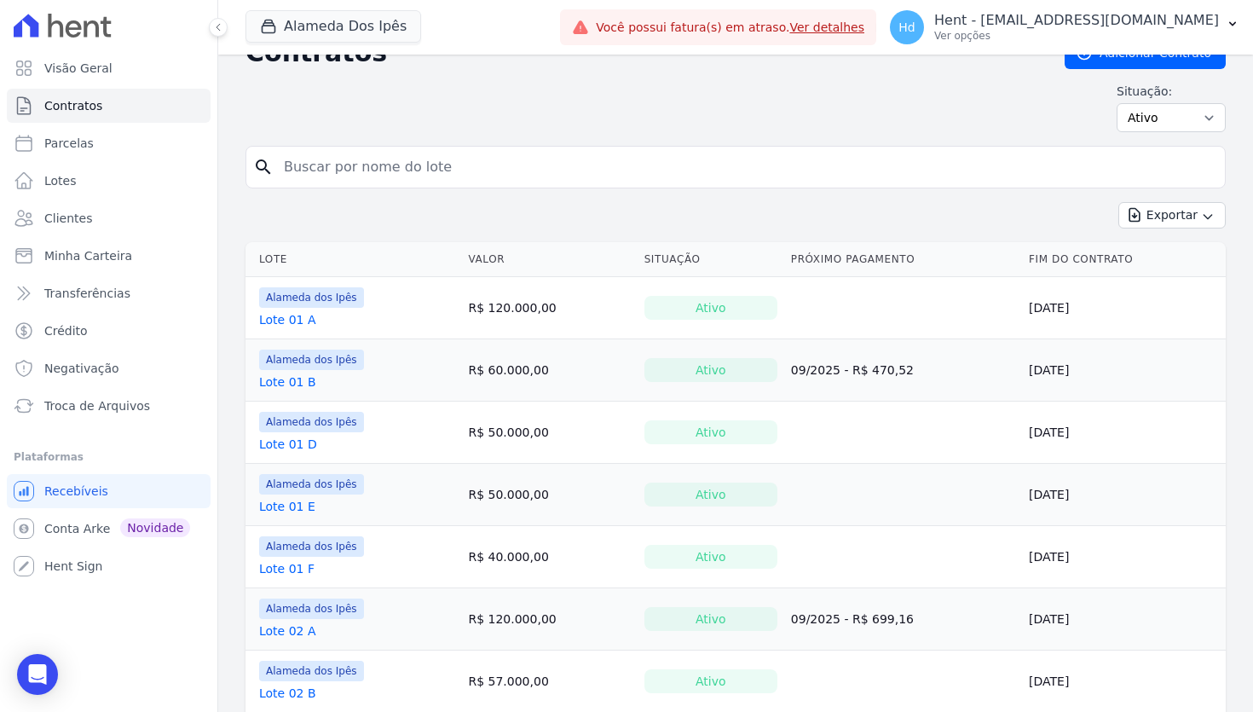
click at [300, 322] on link "Lote 01 A" at bounding box center [287, 319] width 57 height 17
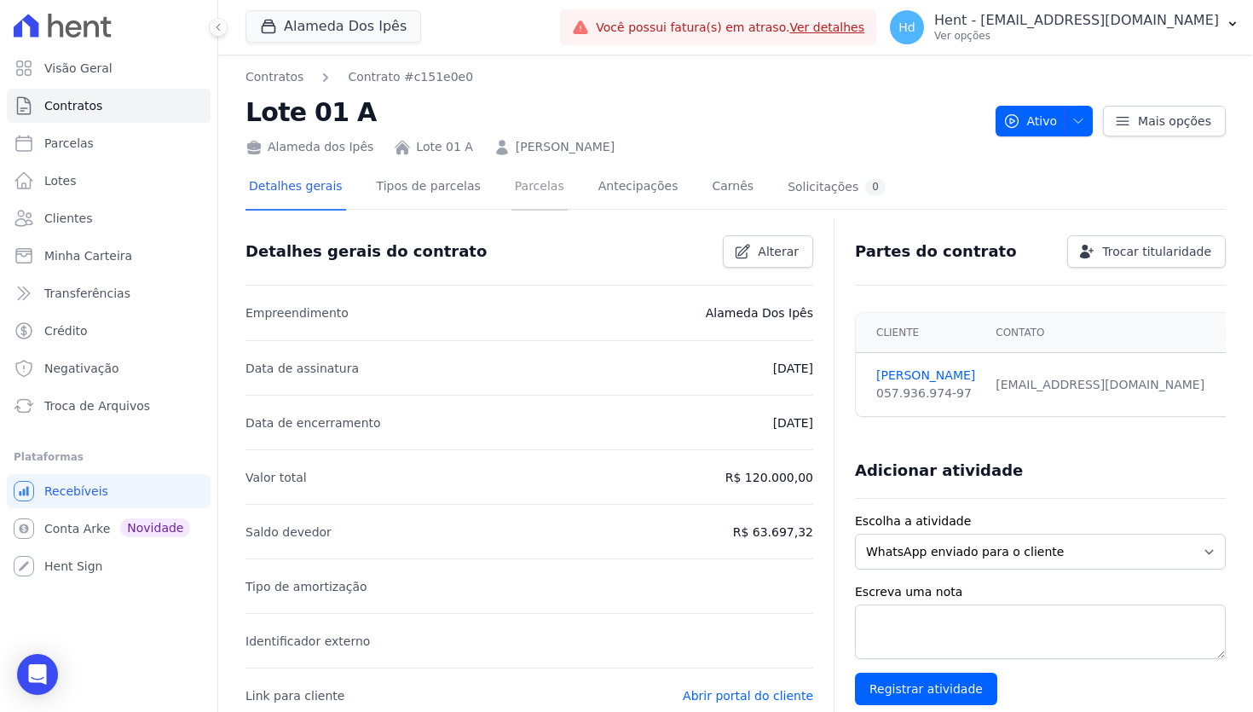
click at [522, 197] on link "Parcelas" at bounding box center [539, 187] width 56 height 45
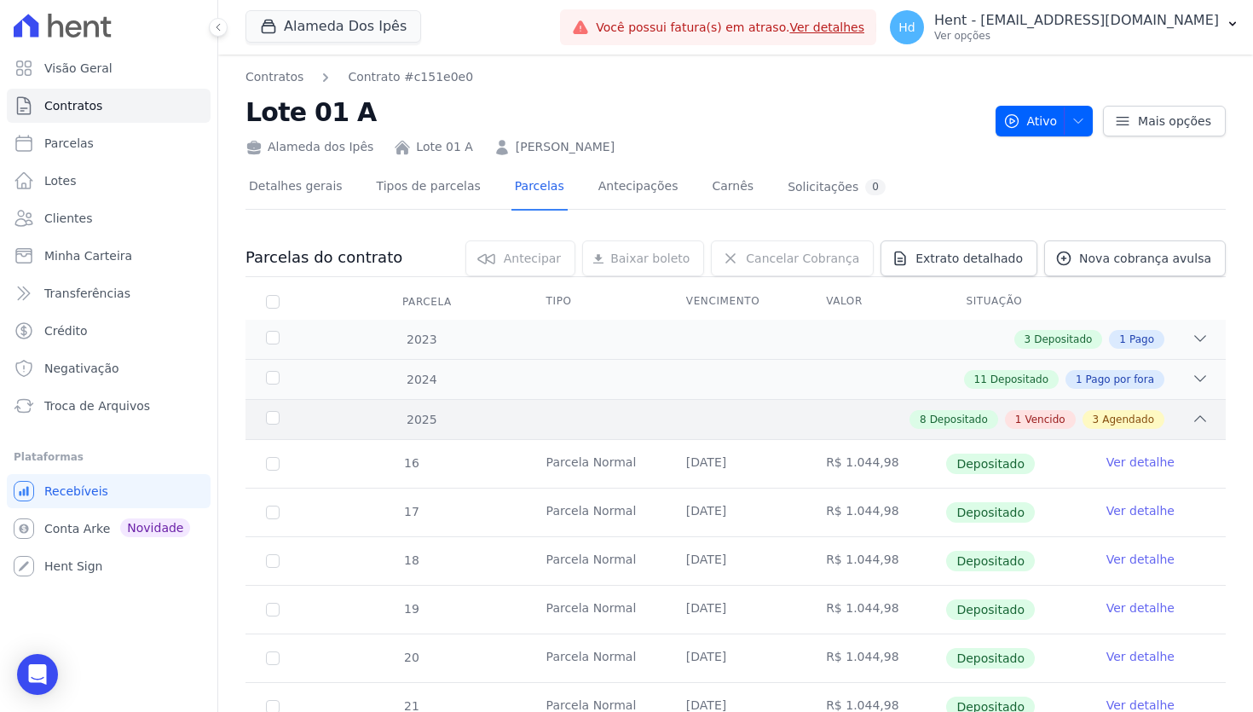
click at [800, 428] on div "8 Depositado 1 Vencido 3 Agendado" at bounding box center [783, 419] width 851 height 19
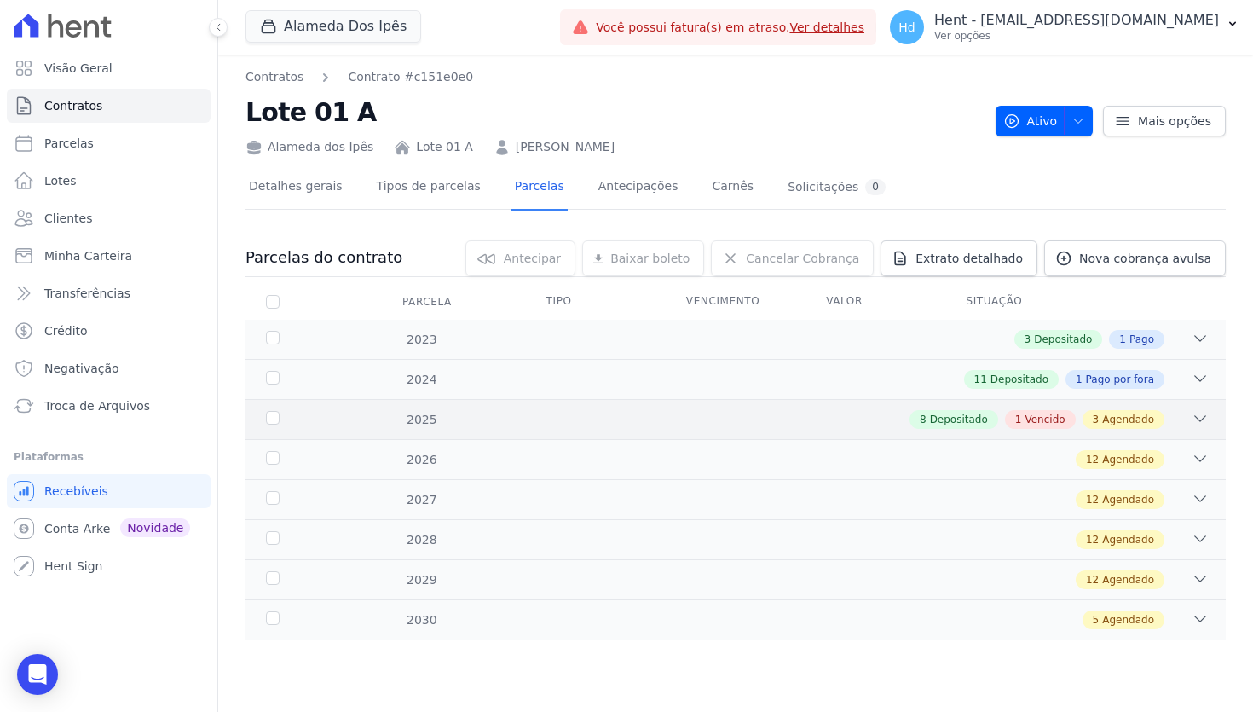
click at [714, 418] on div "8 Depositado 1 Vencido 3 Agendado" at bounding box center [783, 419] width 851 height 19
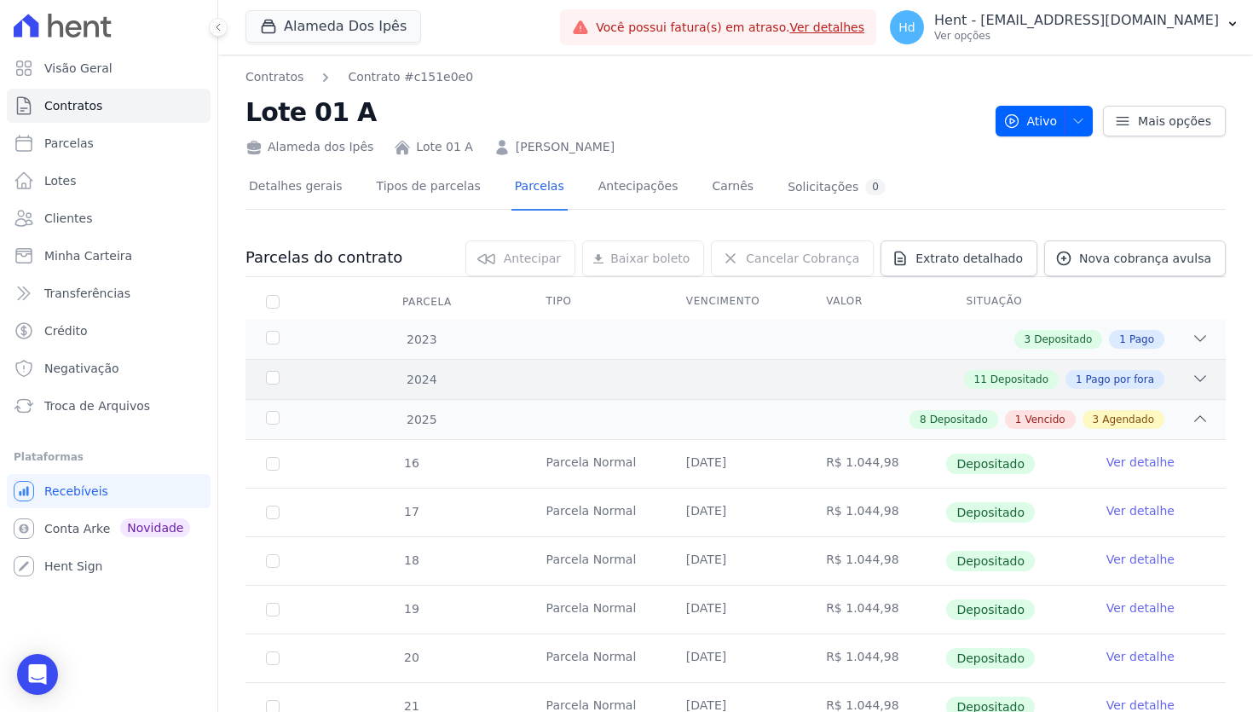
click at [750, 380] on div "11 Depositado 1 Pago por fora" at bounding box center [783, 379] width 851 height 19
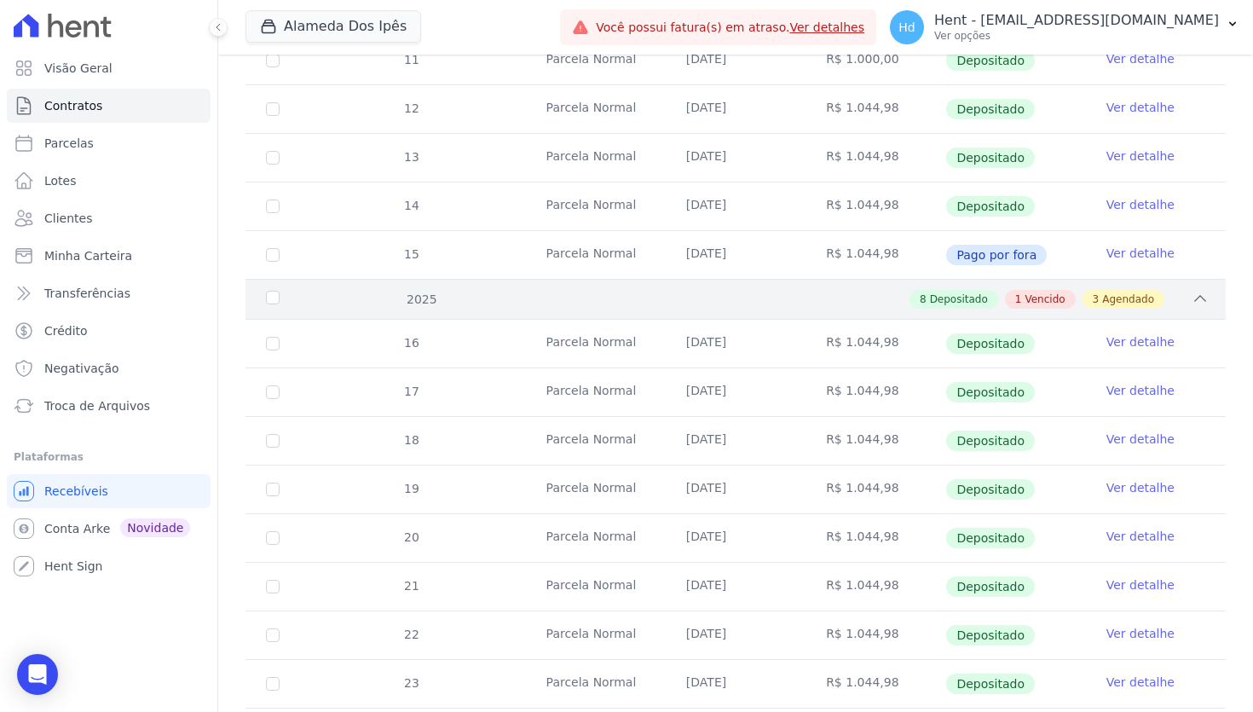
click at [742, 291] on div "8 Depositado 1 Vencido 3 Agendado" at bounding box center [783, 299] width 851 height 19
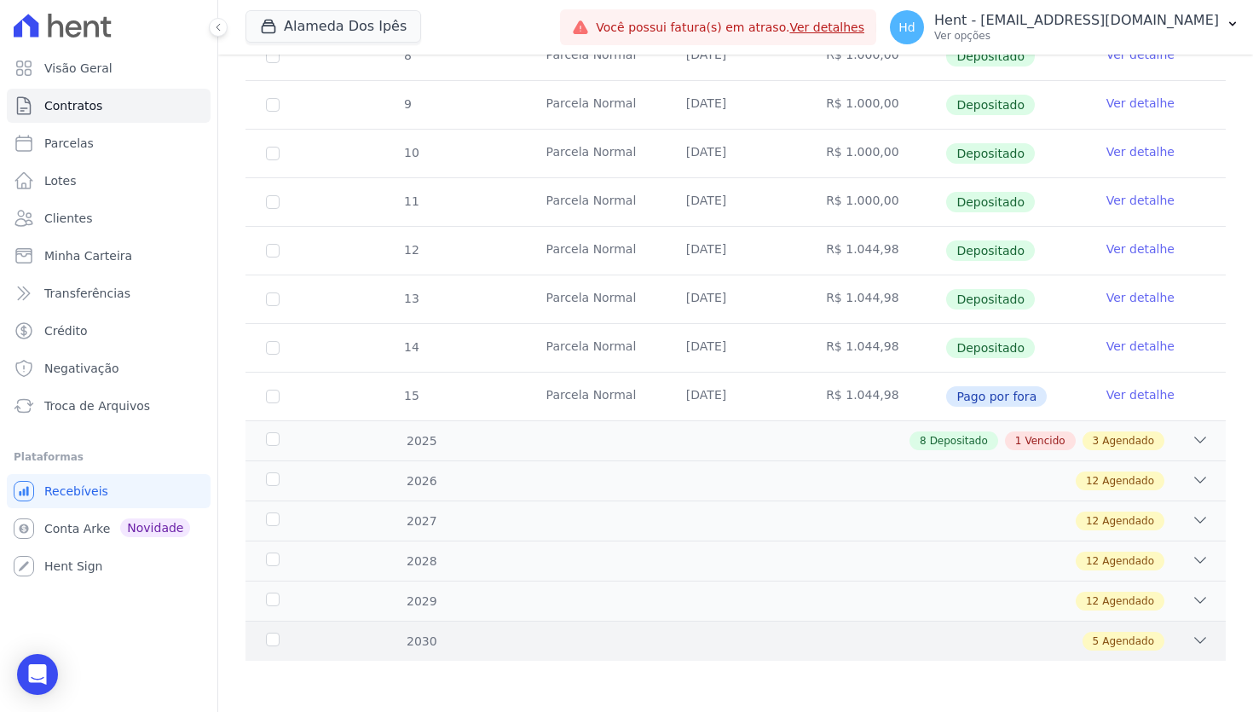
click at [695, 644] on div "5 Agendado" at bounding box center [783, 641] width 851 height 19
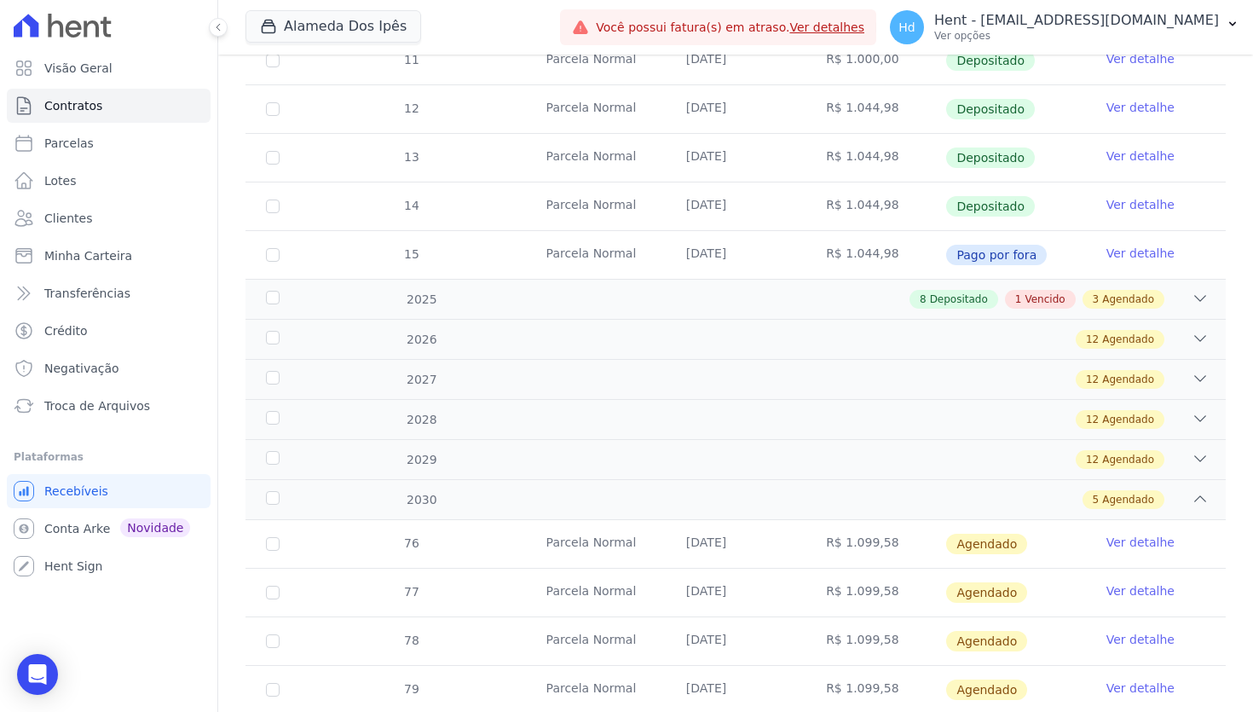
scroll to position [805, 0]
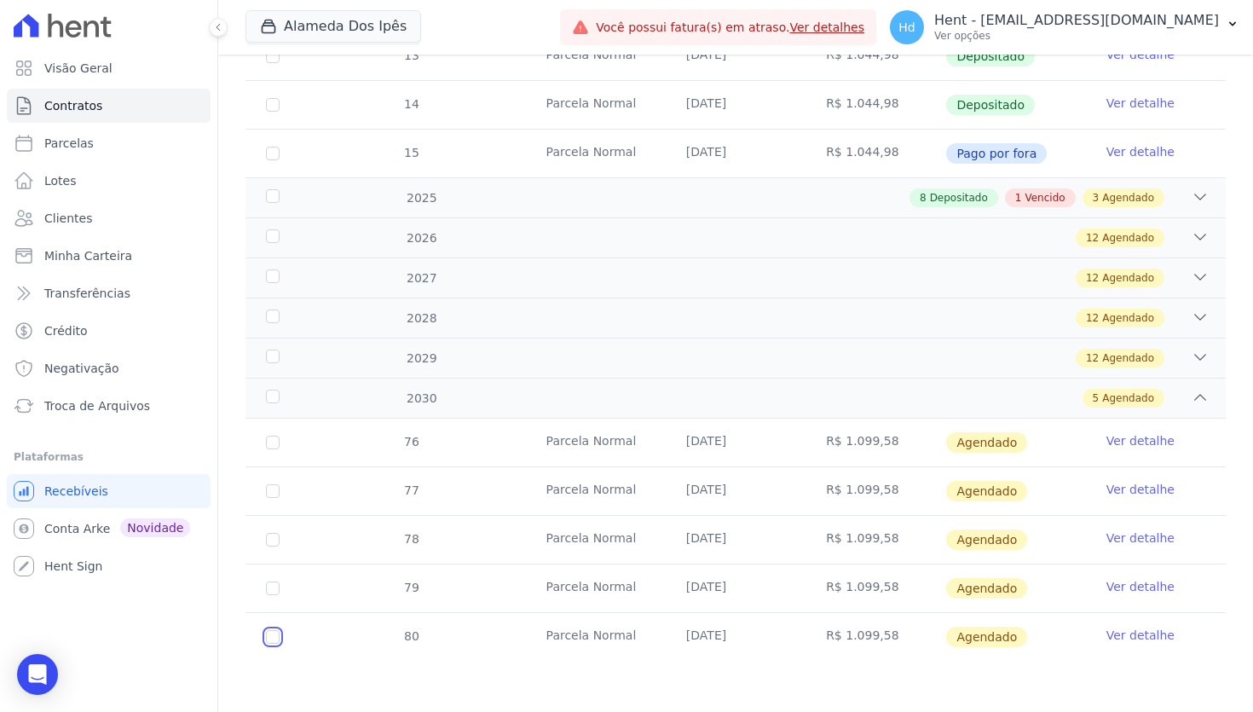
click at [268, 636] on input "checkbox" at bounding box center [273, 637] width 14 height 14
checkbox input "true"
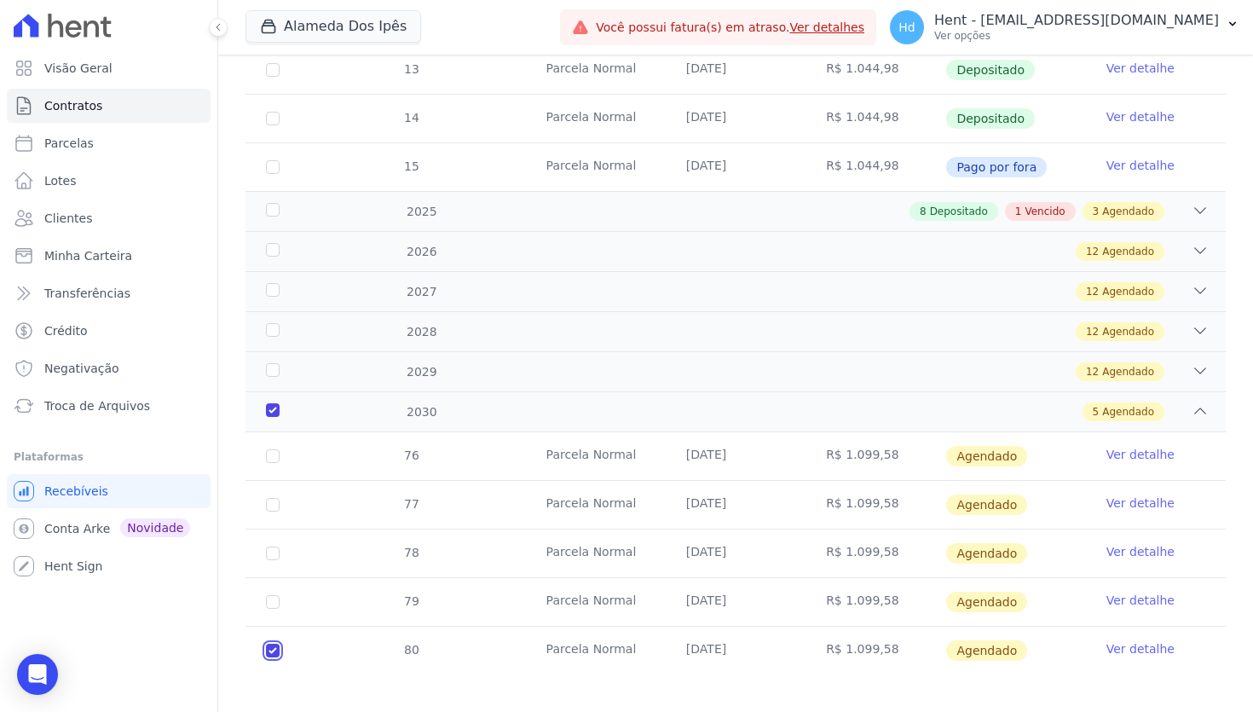
scroll to position [818, 0]
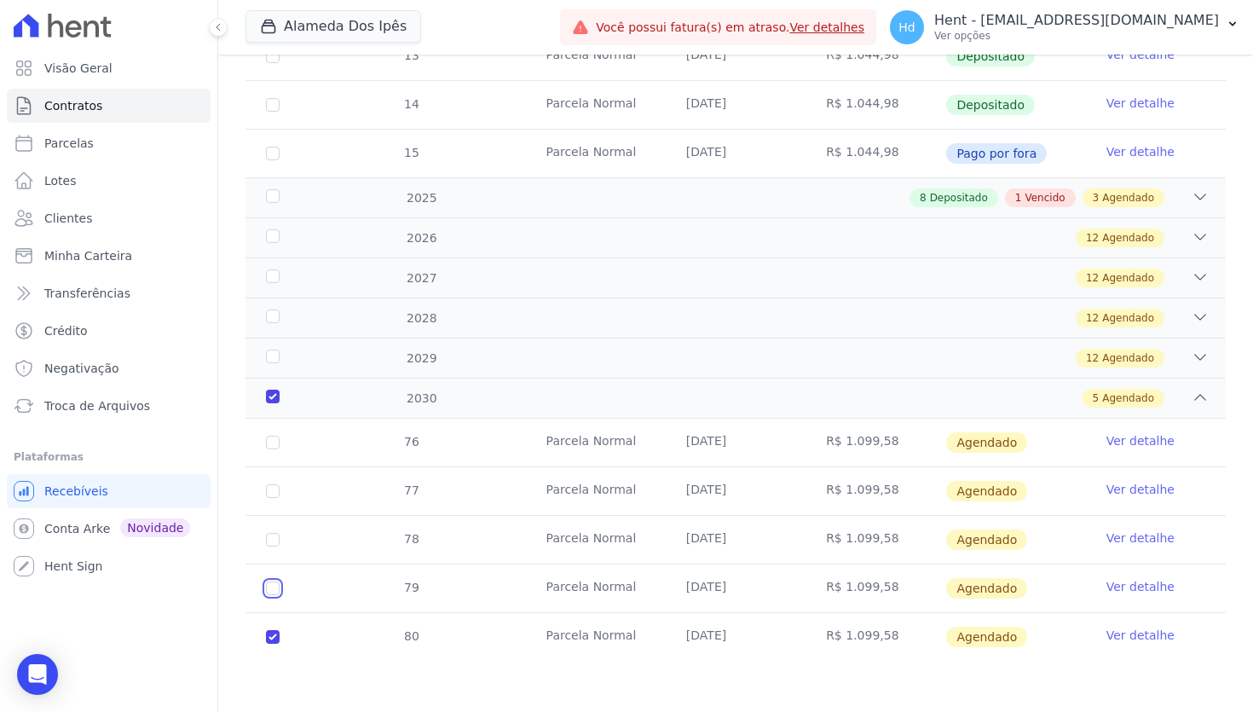
click at [272, 585] on input "checkbox" at bounding box center [273, 588] width 14 height 14
checkbox input "true"
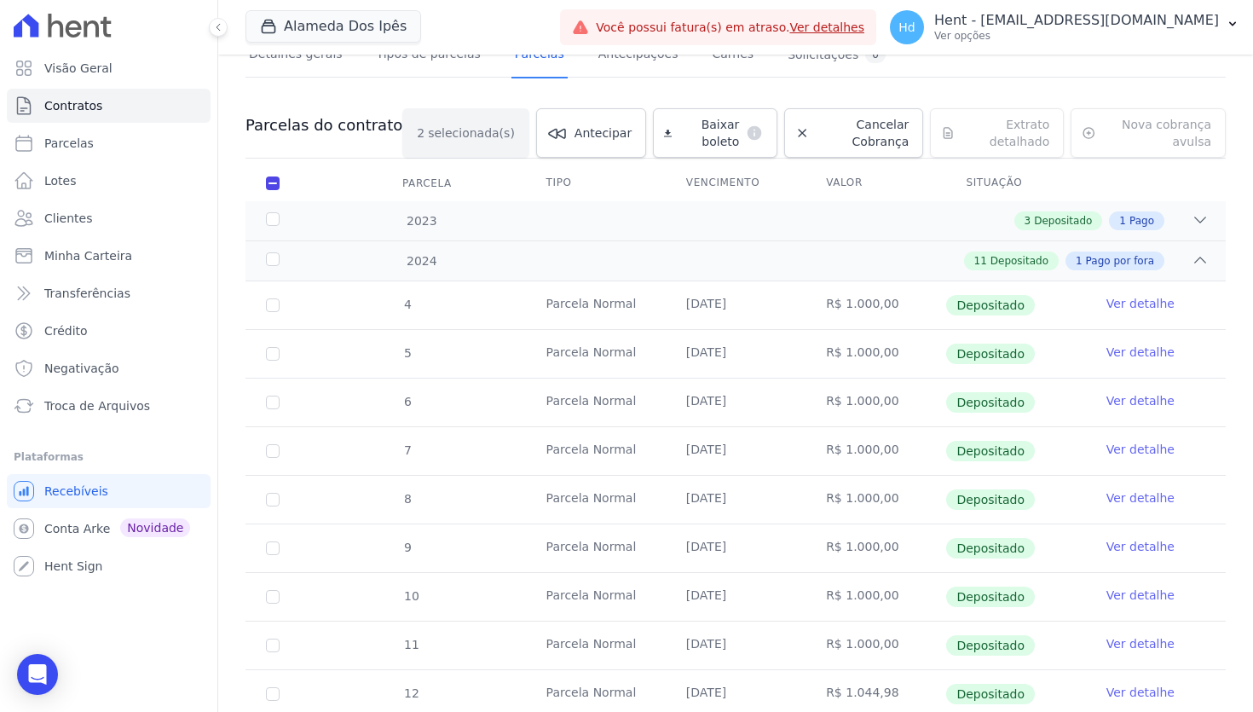
scroll to position [0, 0]
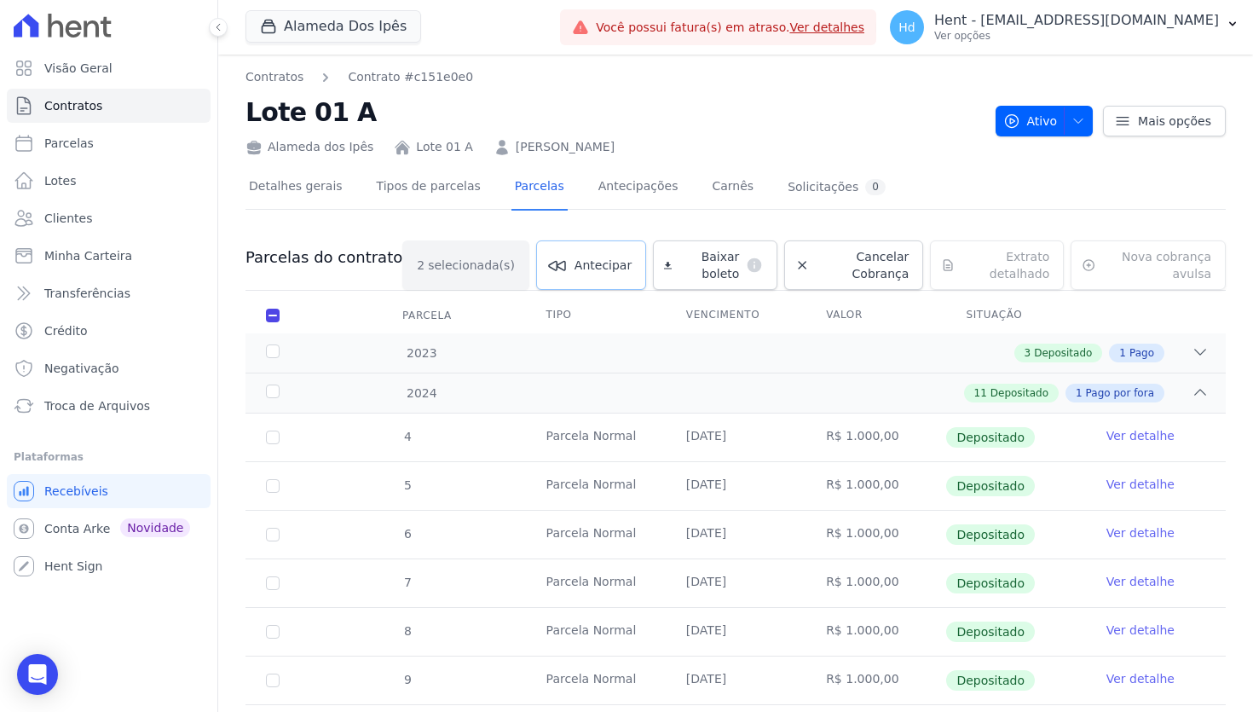
click at [553, 274] on link "Antecipar" at bounding box center [591, 264] width 110 height 49
click at [268, 315] on input "checkbox" at bounding box center [273, 316] width 14 height 14
checkbox input "false"
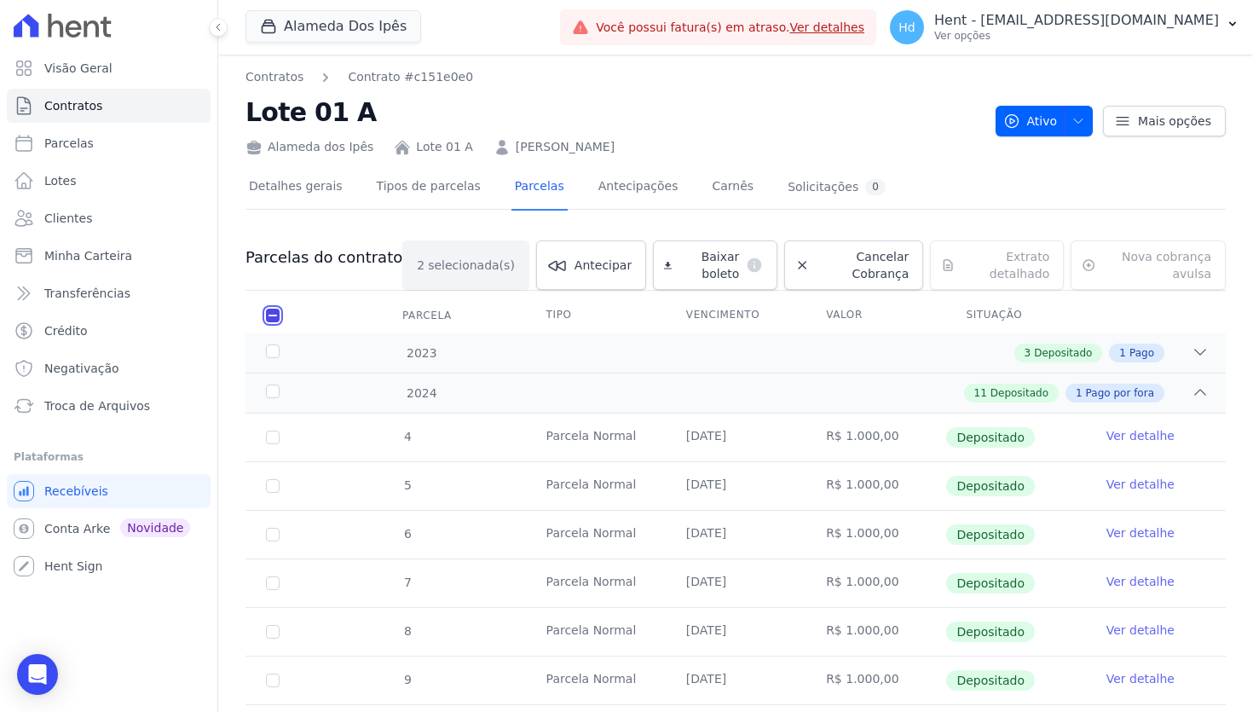
checkbox input "false"
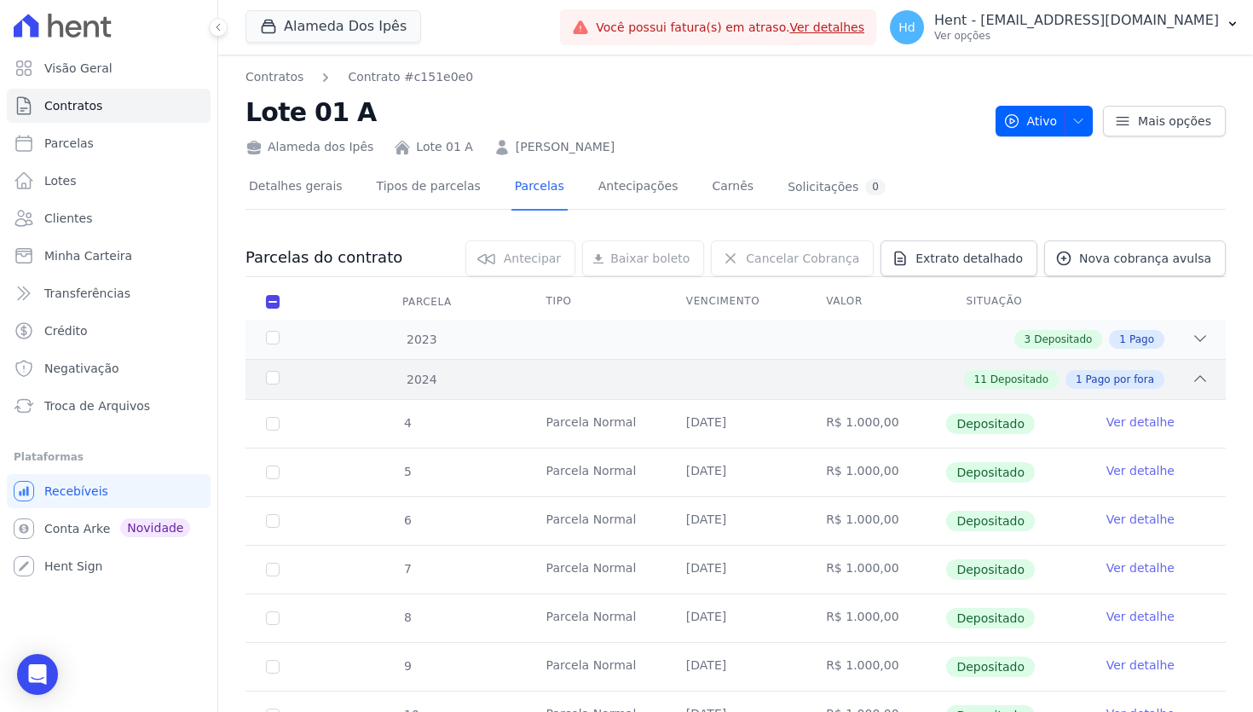
click at [853, 388] on div "11 Depositado 1 Pago por fora" at bounding box center [783, 379] width 851 height 19
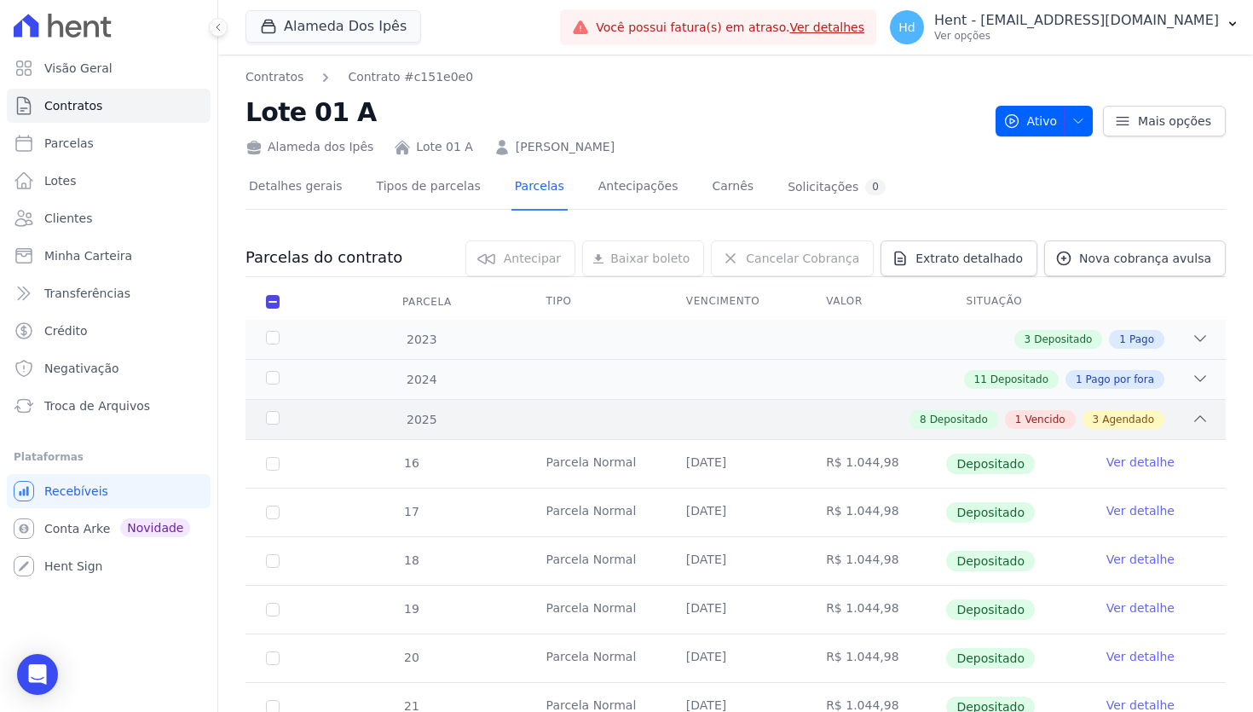
click at [853, 417] on div "8 Depositado 1 Vencido 3 Agendado" at bounding box center [783, 419] width 851 height 19
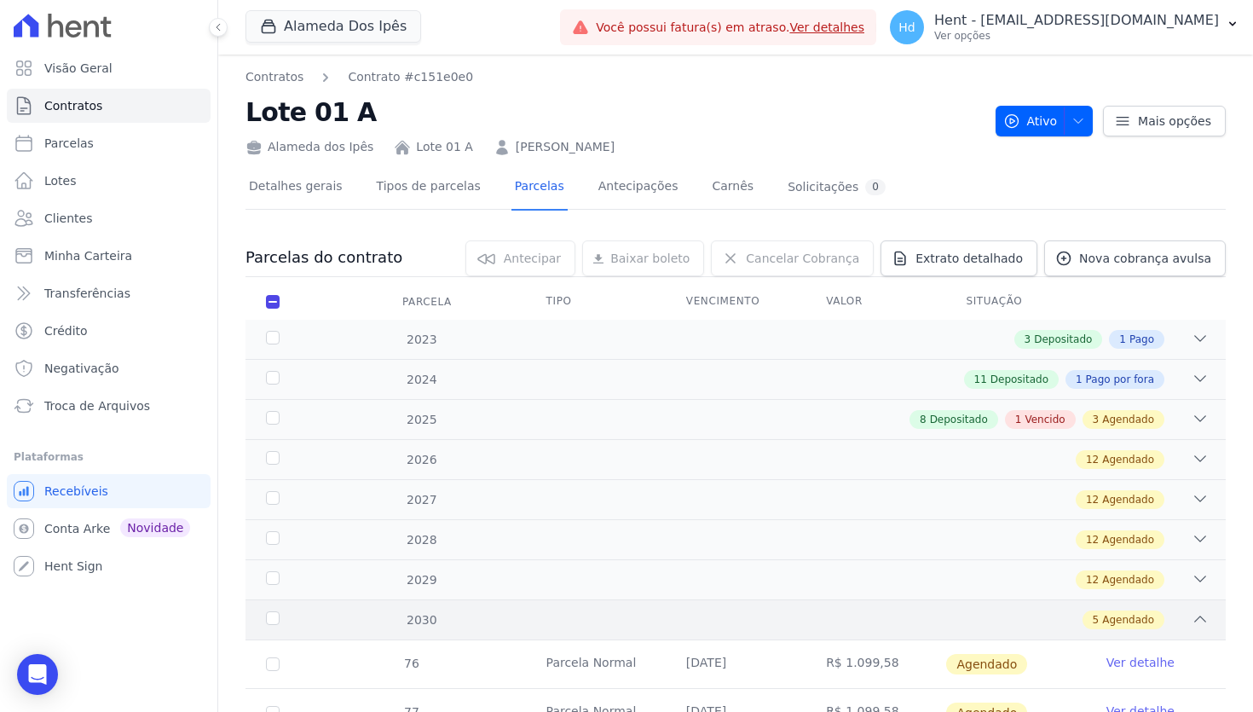
click at [911, 619] on div "5 Agendado" at bounding box center [783, 619] width 851 height 19
click at [914, 585] on div "12 Agendado" at bounding box center [783, 579] width 851 height 19
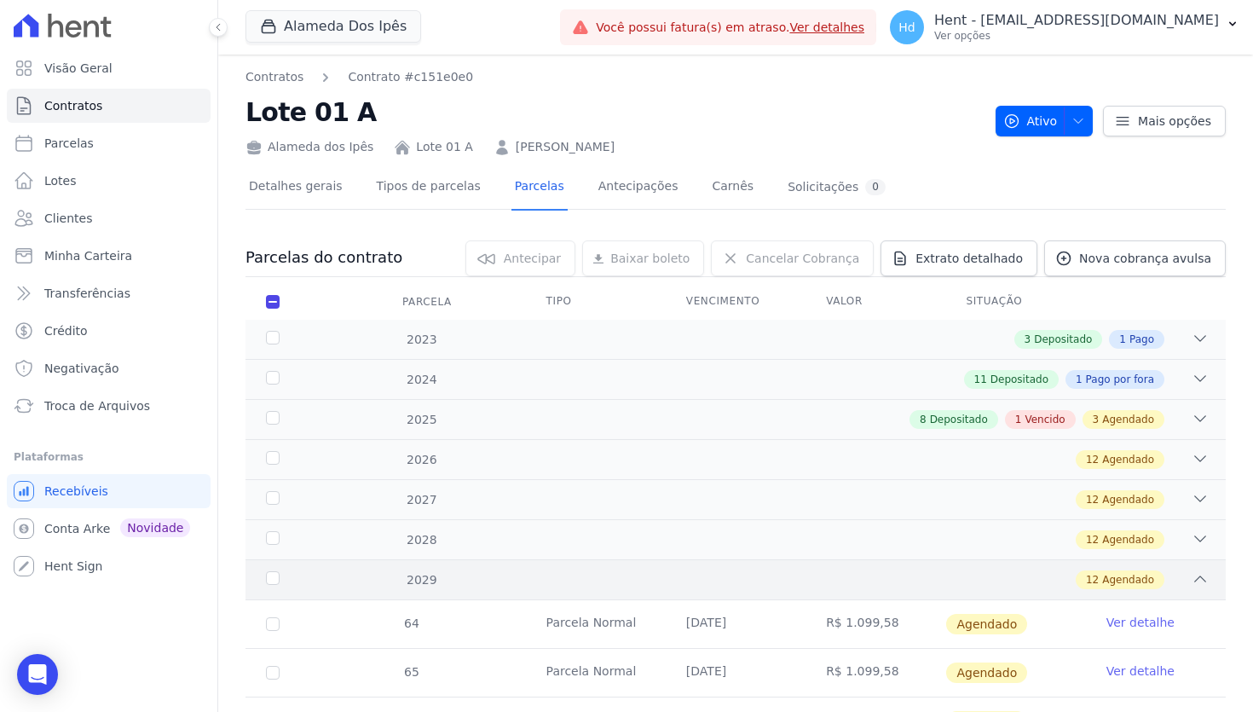
click at [914, 585] on div "12 Agendado" at bounding box center [783, 579] width 851 height 19
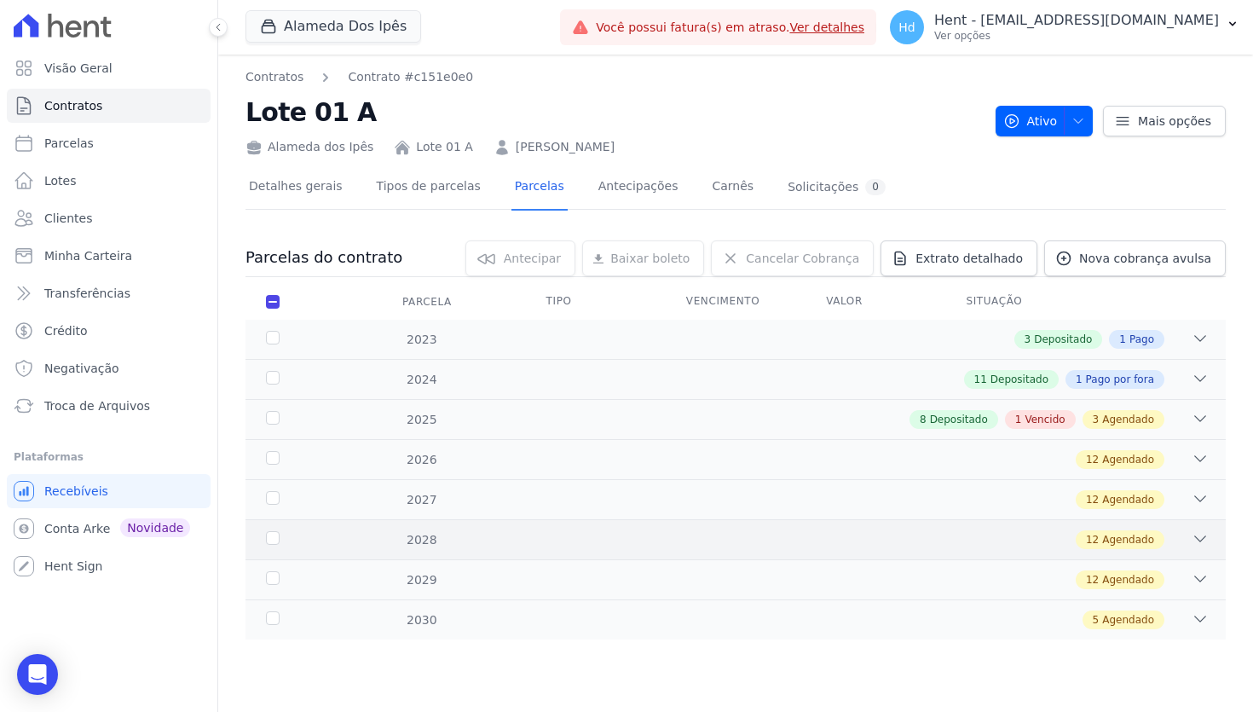
click at [960, 527] on div "2028 12 Agendado" at bounding box center [735, 539] width 980 height 40
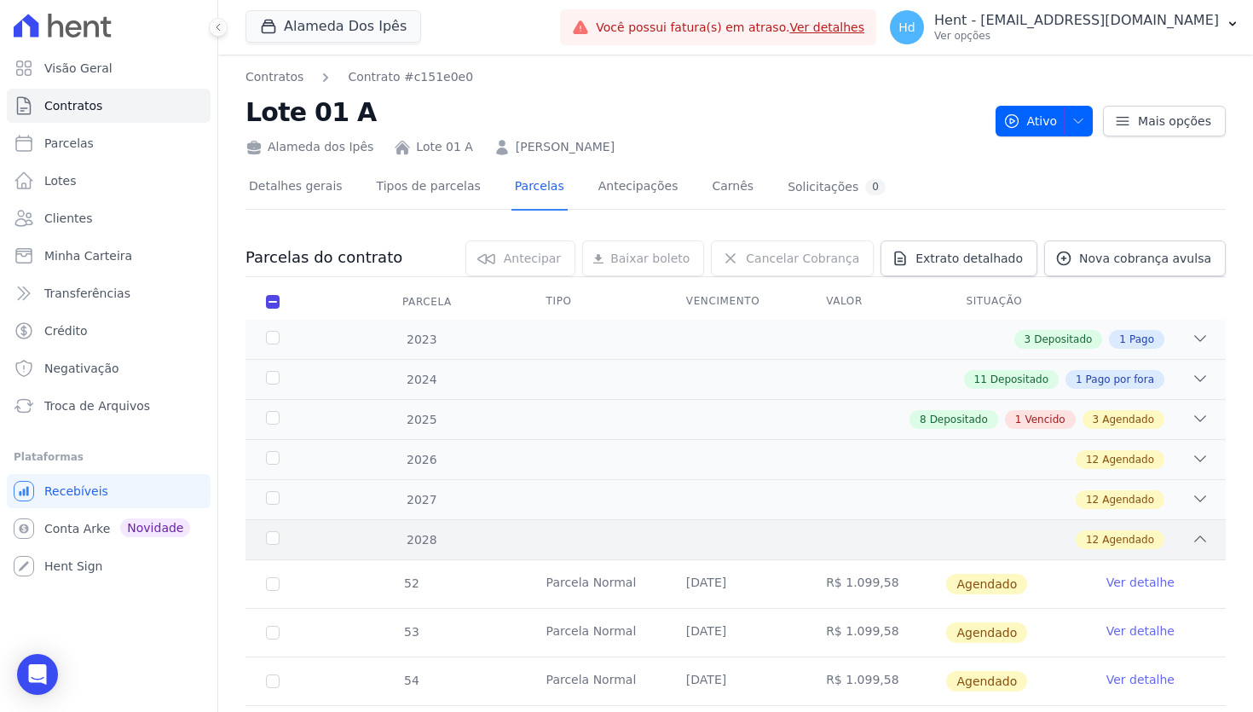
click at [943, 540] on div "12 Agendado" at bounding box center [783, 539] width 851 height 19
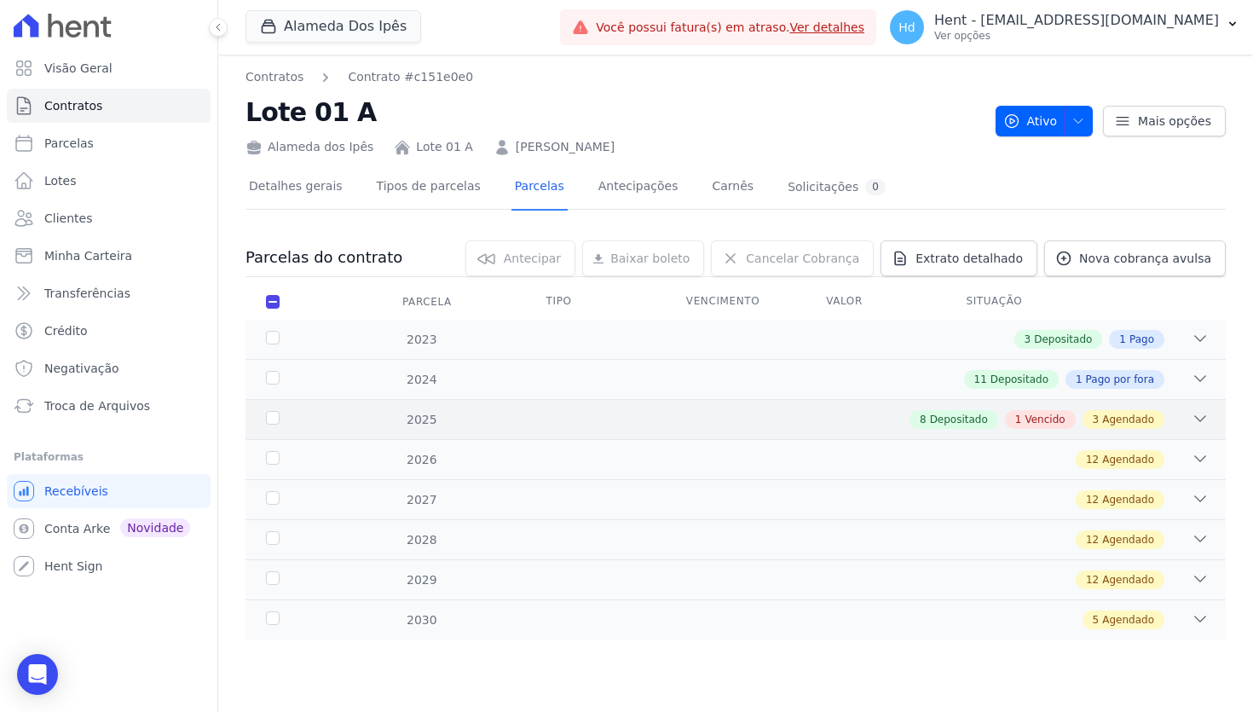
click at [659, 433] on div "2025 8 Depositado 1 Vencido 3 Agendado" at bounding box center [735, 419] width 980 height 40
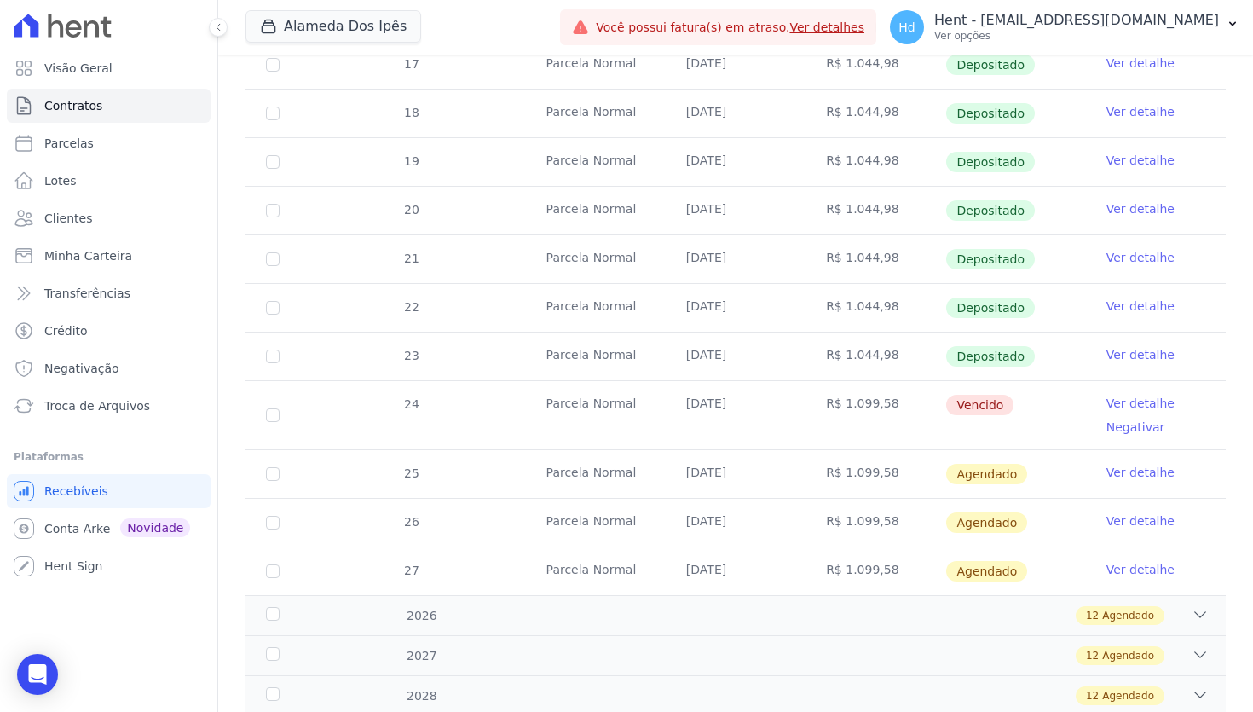
scroll to position [448, 0]
click at [1155, 474] on link "Ver detalhe" at bounding box center [1140, 471] width 68 height 17
